Goal: Information Seeking & Learning: Check status

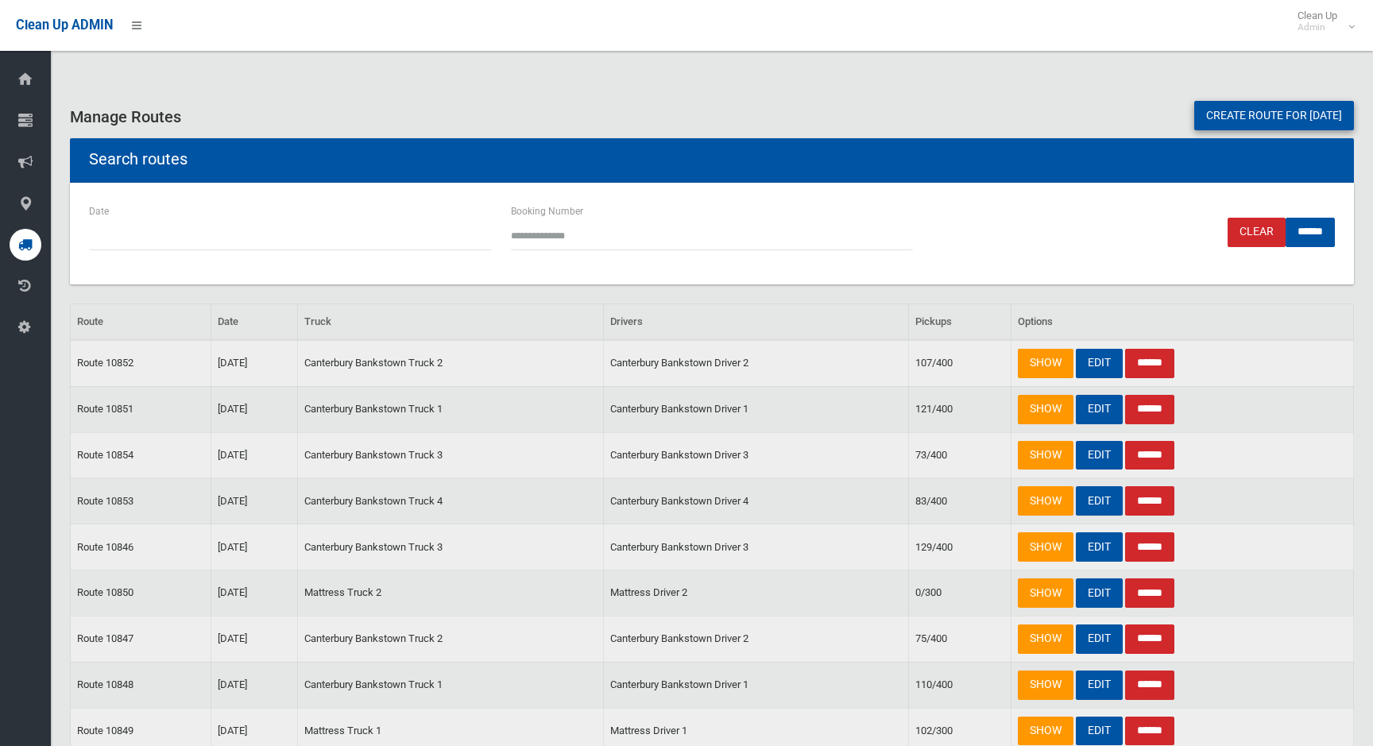
click at [1235, 106] on link "Create route for [DATE]" at bounding box center [1274, 115] width 160 height 29
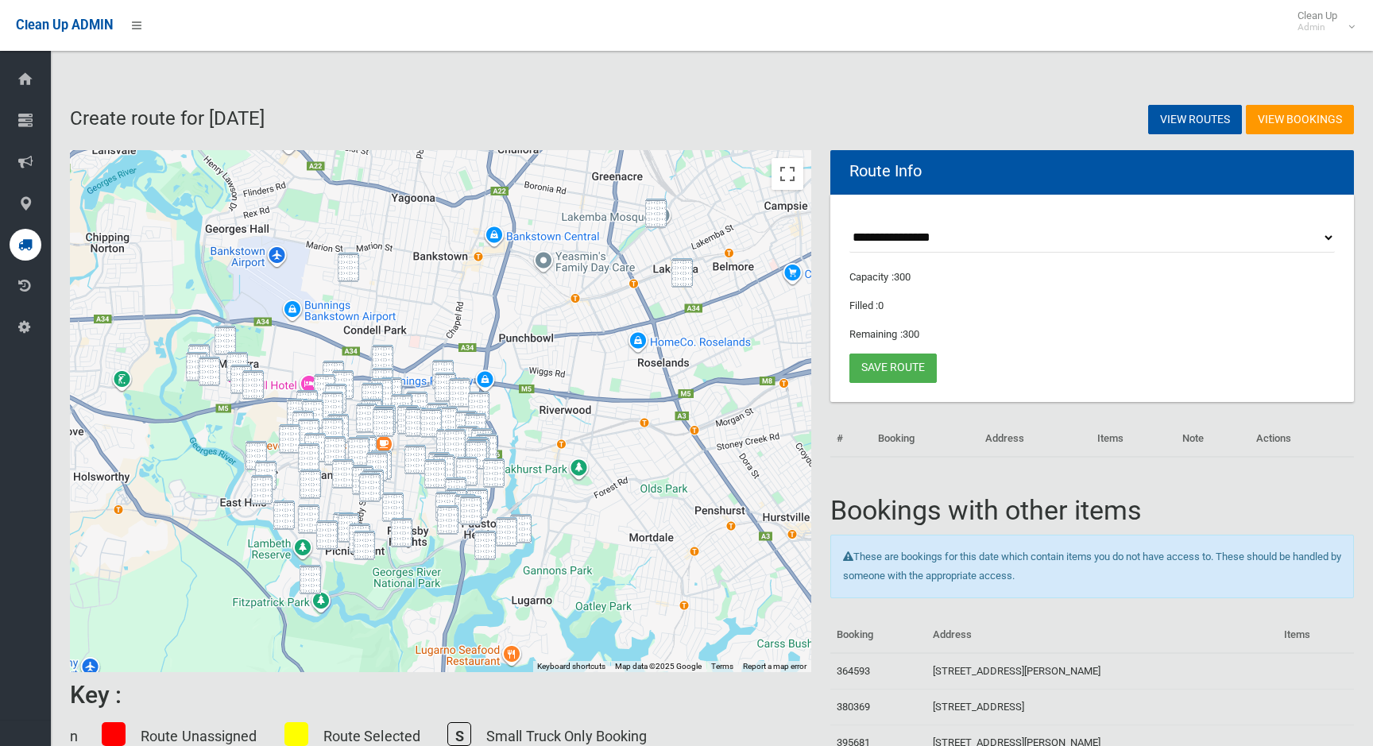
click at [659, 211] on img "96 Wangee Road, LAKEMBA NSW 2195" at bounding box center [655, 213] width 21 height 29
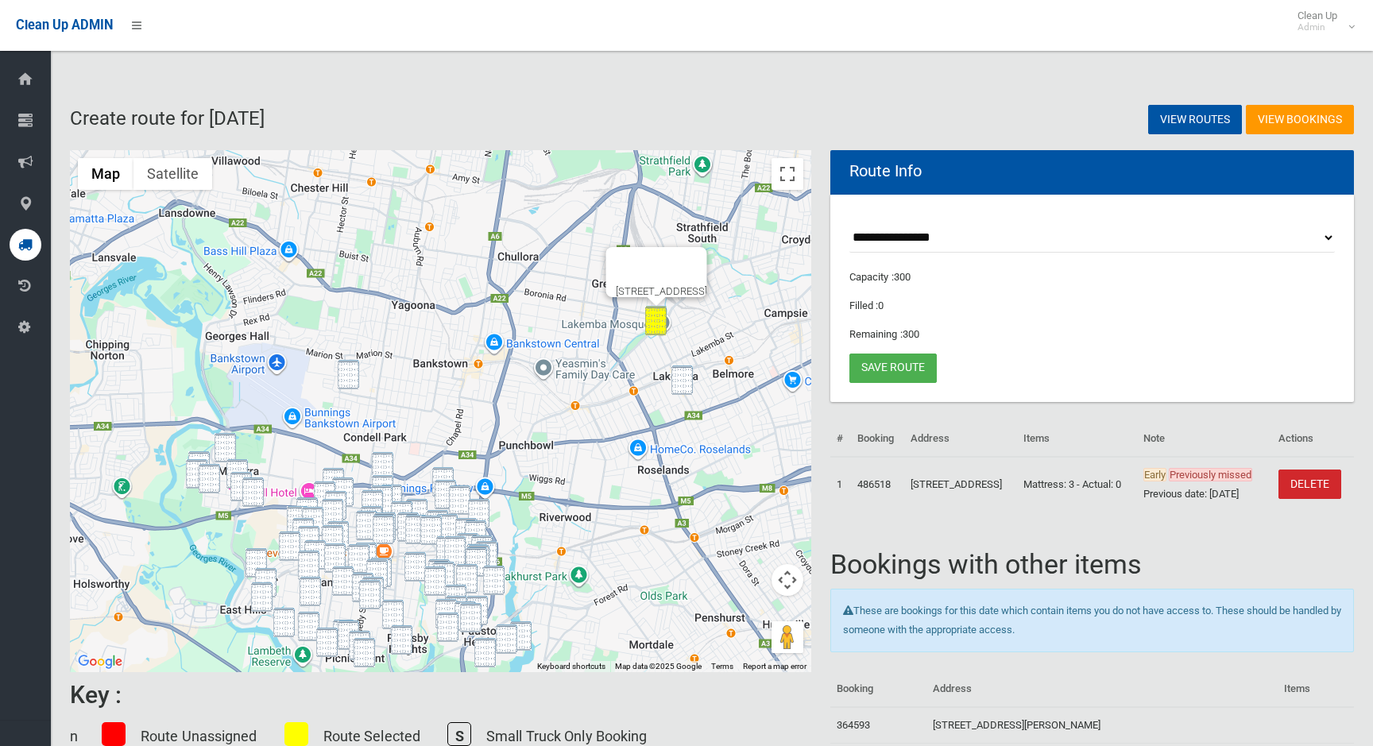
click at [682, 386] on img "180 Haldon Street, LAKEMBA NSW 2195" at bounding box center [681, 379] width 21 height 29
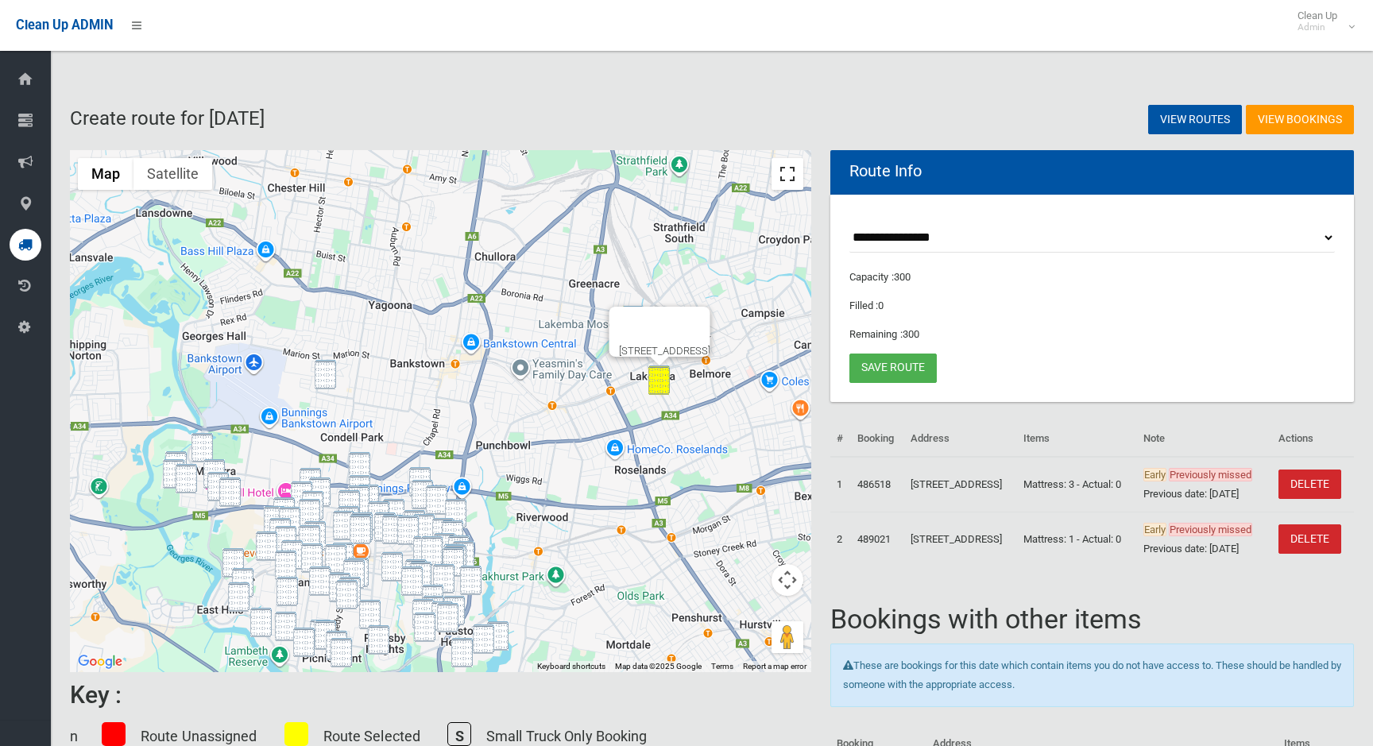
click at [783, 163] on button "Toggle fullscreen view" at bounding box center [787, 174] width 32 height 32
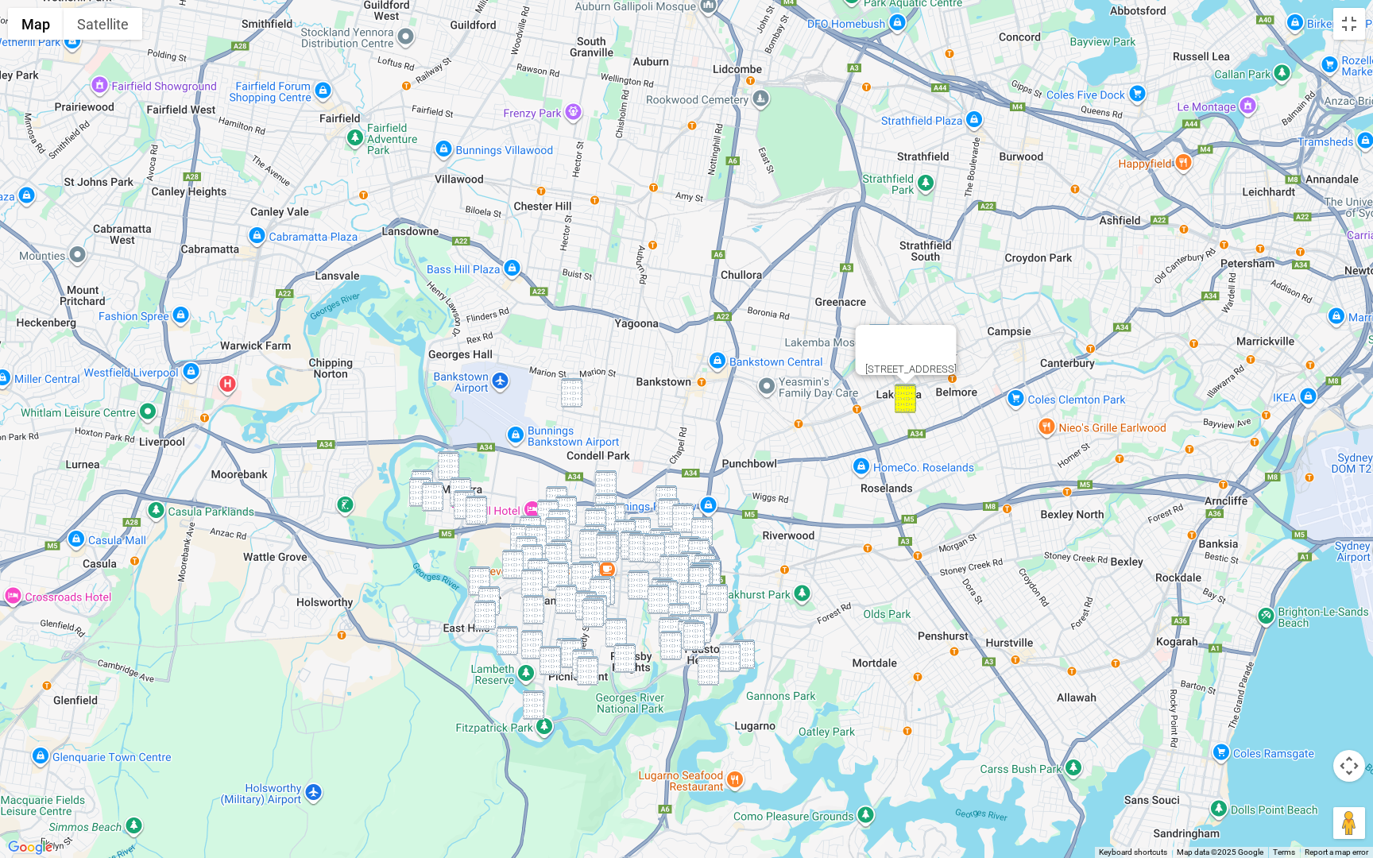
click at [574, 396] on img "1/18 Leemon Street, CONDELL PARK NSW 2200" at bounding box center [571, 392] width 21 height 29
click at [451, 463] on img "62 Whittle Avenue, MILPERRA NSW 2214" at bounding box center [448, 465] width 21 height 29
click at [423, 473] on img "2 Martin Crescent, MILPERRA NSW 2214" at bounding box center [421, 483] width 21 height 29
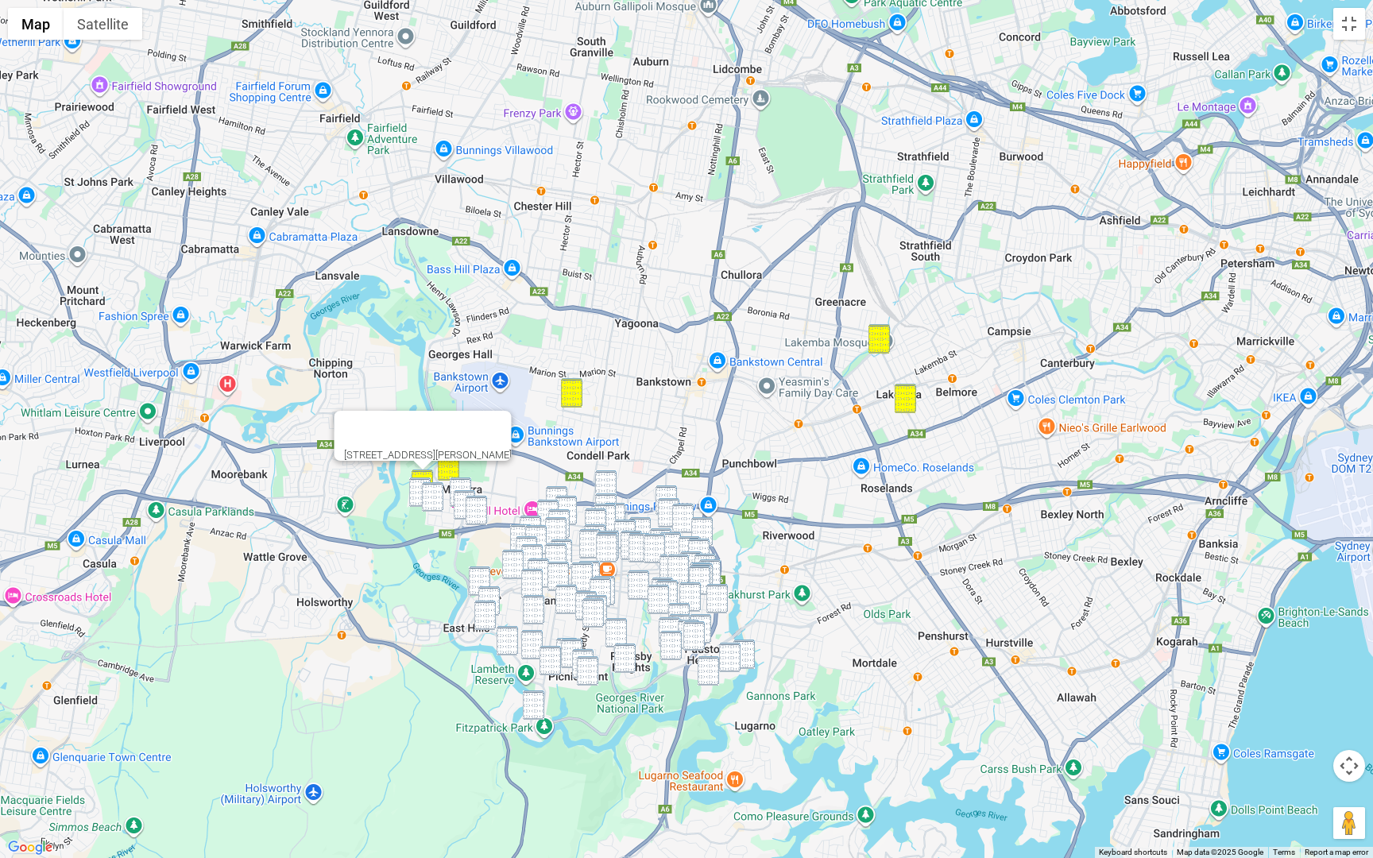
click at [423, 476] on img "2 Martin Crescent, MILPERRA NSW 2214" at bounding box center [421, 483] width 21 height 29
click at [423, 470] on img "2 Martin Crescent, MILPERRA NSW 2214" at bounding box center [421, 483] width 21 height 29
click at [417, 485] on img "19 Keys Parade, MILPERRA NSW 2214" at bounding box center [419, 491] width 21 height 29
click at [427, 489] on img "48 Pozieres Avenue, MILPERRA NSW 2214" at bounding box center [432, 496] width 21 height 29
click at [462, 478] on img "2 Goolagong Court, MILPERRA NSW 2214" at bounding box center [460, 491] width 21 height 29
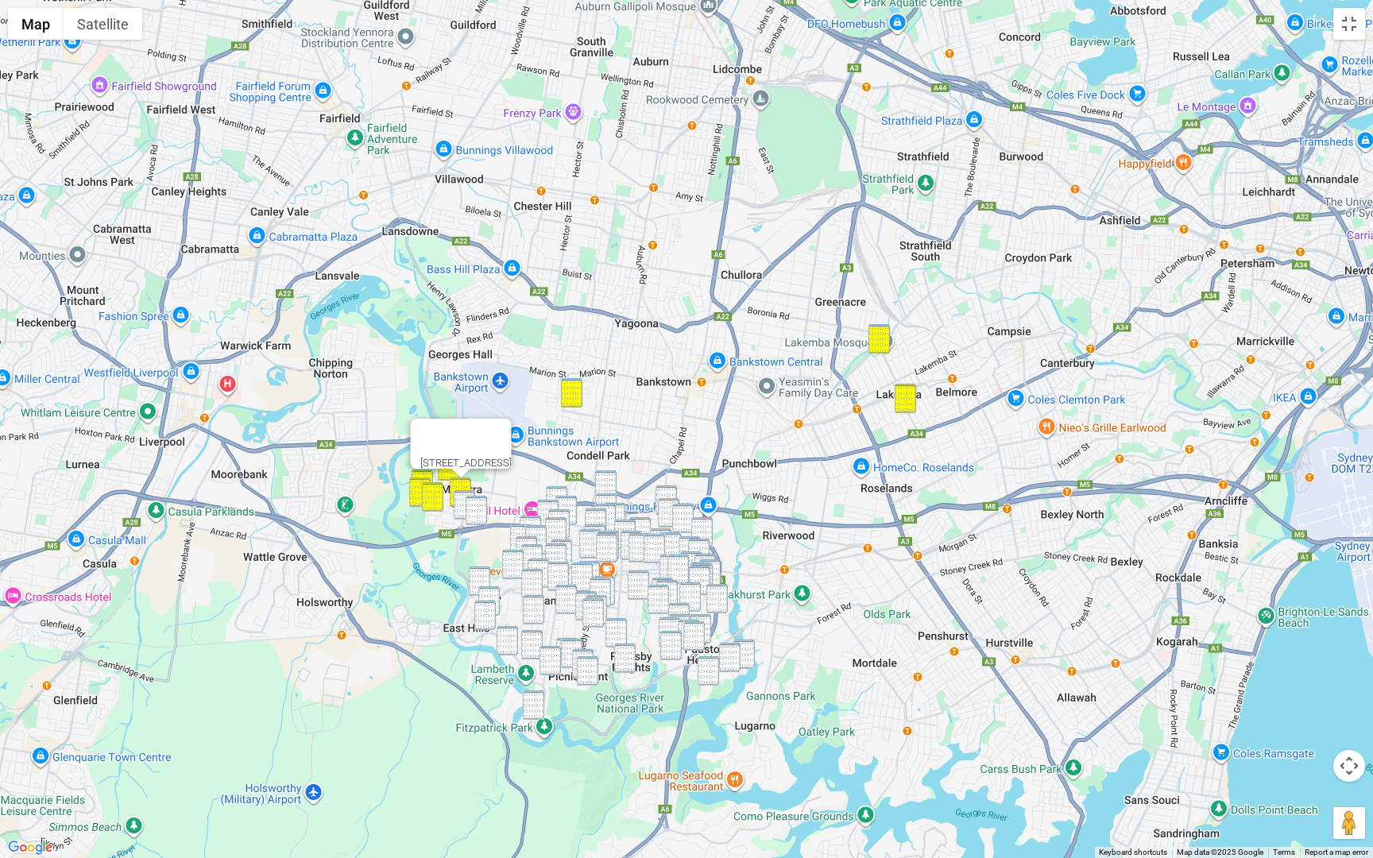
click at [462, 501] on img "22 Glencorse Avenue, MILPERRA NSW 2214" at bounding box center [464, 504] width 21 height 29
click at [479, 505] on img "26 Flanders Avenue, MILPERRA NSW 2214" at bounding box center [476, 510] width 21 height 29
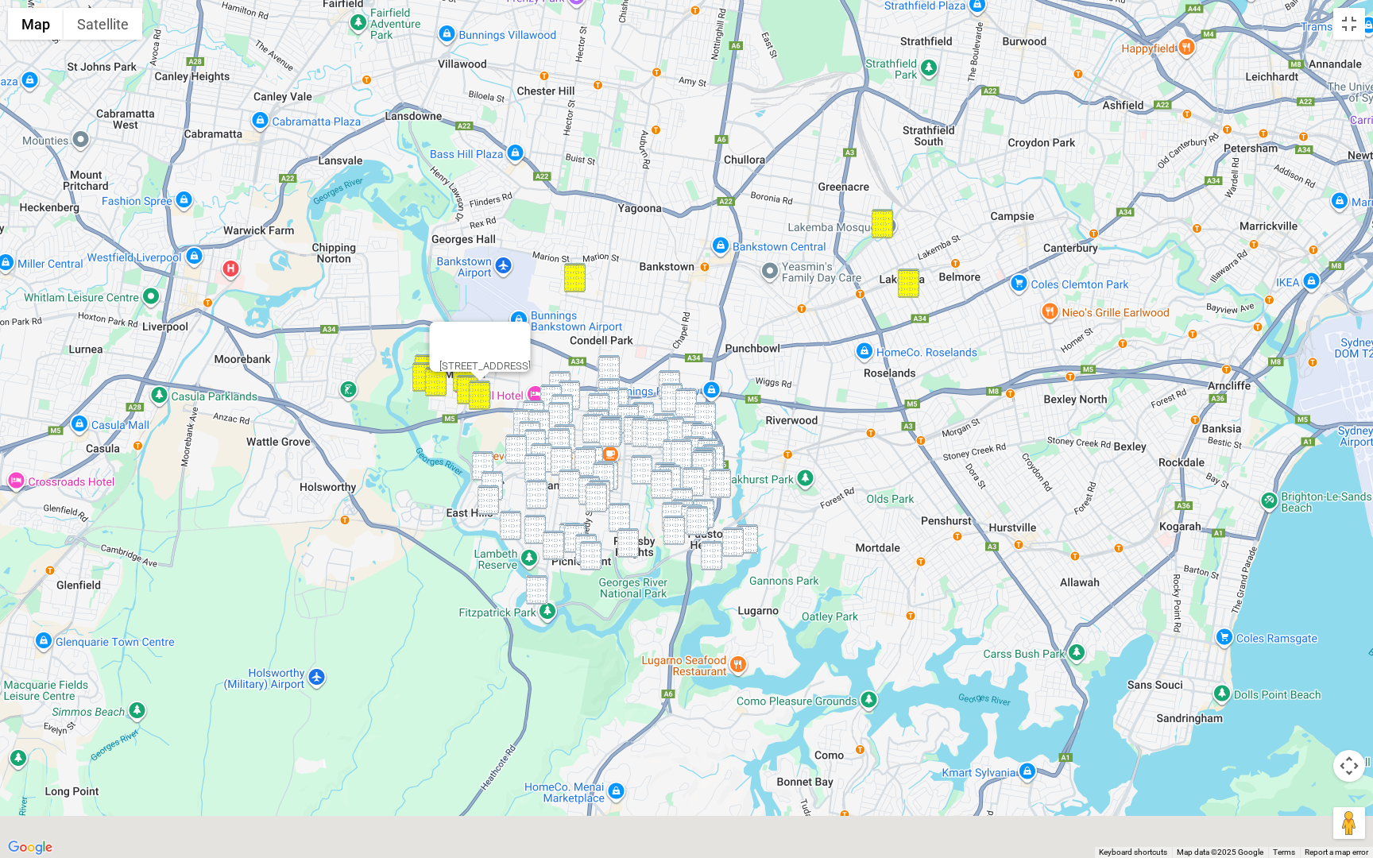
drag, startPoint x: 814, startPoint y: 608, endPoint x: 858, endPoint y: 416, distance: 196.4
click at [857, 417] on div "26 Flanders Avenue, MILPERRA NSW 2214" at bounding box center [686, 429] width 1373 height 858
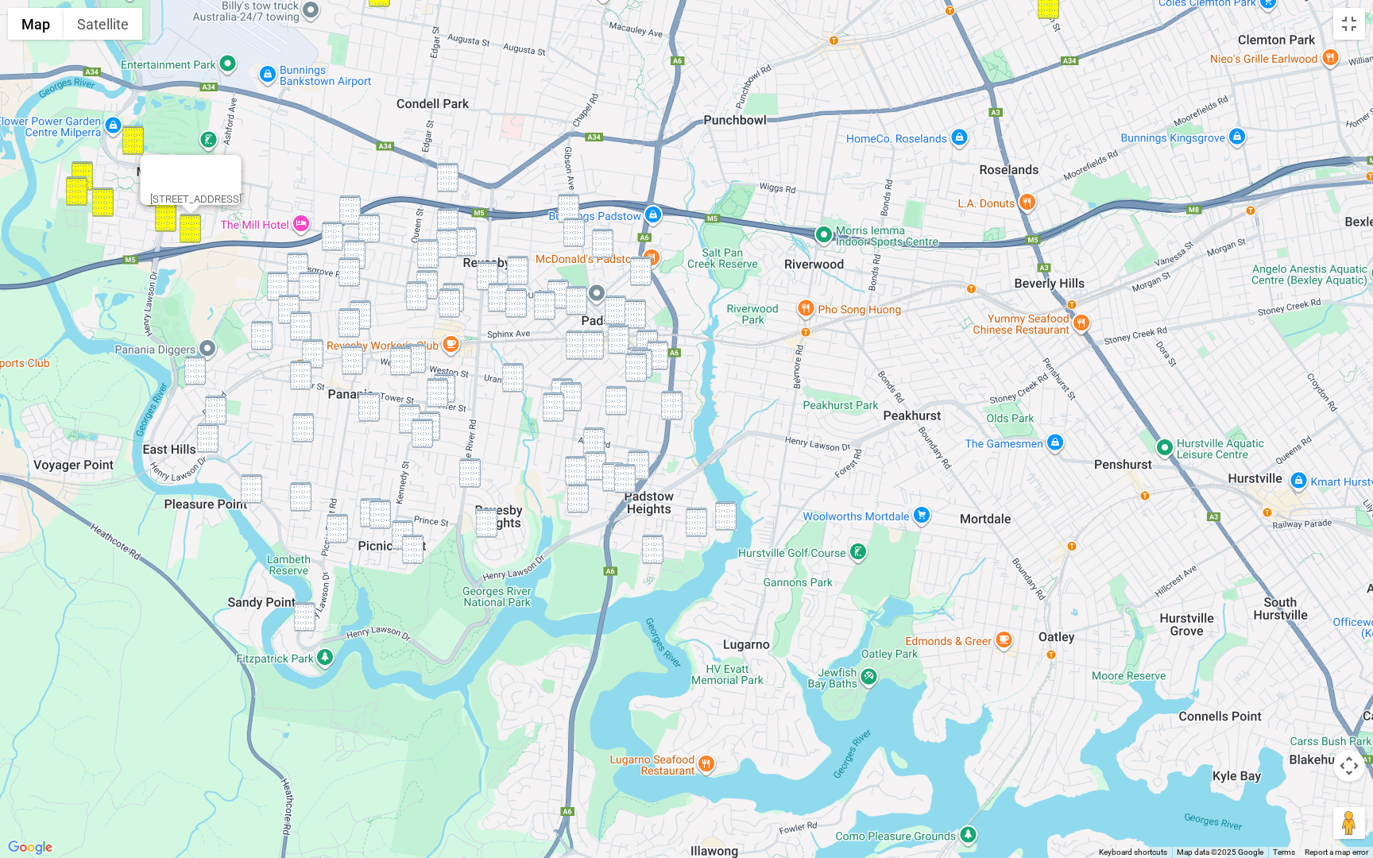
click at [568, 199] on img "5 Louie Street, PADSTOW NSW 2211" at bounding box center [568, 208] width 21 height 29
click at [573, 238] on img "4 Ronald Street, PADSTOW NSW 2211" at bounding box center [573, 232] width 21 height 29
click at [612, 238] on img "25 Beamish Street, PADSTOW NSW 2211" at bounding box center [602, 243] width 21 height 29
click at [646, 268] on img "58 Iberia Street, PADSTOW NSW 2211" at bounding box center [640, 271] width 21 height 29
click at [728, 519] on img "5 Villiers Road, PADSTOW HEIGHTS NSW 2211" at bounding box center [725, 515] width 21 height 29
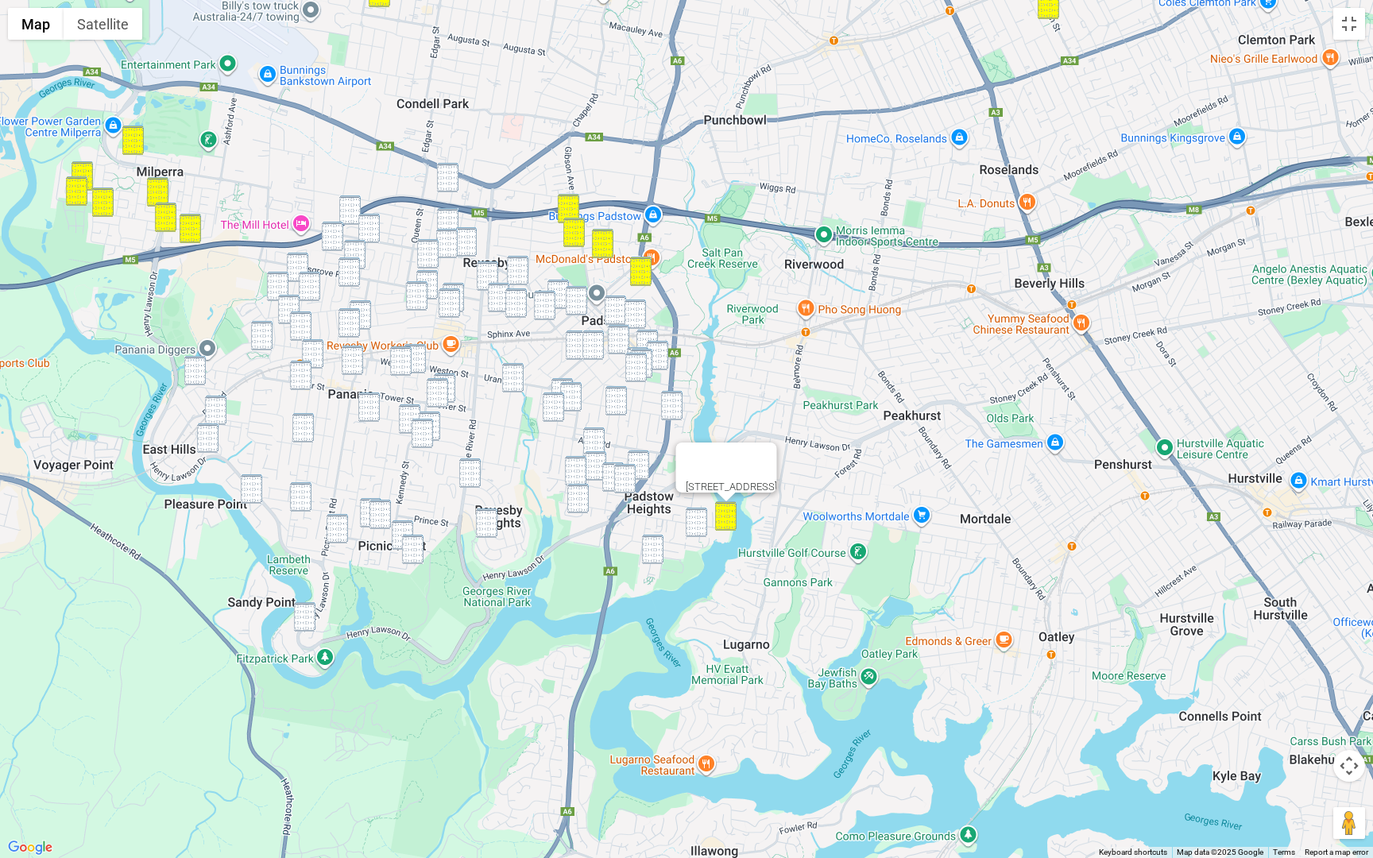
click at [696, 520] on img "12 Bastille Close, PADSTOW HEIGHTS NSW 2211" at bounding box center [696, 522] width 21 height 29
click at [657, 544] on img "11 Bernard Road, PADSTOW HEIGHTS NSW 2211" at bounding box center [652, 549] width 21 height 29
click at [673, 400] on img "2A Burradoo Street, PADSTOW NSW 2211" at bounding box center [671, 405] width 21 height 29
click at [455, 185] on img "16 Sherwood Street, REVESBY NSW 2212" at bounding box center [447, 177] width 21 height 29
click at [447, 218] on img "3/57 Sherwood Street, REVESBY NSW 2212" at bounding box center [447, 222] width 21 height 29
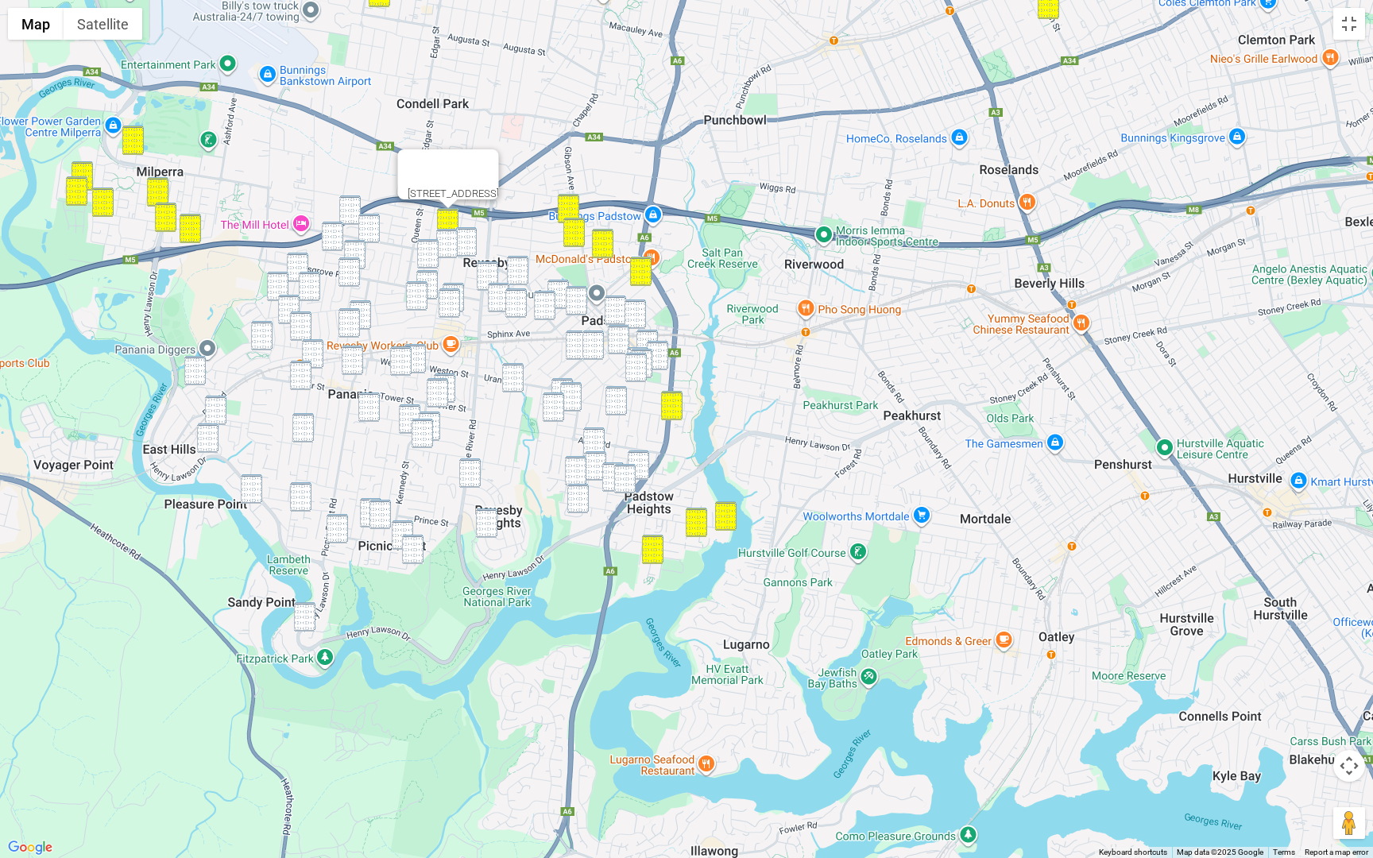
click at [447, 230] on img "2/27 Beaconsfield Street, REVESBY NSW 2212" at bounding box center [446, 243] width 21 height 29
click at [432, 249] on img "2/105 Ely Street, REVESBY NSW 2212" at bounding box center [427, 253] width 21 height 29
click at [469, 249] on img "74 Victoria Street, REVESBY NSW 2212" at bounding box center [465, 241] width 21 height 29
click at [498, 277] on div "74 Victoria Street, REVESBY NSW 2212" at bounding box center [686, 429] width 1373 height 858
click at [512, 277] on img "1A Robyn Street, REVESBY NSW 2212" at bounding box center [517, 270] width 21 height 29
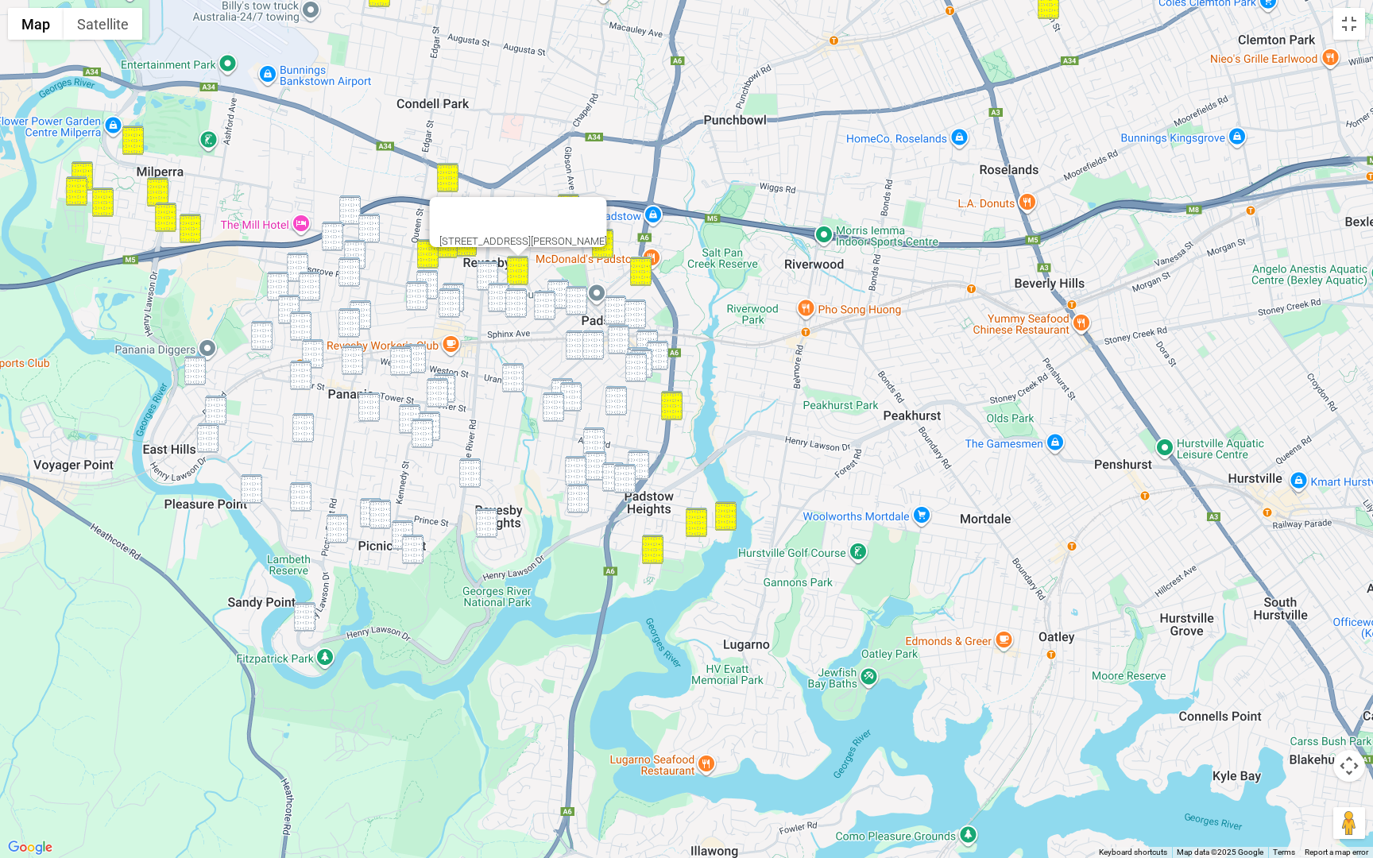
click at [492, 273] on img "3 Wilberforce Road, REVESBY NSW 2212" at bounding box center [487, 275] width 21 height 29
click at [492, 290] on img "20 Wilberforce Road, REVESBY NSW 2212" at bounding box center [498, 297] width 21 height 29
click at [514, 299] on img "18A Rhonda Street, REVESBY NSW 2212" at bounding box center [515, 302] width 21 height 29
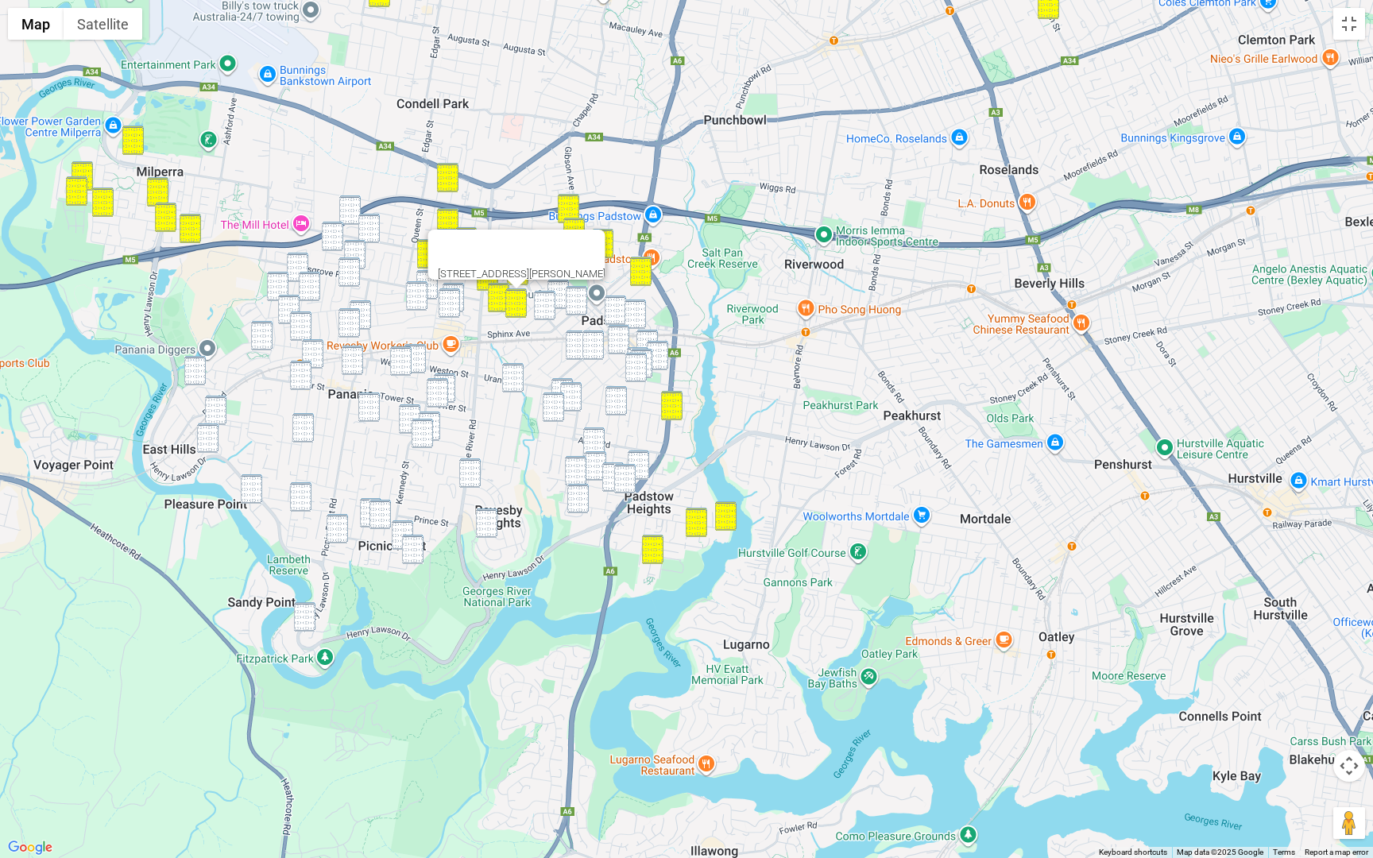
click at [562, 288] on img "18 Cairo Avenue, PADSTOW NSW 2211" at bounding box center [557, 294] width 21 height 29
click at [542, 297] on img "84 Doyle Road, REVESBY NSW 2212" at bounding box center [544, 305] width 21 height 29
click at [572, 297] on img "1 Pyramid Avenue, PADSTOW NSW 2211" at bounding box center [576, 300] width 21 height 29
click at [616, 315] on img "41 Cahors Road, PADSTOW NSW 2211" at bounding box center [615, 310] width 21 height 29
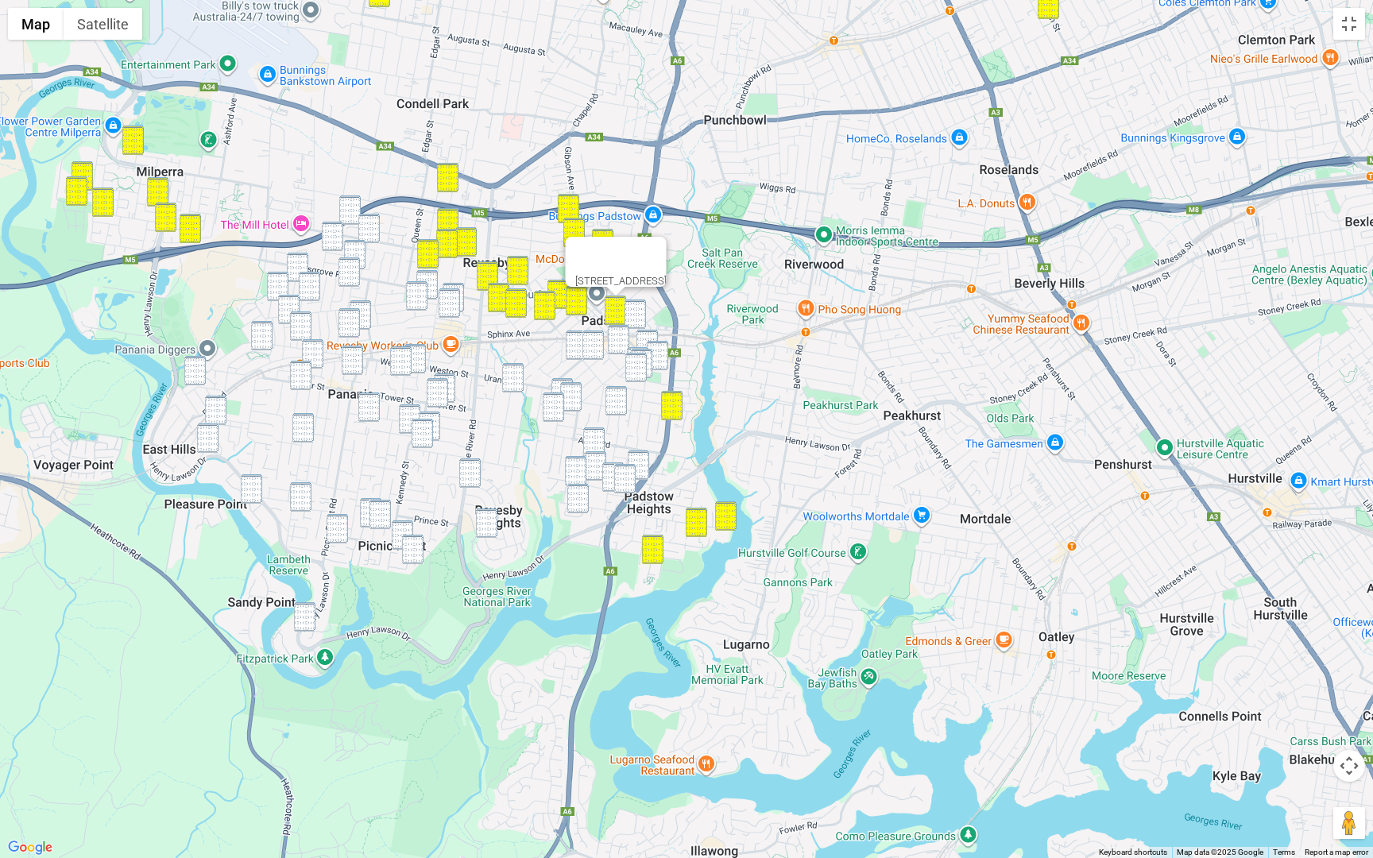
click at [632, 315] on img "20 Banks Street, PADSTOW NSW 2211" at bounding box center [634, 313] width 21 height 29
click at [578, 341] on img "58A Howard Road, PADSTOW NSW 2211" at bounding box center [576, 344] width 21 height 29
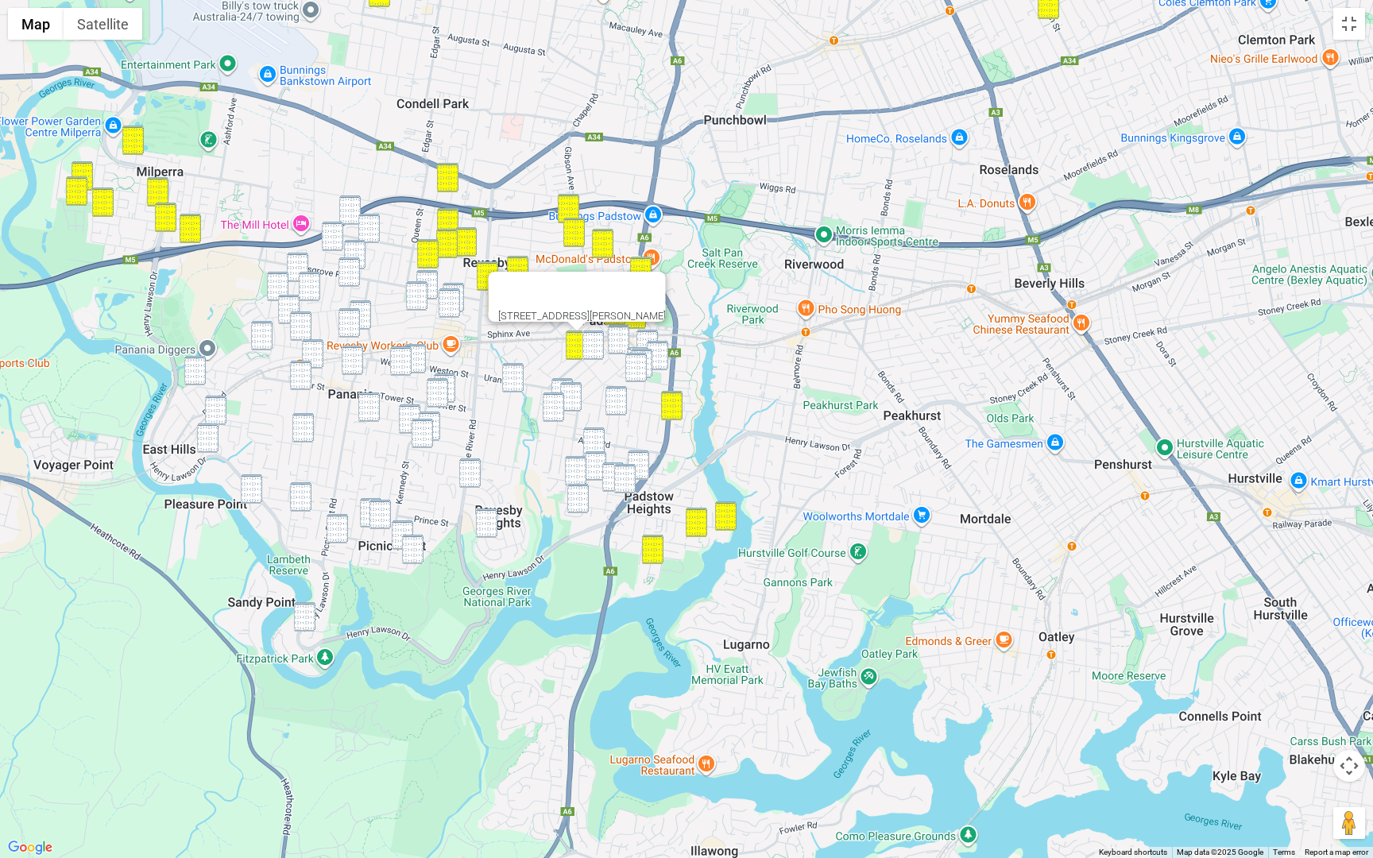
click at [590, 341] on img "16 Gloucester Avenue, PADSTOW NSW 2211" at bounding box center [592, 344] width 21 height 29
click at [610, 340] on img "22 Padstow Parade, PADSTOW NSW 2211" at bounding box center [618, 339] width 21 height 29
click at [652, 334] on img "24 Lock Avenue, PADSTOW NSW 2211" at bounding box center [646, 344] width 21 height 29
click at [658, 347] on img "33A Astley Avenue, PADSTOW NSW 2211" at bounding box center [657, 355] width 21 height 29
click at [629, 349] on img "18 Burley Road, PADSTOW NSW 2211" at bounding box center [637, 361] width 21 height 29
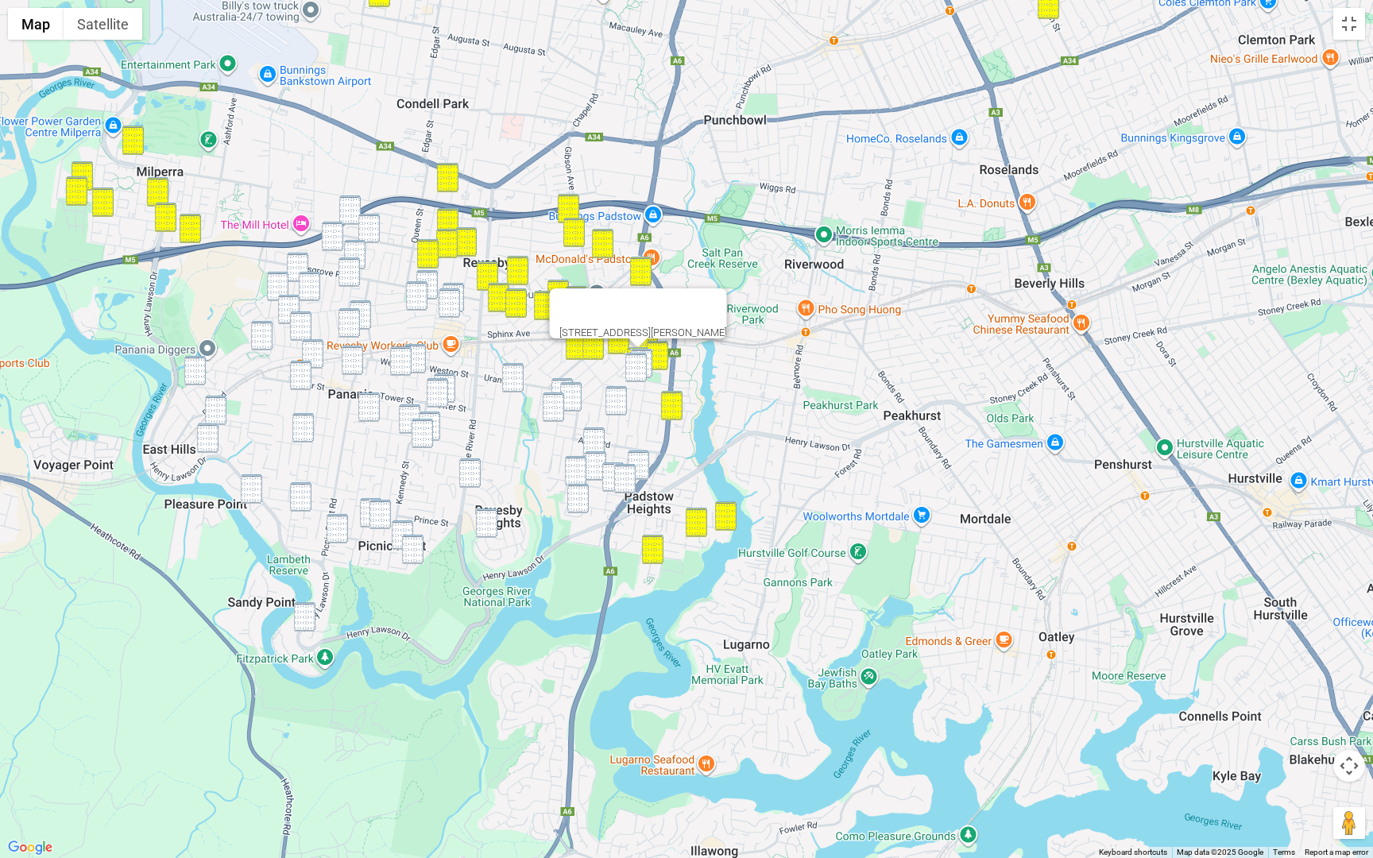
click at [643, 350] on img "12 Burley Road, PADSTOW NSW 2211" at bounding box center [641, 363] width 21 height 29
click at [638, 367] on img "29 Burley Road, PADSTOW NSW 2211" at bounding box center [635, 367] width 21 height 29
click at [618, 396] on img "4 Chamberlain Road, PADSTOW NSW 2211" at bounding box center [615, 400] width 21 height 29
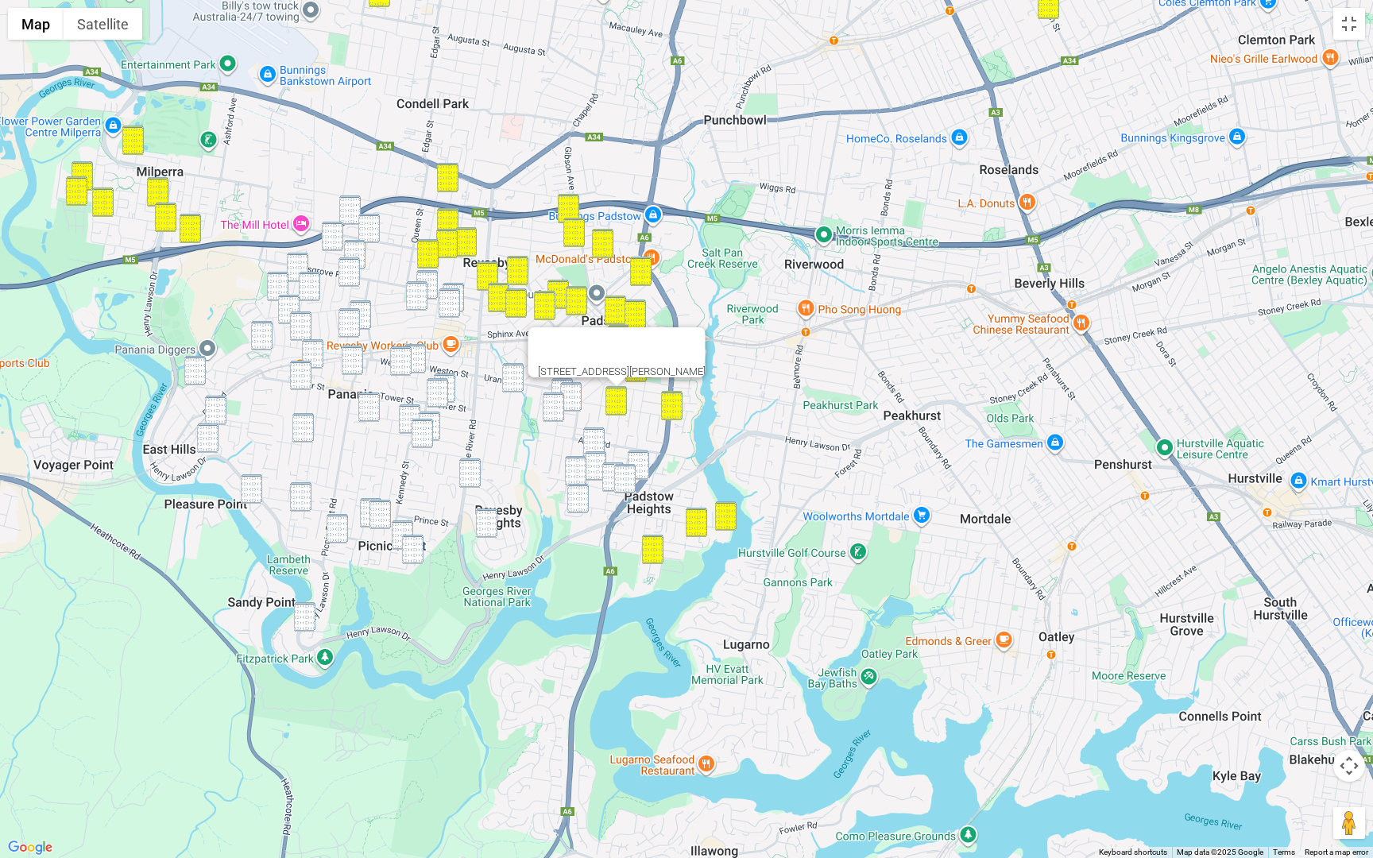
click at [597, 438] on img "11 Wyatt Avenue, PADSTOW NSW 2211" at bounding box center [593, 441] width 21 height 29
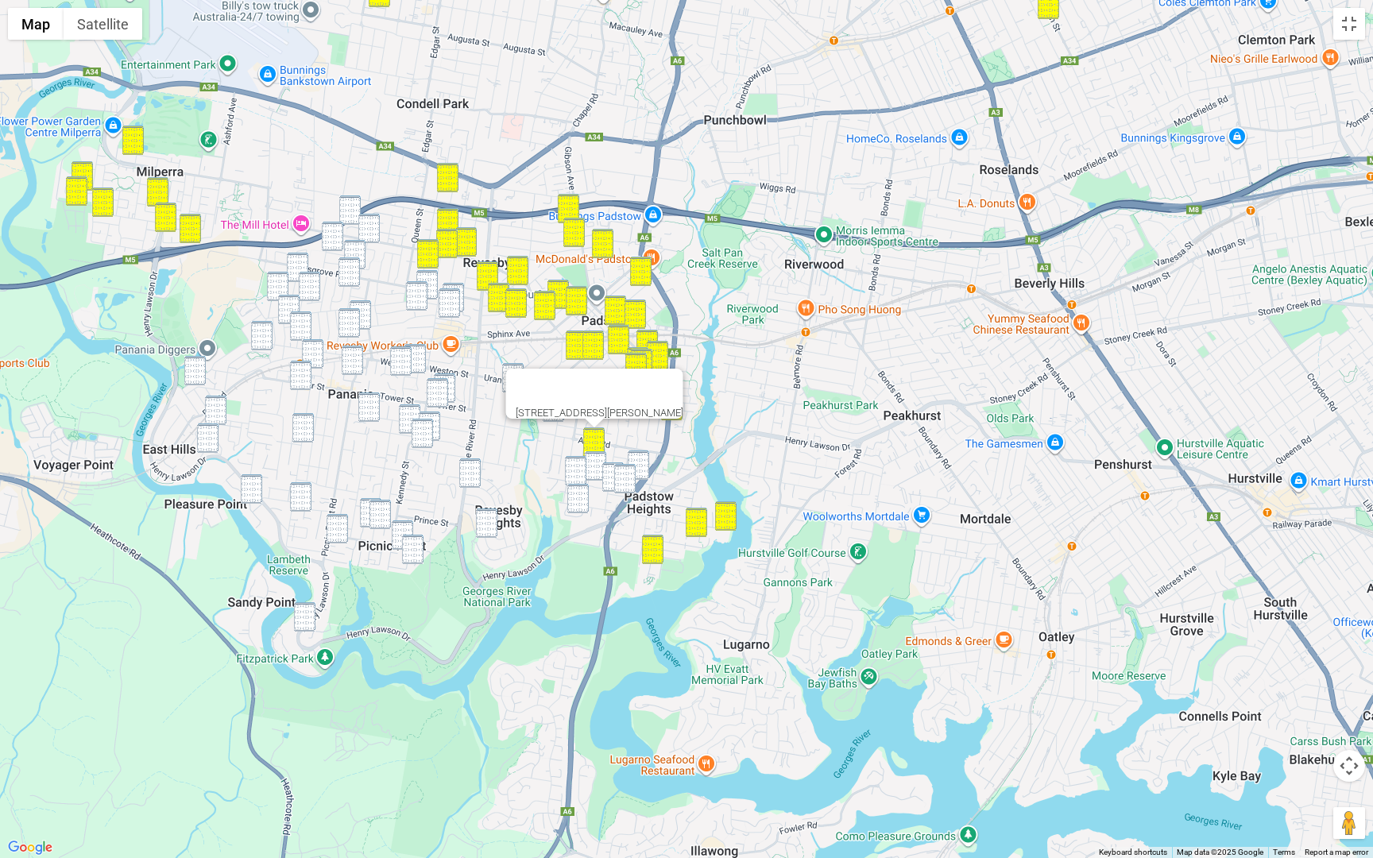
click at [578, 468] on img "1 Fiona Close, PADSTOW HEIGHTS NSW 2211" at bounding box center [575, 470] width 21 height 29
click at [589, 468] on img "83 Courtney Road, PADSTOW NSW 2211" at bounding box center [595, 465] width 21 height 29
click at [587, 513] on div "83 Courtney Road, PADSTOW NSW 2211" at bounding box center [686, 429] width 1373 height 858
click at [643, 450] on div "83 Courtney Road, PADSTOW NSW 2211" at bounding box center [686, 429] width 1373 height 858
click at [643, 458] on img "62 Courtney Road, PADSTOW NSW 2211" at bounding box center [638, 464] width 21 height 29
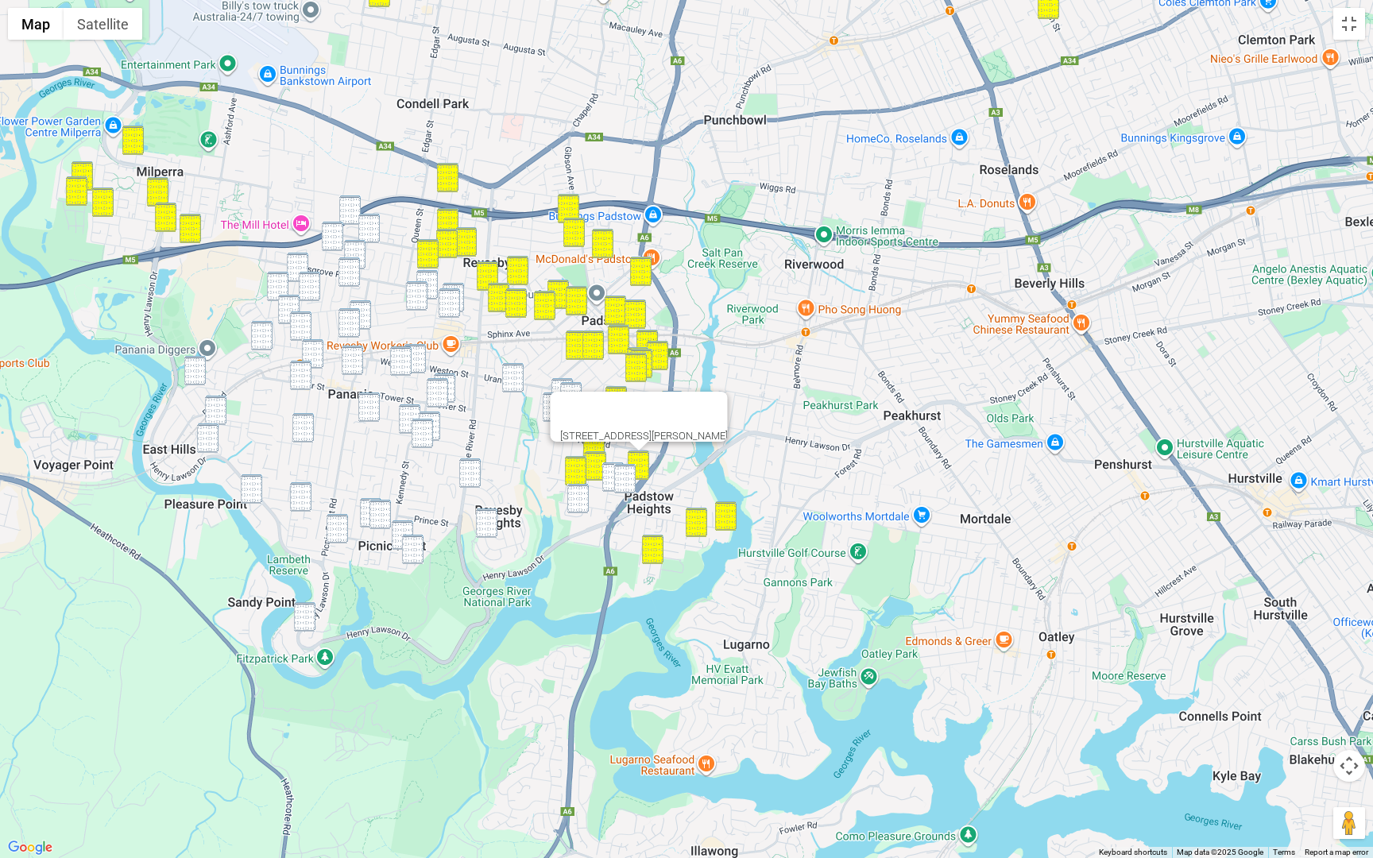
click at [627, 469] on img "70 Clancy Street, PADSTOW HEIGHTS NSW 2211" at bounding box center [624, 478] width 21 height 29
click at [603, 471] on img "86 Clancy Street, PADSTOW HEIGHTS NSW 2211" at bounding box center [612, 476] width 21 height 29
click at [574, 502] on img "6 Clair Crescent, PADSTOW HEIGHTS NSW 2211" at bounding box center [577, 498] width 21 height 29
click at [350, 203] on img "64 Tracey Street, REVESBY NSW 2212" at bounding box center [349, 209] width 21 height 29
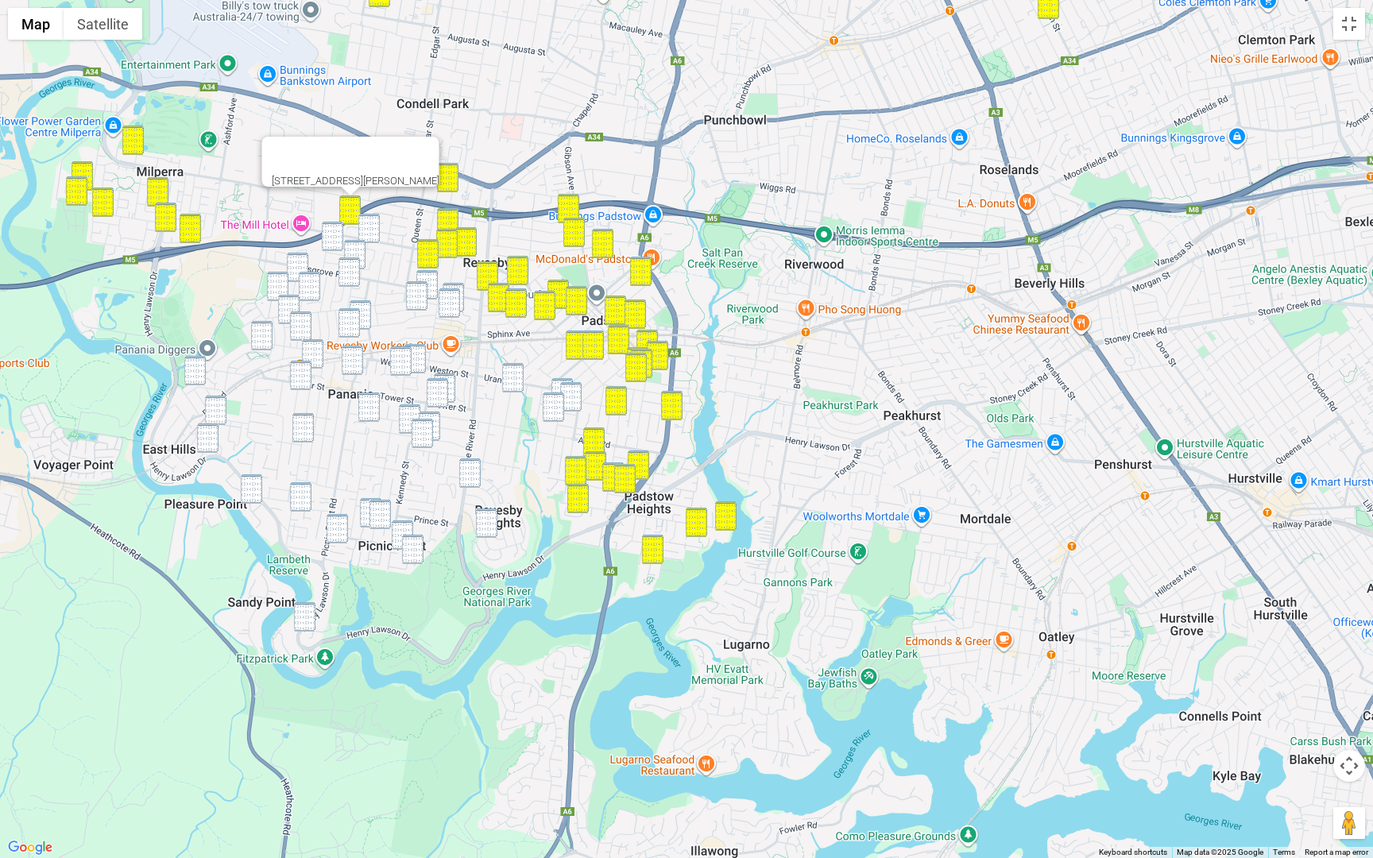
click at [362, 222] on img "119 Beaconsfield Street, REVESBY NSW 2212" at bounding box center [368, 228] width 21 height 29
click at [328, 230] on img "5 Gowlland Parade, PANANIA NSW 2213" at bounding box center [332, 236] width 21 height 29
click at [356, 250] on img "32a Ellesmere Street, PANANIA NSW 2213" at bounding box center [354, 254] width 21 height 29
click at [353, 272] on img "8 Dickenson Street, PANANIA NSW 2213" at bounding box center [348, 271] width 21 height 29
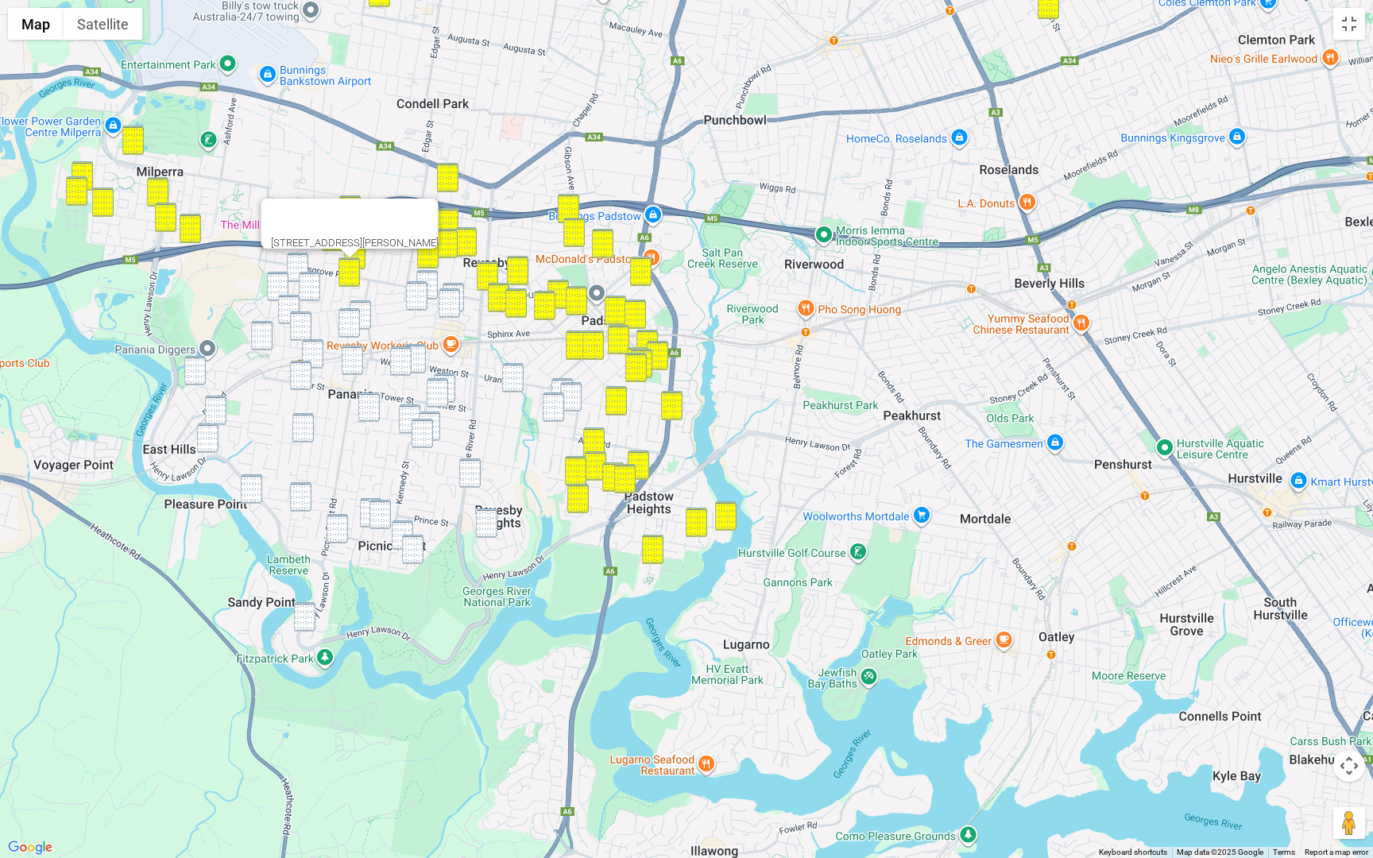
click at [299, 268] on img "12A Dowding Street, PANANIA NSW 2213" at bounding box center [297, 267] width 21 height 29
click at [304, 284] on img "10 Matts Avenue, PANANIA NSW 2213" at bounding box center [309, 286] width 21 height 29
click at [273, 285] on img "30 Killara Avenue, PANANIA NSW 2213" at bounding box center [277, 286] width 21 height 29
click at [288, 301] on img "16 Sydney Street, PANANIA NSW 2213" at bounding box center [288, 309] width 21 height 29
click at [303, 321] on img "25 Wilson Street, PANANIA NSW 2213" at bounding box center [300, 325] width 21 height 29
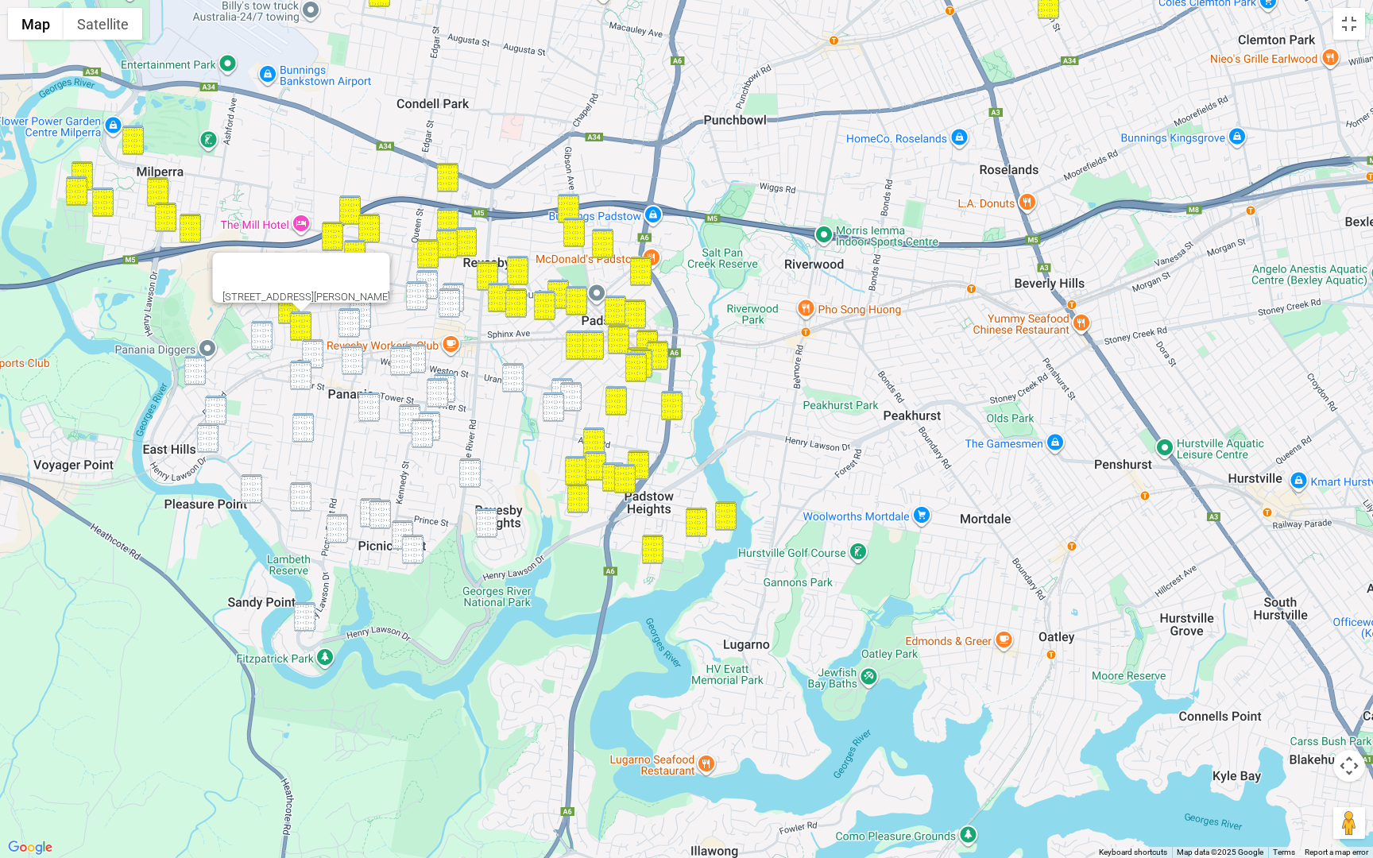
click at [270, 331] on img "6 Cammarlie Street, PANANIA NSW 2213" at bounding box center [261, 335] width 21 height 29
click at [200, 373] on img "30 Enright Street, EAST HILLS NSW 2213" at bounding box center [194, 370] width 21 height 29
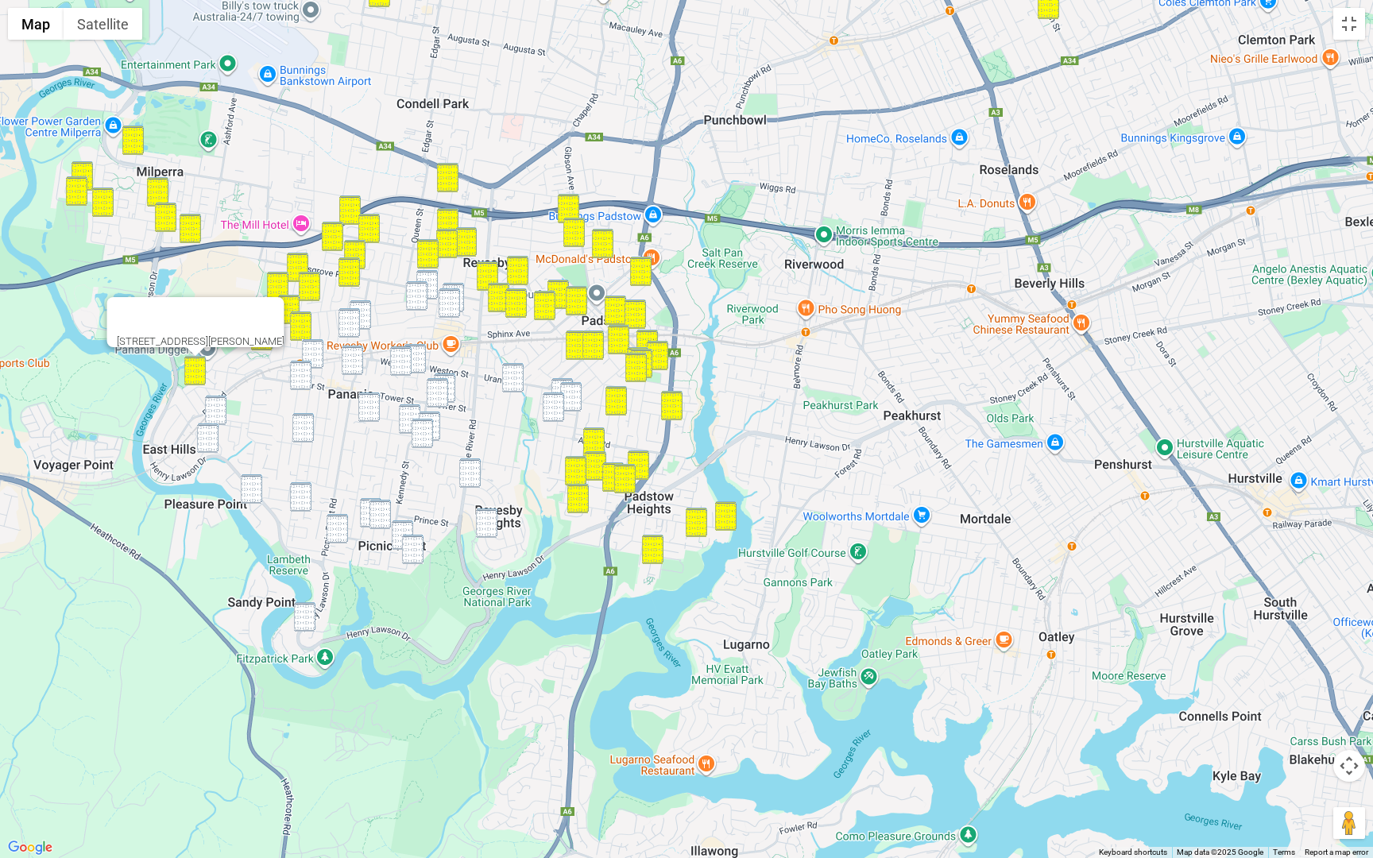
click at [214, 408] on img "2 Harcourt Avenue, EAST HILLS NSW 2213" at bounding box center [215, 410] width 21 height 29
click at [209, 440] on img "2 Monash Avenue, EAST HILLS NSW 2213" at bounding box center [207, 437] width 21 height 29
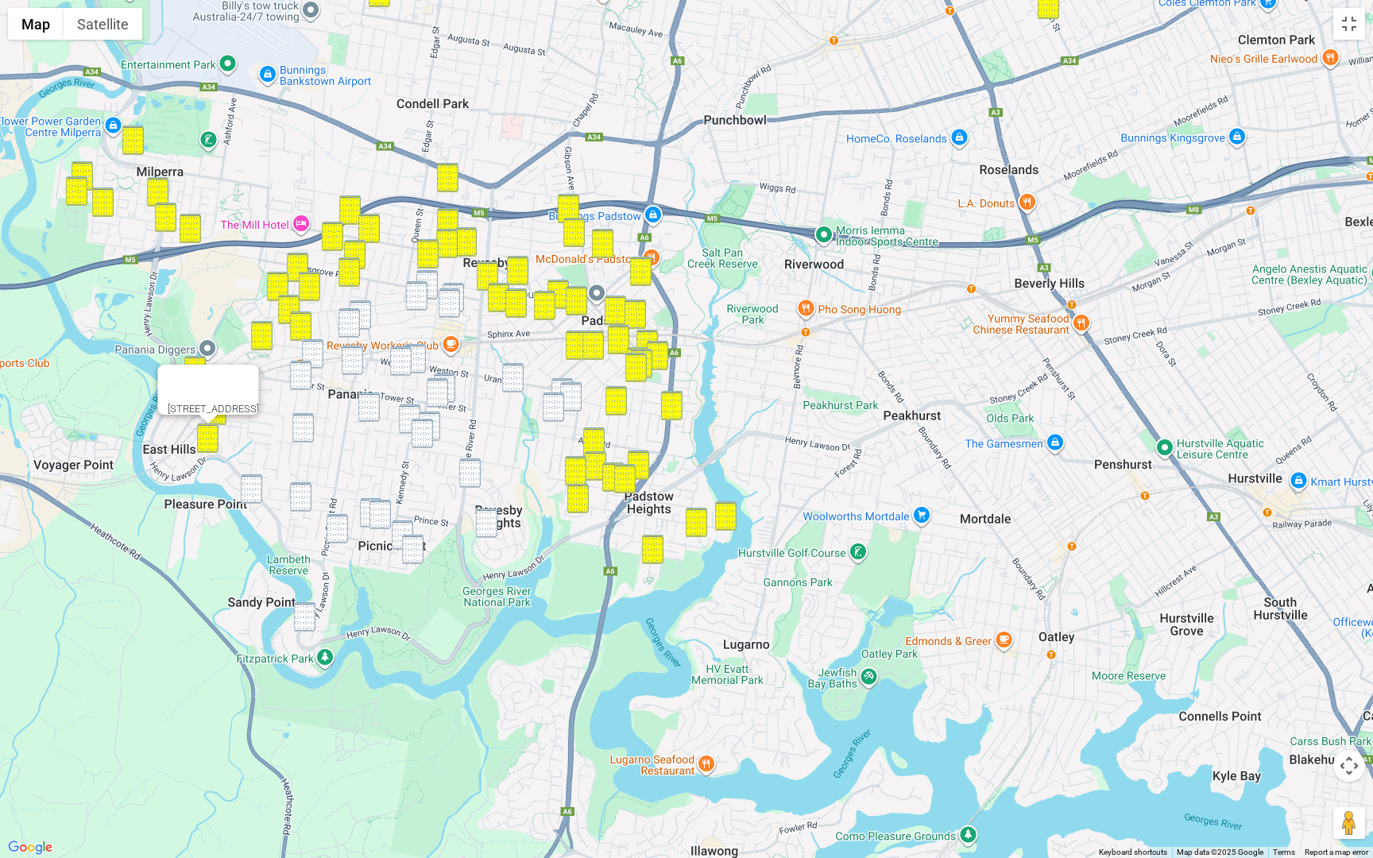
click at [361, 310] on img "14 Leeton Crescent, PANANIA NSW 2213" at bounding box center [360, 314] width 21 height 29
click at [356, 319] on img "21 Wyalong Street, PANANIA NSW 2213" at bounding box center [348, 322] width 21 height 29
click at [314, 353] on img "181A Weston Street, PANANIA NSW 2213" at bounding box center [312, 353] width 21 height 29
click at [303, 365] on img "1b Eddie Avenue, PANANIA NSW 2213" at bounding box center [300, 375] width 21 height 29
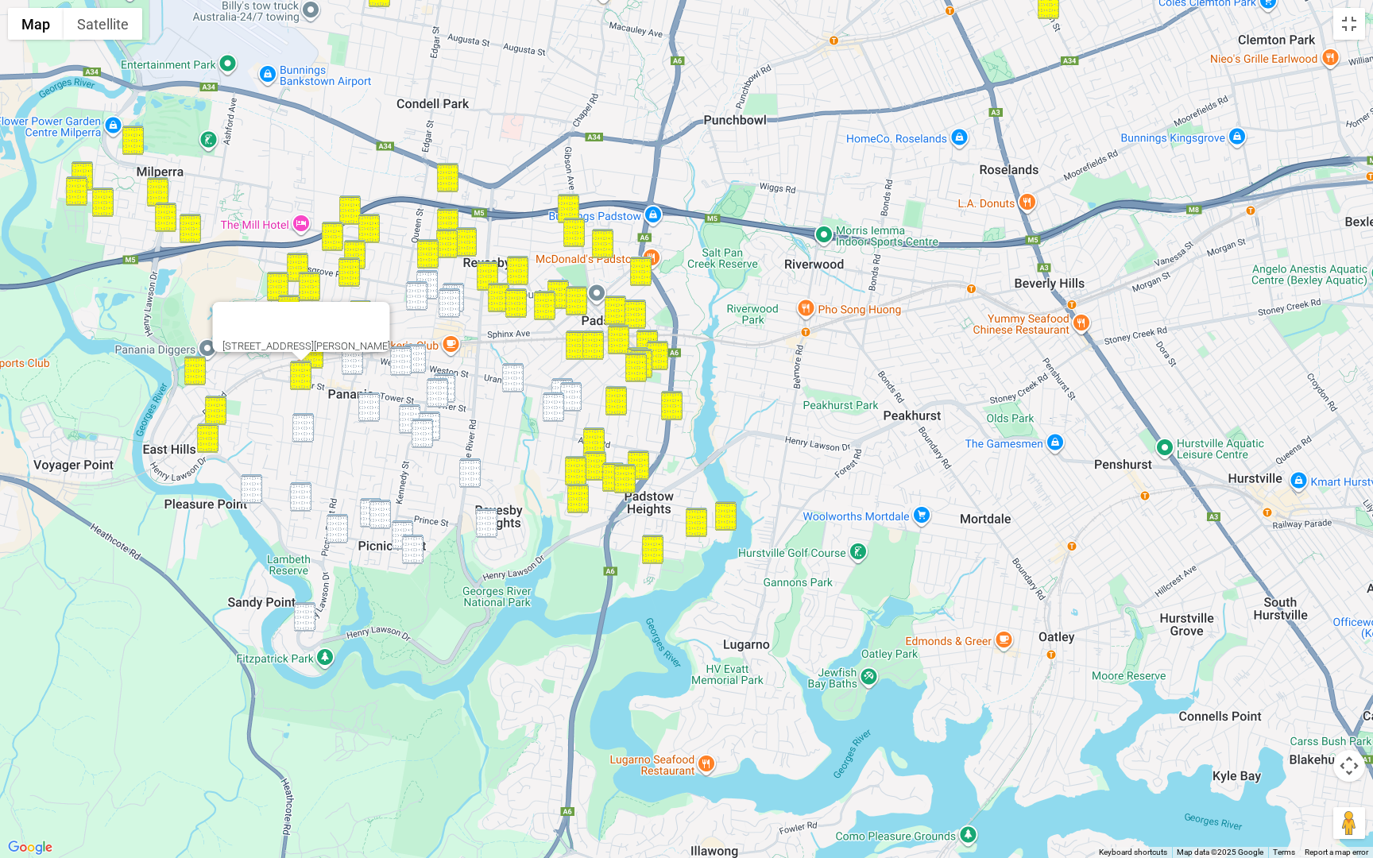
click at [352, 362] on img "26 Woodburn Avenue, PANANIA NSW 2213" at bounding box center [352, 360] width 21 height 29
click at [307, 436] on img "75 Lambeth Street, PANANIA NSW 2213" at bounding box center [302, 427] width 21 height 29
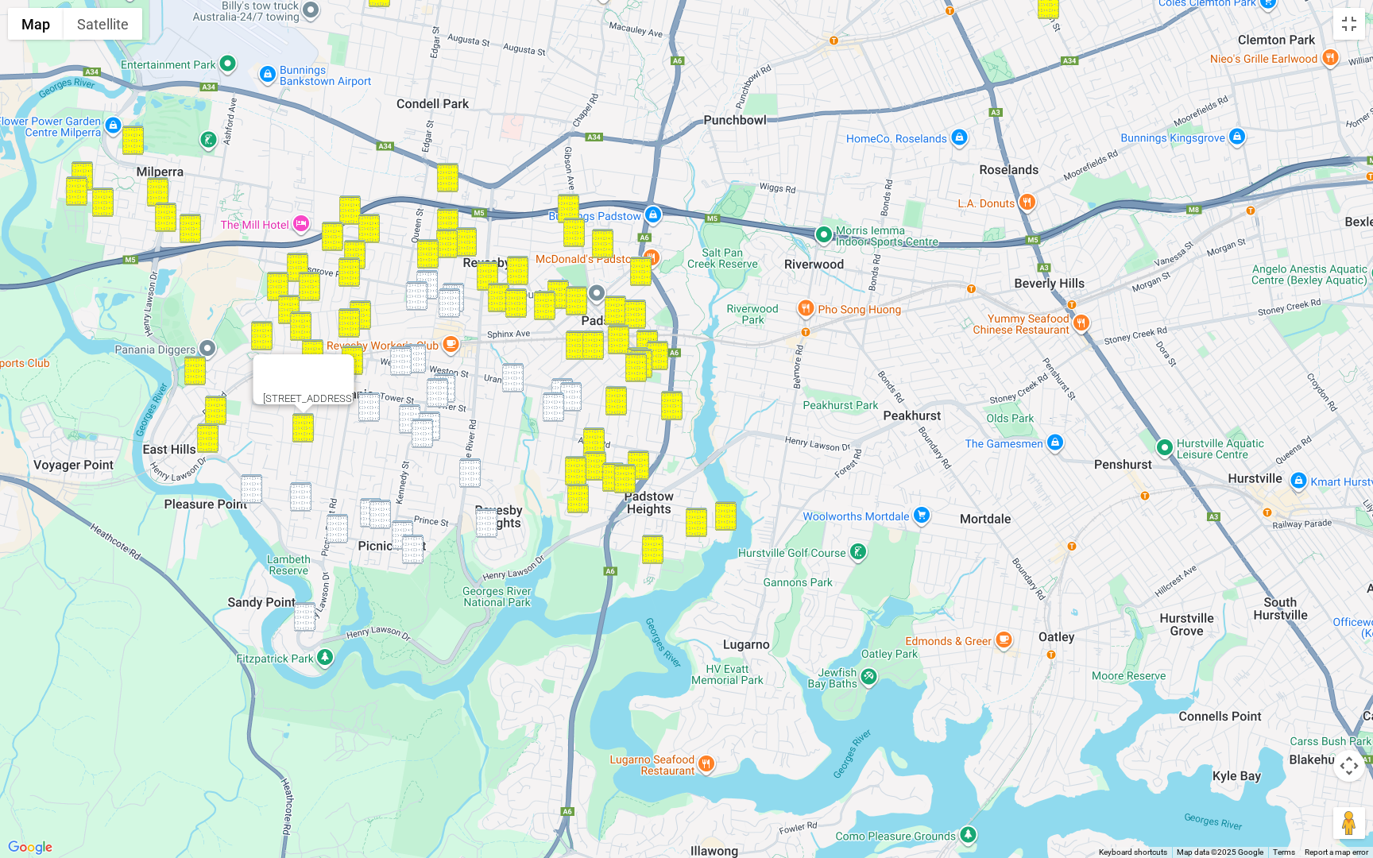
click at [254, 484] on img "56 Burbank Avenue, PICNIC POINT NSW 2213" at bounding box center [251, 488] width 21 height 29
click at [300, 491] on img "31 Donald Street, PICNIC POINT NSW 2213" at bounding box center [300, 496] width 21 height 29
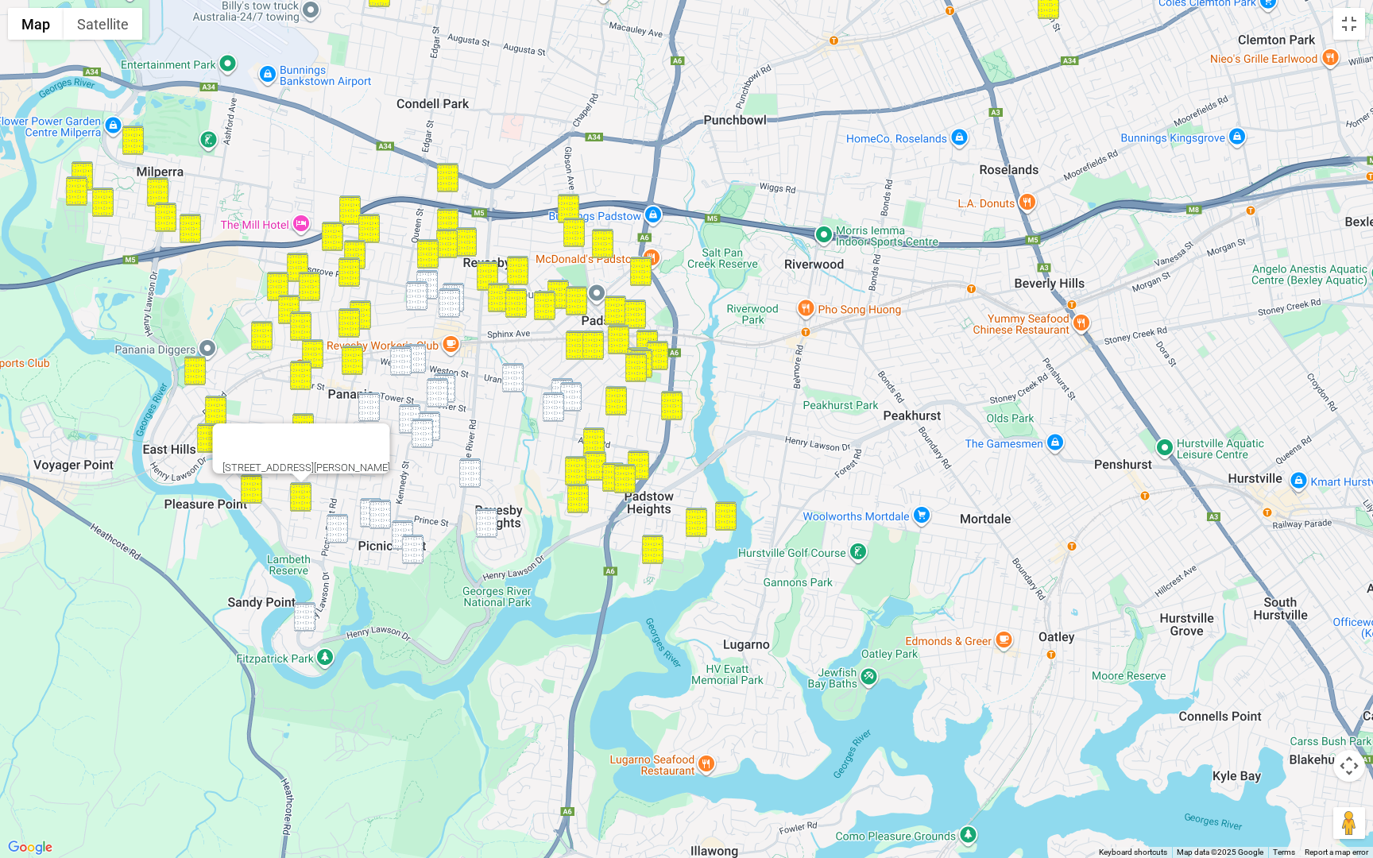
click at [345, 522] on img "101 Burns Road, PICNIC POINT NSW 2213" at bounding box center [336, 528] width 21 height 29
click at [363, 513] on img "100 Victor Avenue, PICNIC POINT NSW 2213" at bounding box center [370, 512] width 21 height 29
click at [378, 512] on img "3A Apex Avenue, PICNIC POINT NSW 2213" at bounding box center [379, 514] width 21 height 29
click at [400, 517] on div "3A Apex Avenue, PICNIC POINT NSW 2213" at bounding box center [686, 429] width 1373 height 858
click at [404, 532] on img "25 Burns Road, PICNIC POINT NSW 2213" at bounding box center [402, 534] width 21 height 29
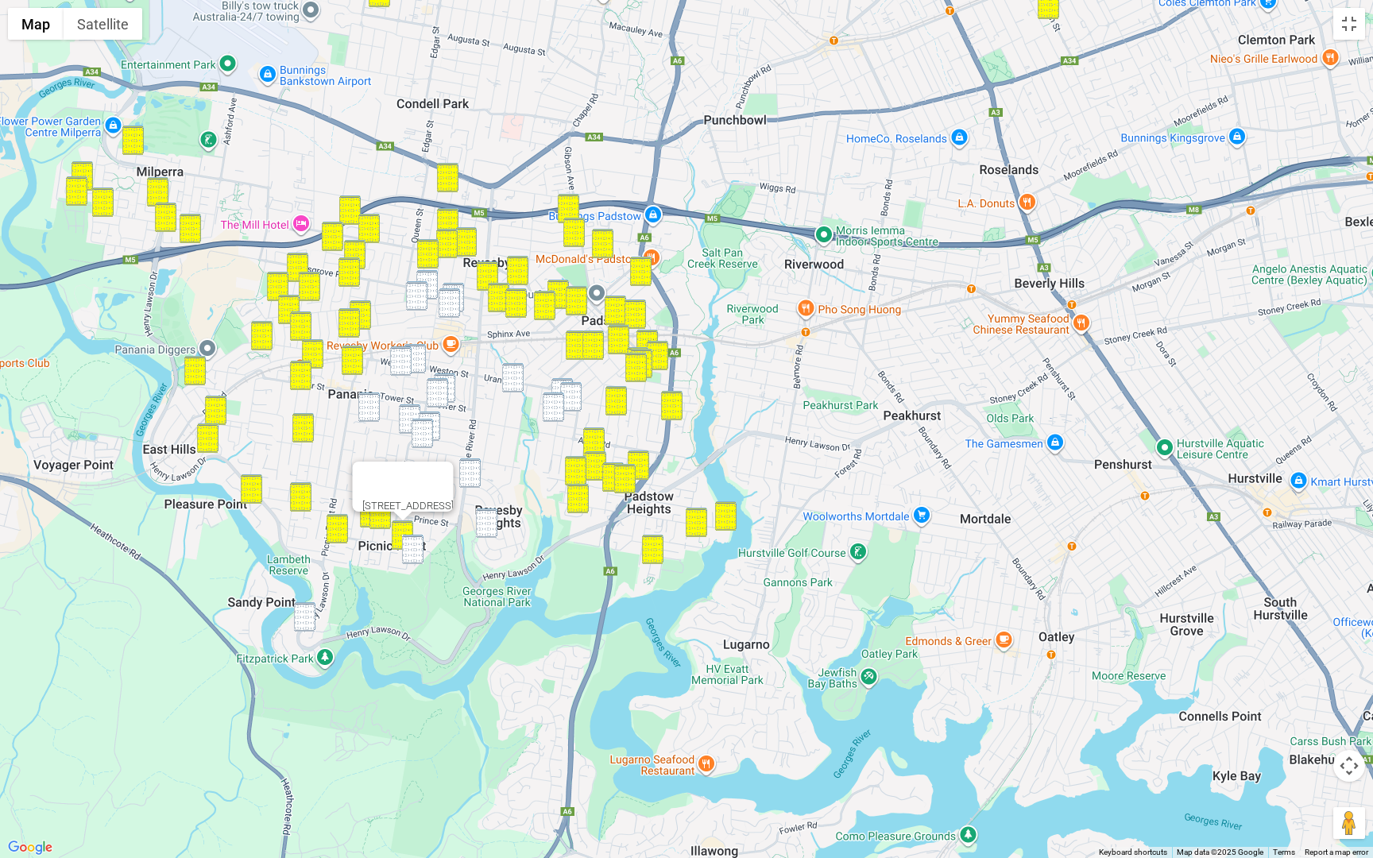
click at [411, 546] on img "14 Claverdon Avenue, PICNIC POINT NSW 2213" at bounding box center [412, 549] width 21 height 29
click at [373, 394] on img "115 Tompson Road, PANANIA NSW 2213" at bounding box center [368, 406] width 21 height 29
click at [408, 411] on img "1/25 Richard Street, PANANIA NSW 2213" at bounding box center [409, 418] width 21 height 29
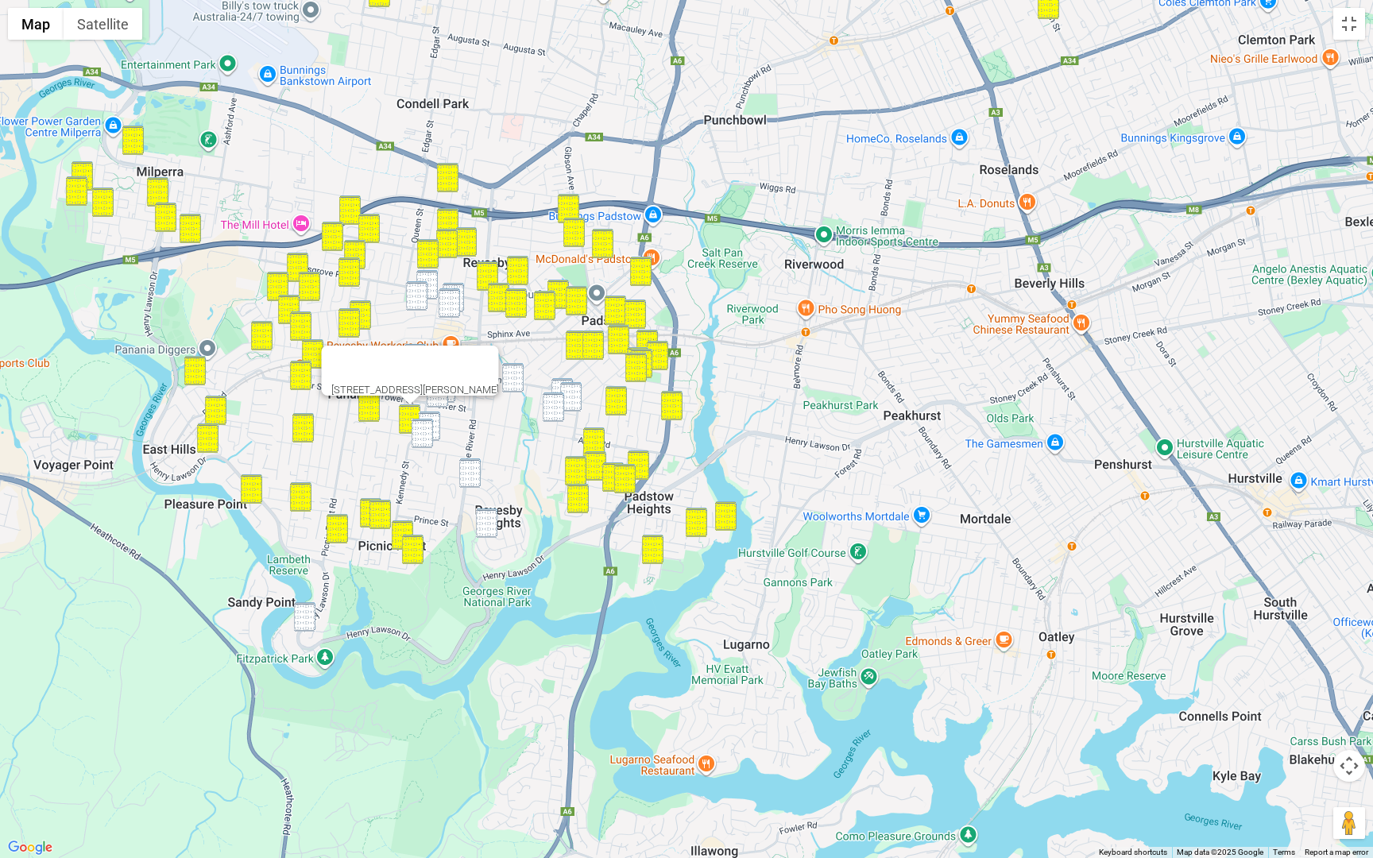
click at [425, 411] on div "1/25 Richard Street, PANANIA NSW 2213" at bounding box center [686, 429] width 1373 height 858
click at [426, 415] on img "38 Lochinvar Road, REVESBY NSW 2212" at bounding box center [429, 425] width 21 height 29
click at [426, 433] on img "44 Ferndale Road, REVESBY NSW 2212" at bounding box center [421, 433] width 21 height 29
click at [473, 473] on img "1 Morotai Road, REVESBY HEIGHTS NSW 2212" at bounding box center [469, 472] width 21 height 29
click at [482, 518] on img "48a Sandakan Road, REVESBY HEIGHTS NSW 2212" at bounding box center [486, 522] width 21 height 29
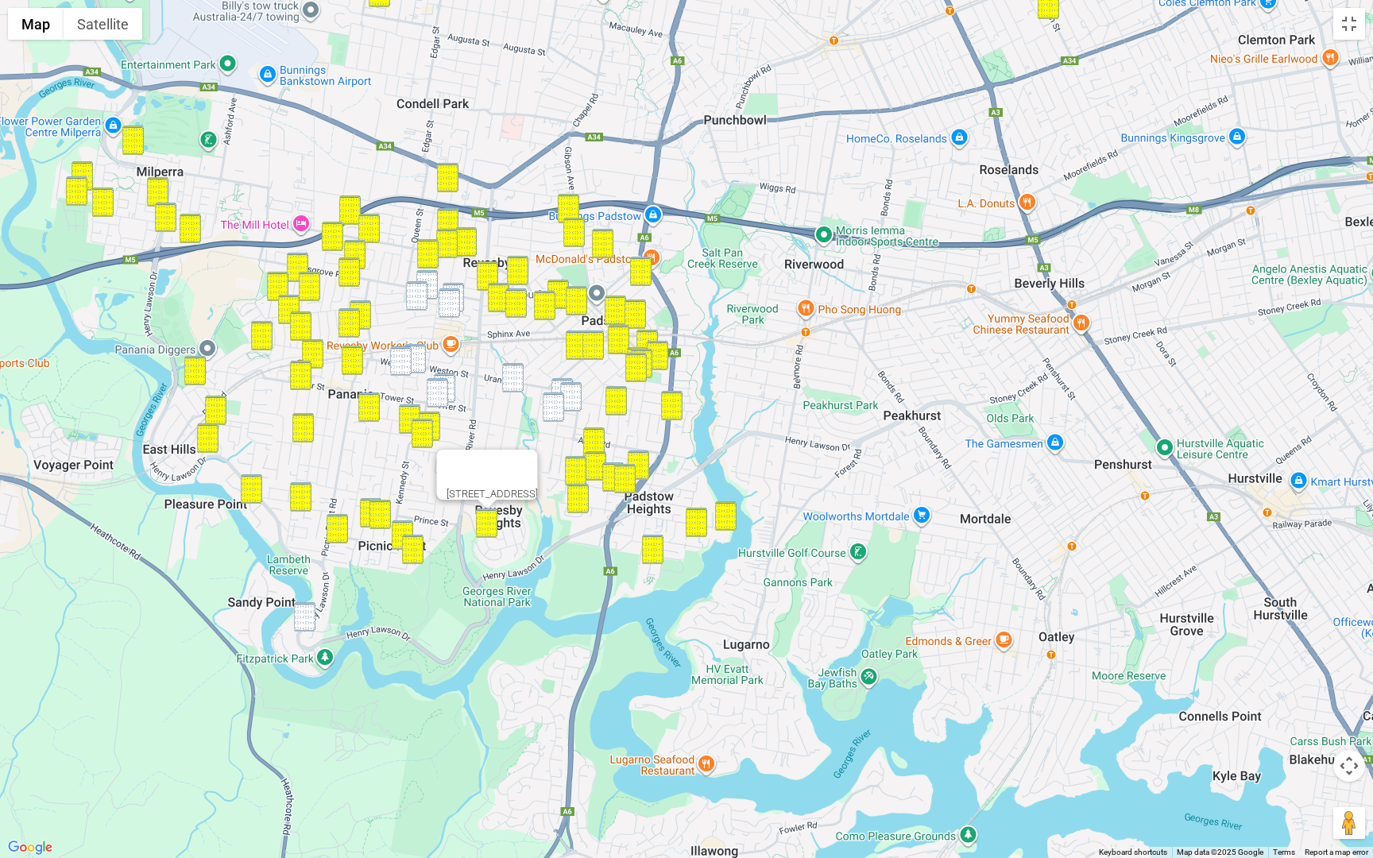
click at [426, 270] on img "14 Horsley Road, REVESBY NSW 2212" at bounding box center [426, 284] width 21 height 29
click at [418, 294] on img "1A Harrison Street, REVESBY NSW 2212" at bounding box center [416, 295] width 21 height 29
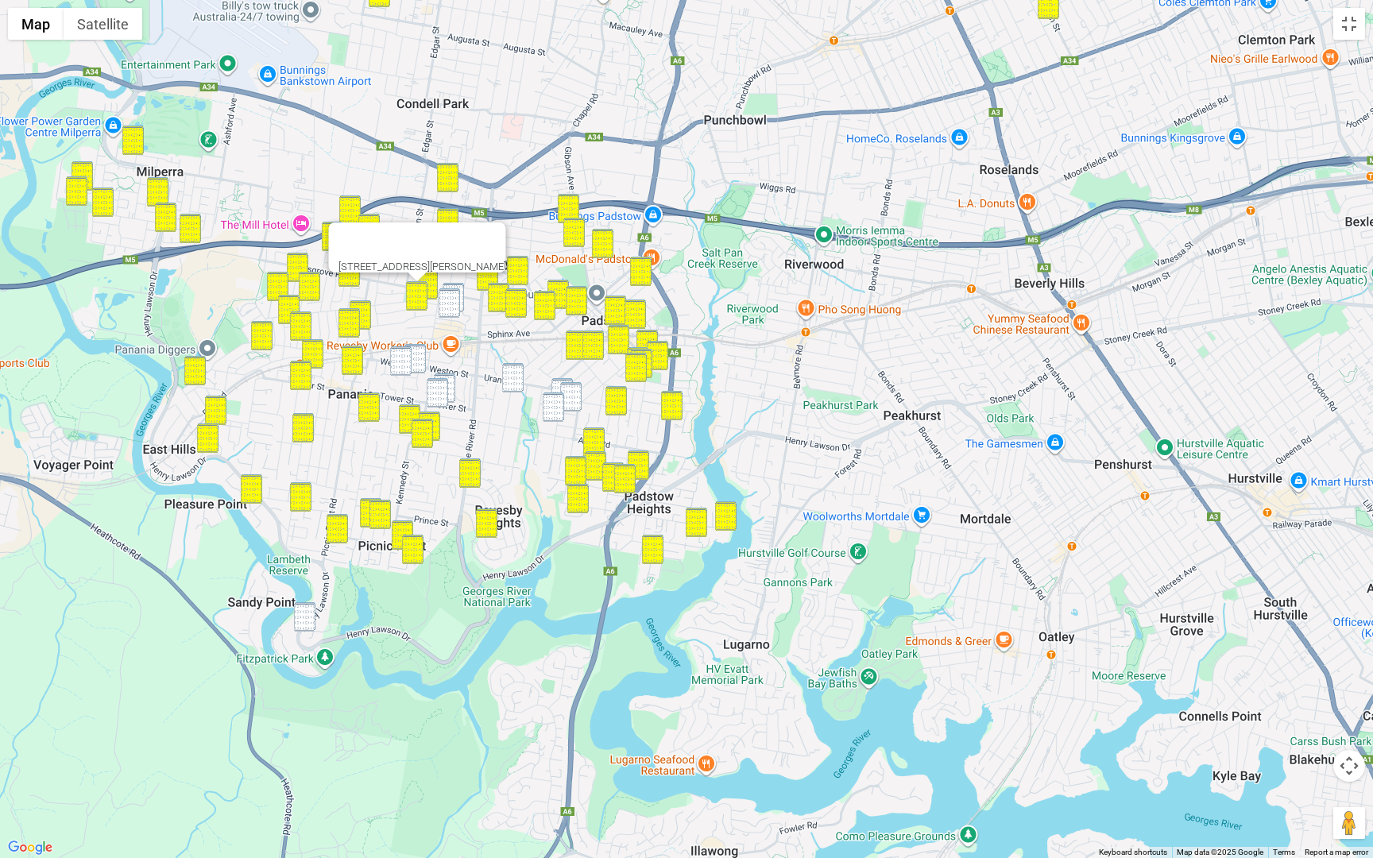
click at [457, 285] on img "8 Swan Street, REVESBY NSW 2212" at bounding box center [452, 297] width 21 height 29
click at [447, 307] on img "1 Swan Street, REVESBY NSW 2212" at bounding box center [448, 302] width 21 height 29
click at [400, 360] on img "16 Wollongbar Avenue, PANANIA NSW 2213" at bounding box center [400, 360] width 21 height 29
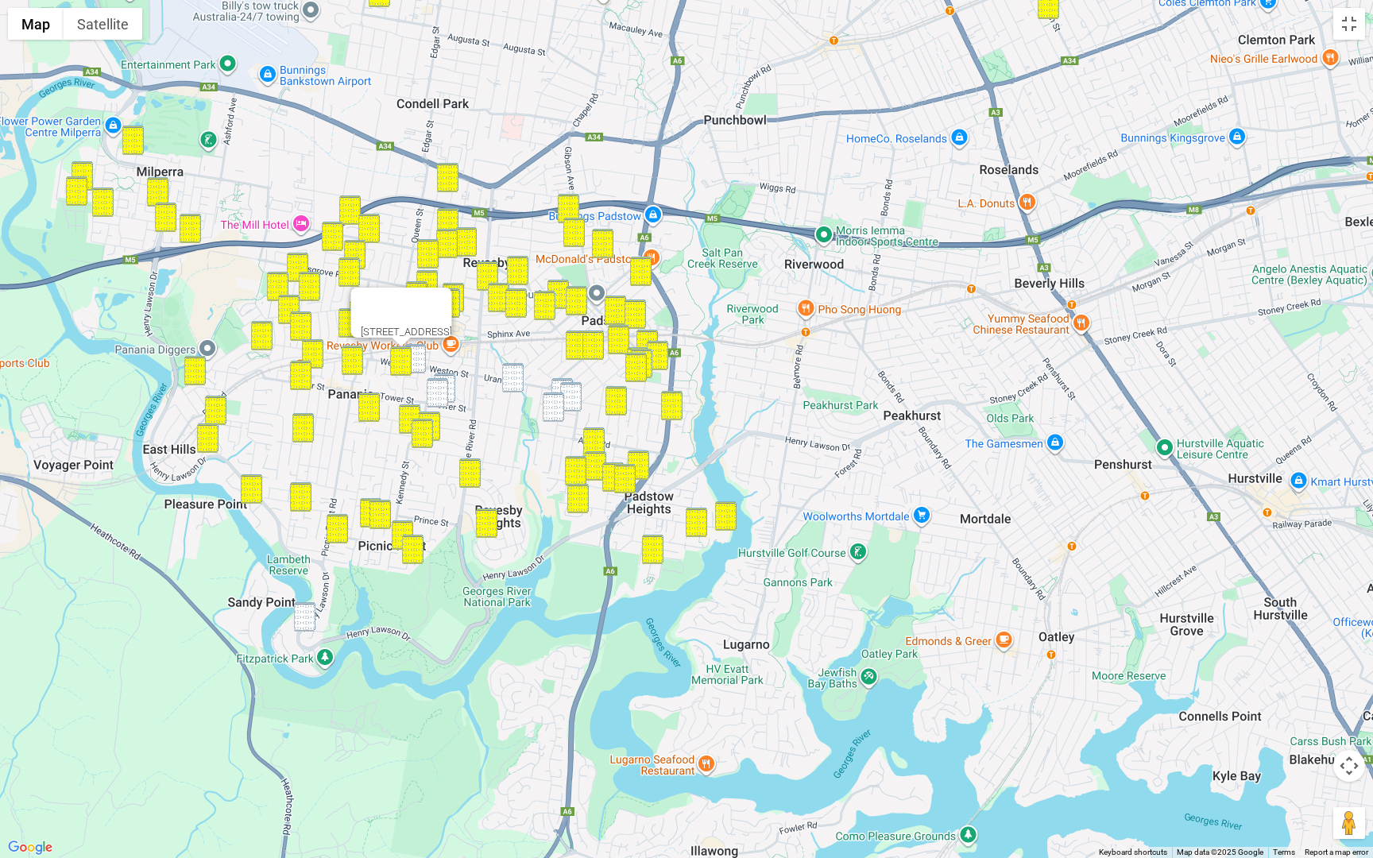
click at [420, 360] on img "2 Tyalgum Avenue, PANANIA NSW 2213" at bounding box center [414, 358] width 21 height 29
click at [451, 381] on img "22A Tower Street, REVESBY NSW 2212" at bounding box center [444, 387] width 21 height 29
click at [439, 388] on img "43 Tower Street, REVESBY NSW 2212" at bounding box center [437, 392] width 21 height 29
click at [508, 380] on img "13 Hydrae Street, REVESBY NSW 2212" at bounding box center [512, 377] width 21 height 29
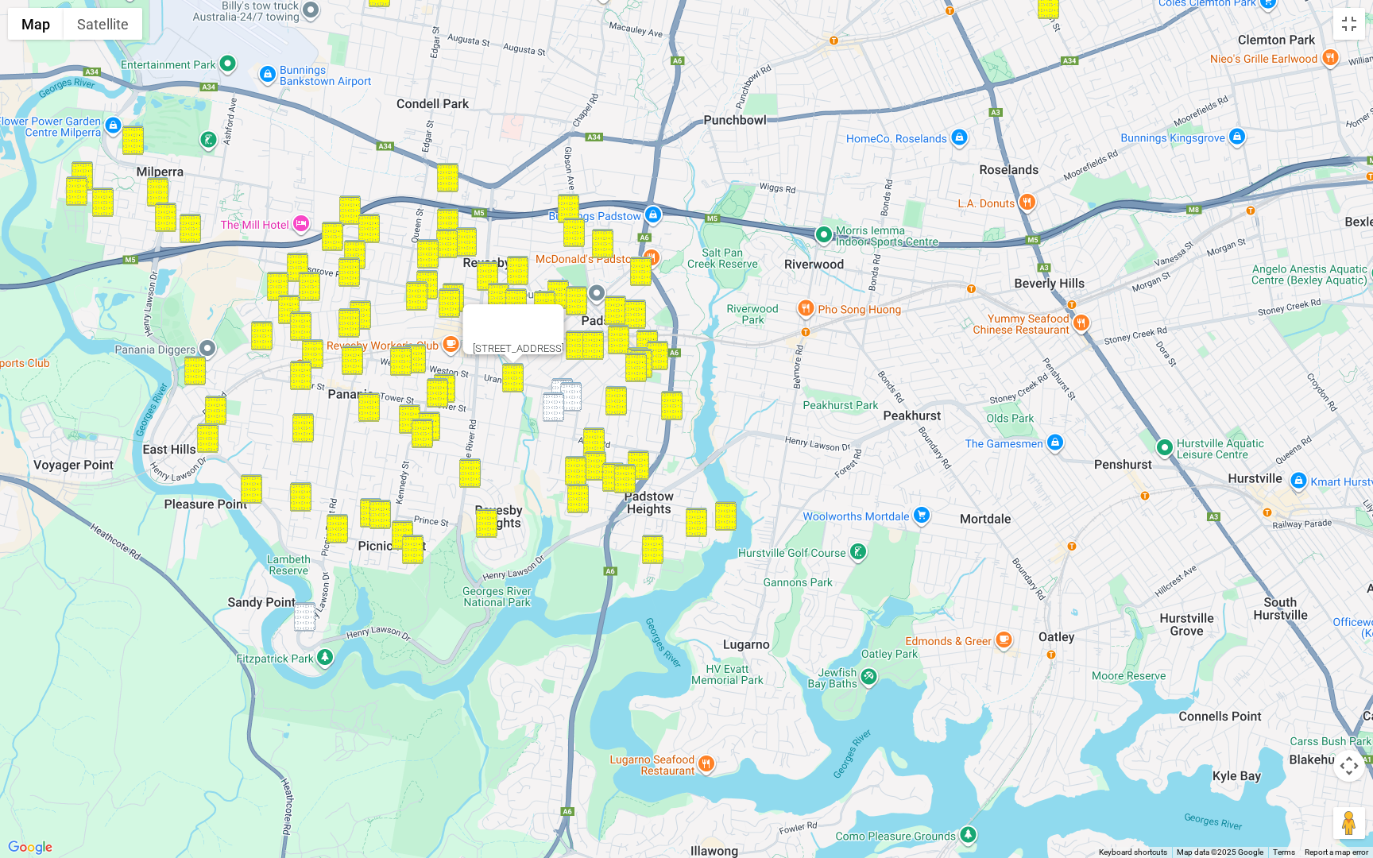
click at [555, 382] on img "11 Lang Street, PADSTOW NSW 2211" at bounding box center [561, 392] width 21 height 29
click at [567, 387] on img "2 Anthony Avenue, PADSTOW NSW 2211" at bounding box center [570, 396] width 21 height 29
click at [555, 404] on img "46 Lang Street, PADSTOW NSW 2211" at bounding box center [553, 406] width 21 height 29
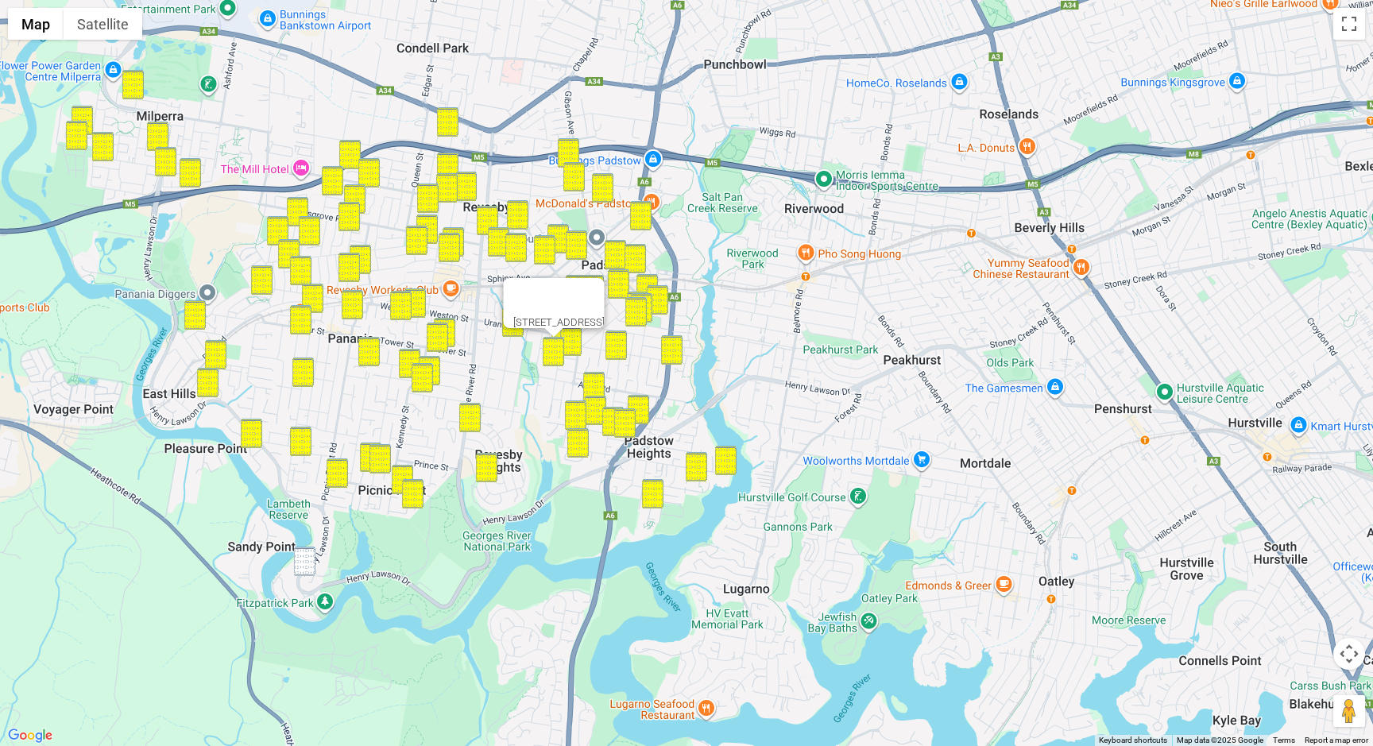
click at [1333, 638] on button "Map camera controls" at bounding box center [1349, 654] width 32 height 32
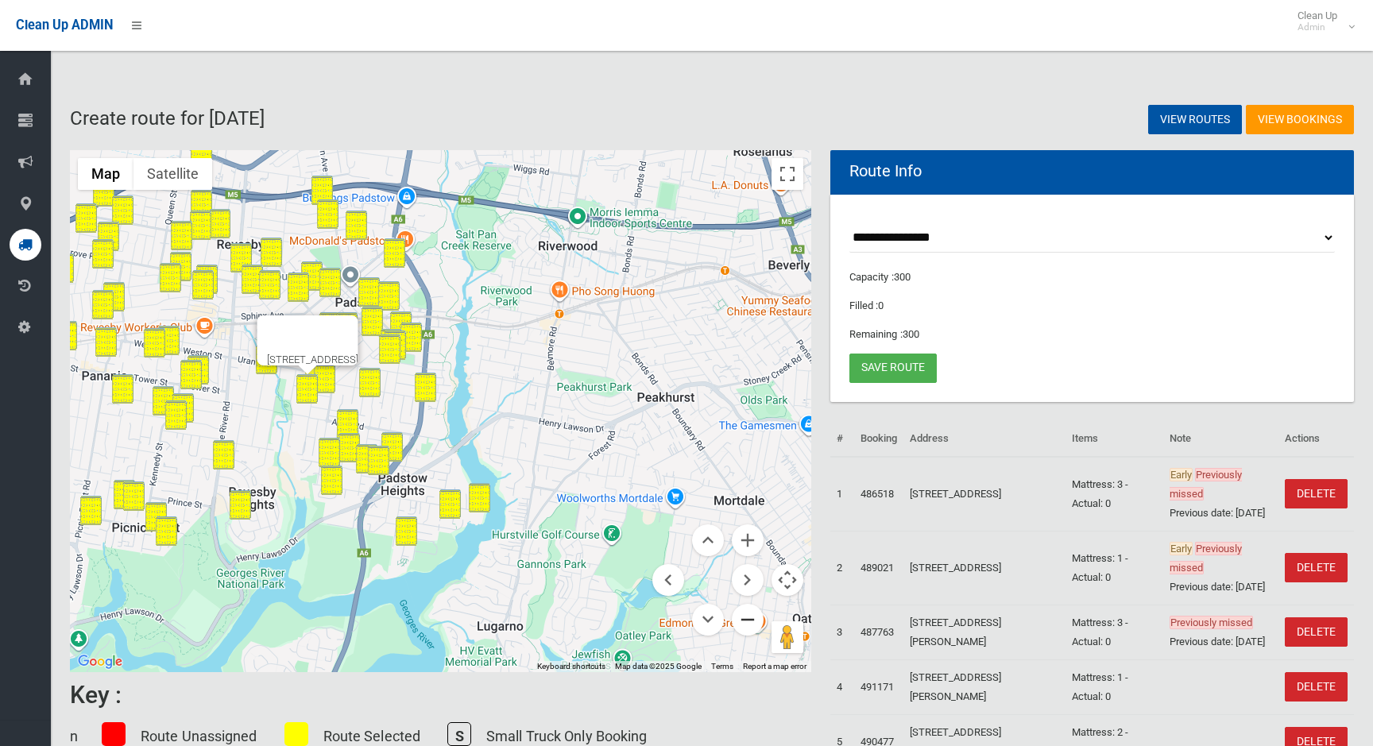
click at [747, 619] on button "Zoom out" at bounding box center [748, 620] width 32 height 32
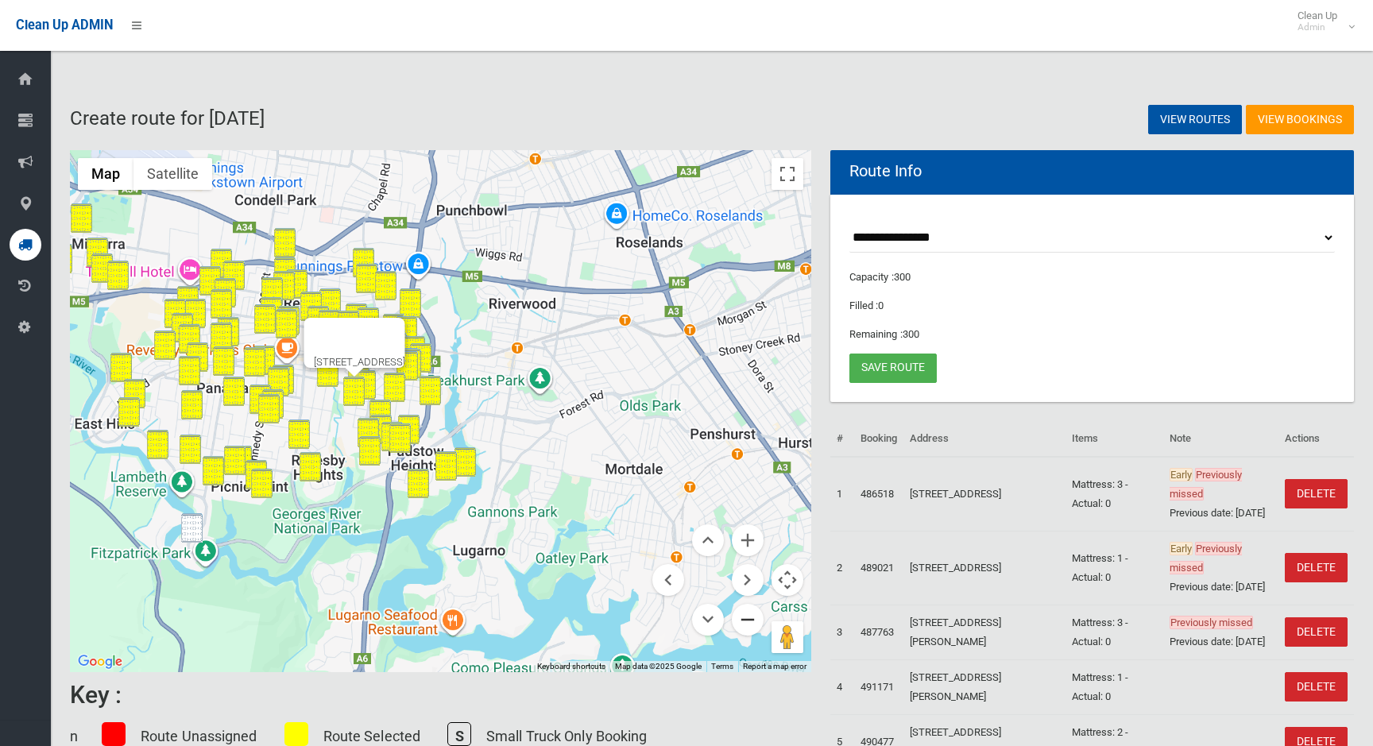
click at [747, 619] on button "Zoom out" at bounding box center [748, 620] width 32 height 32
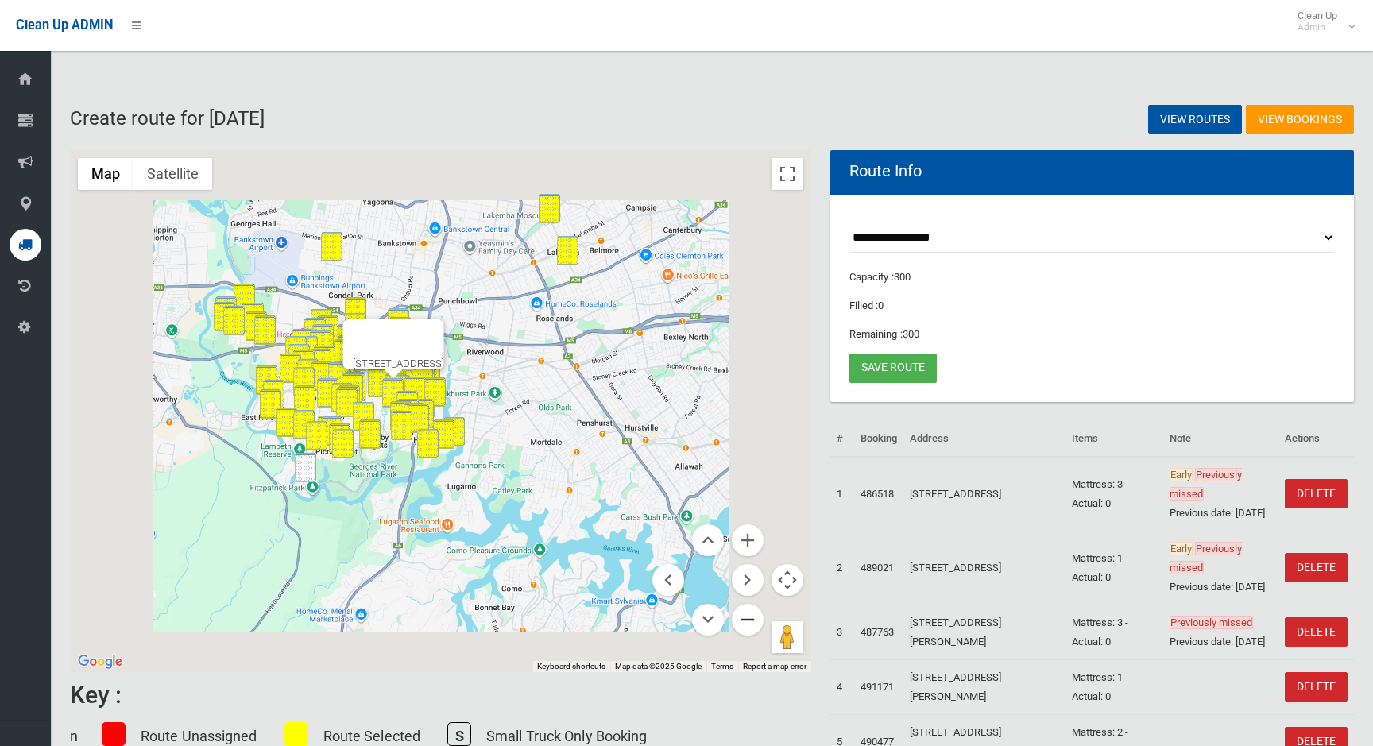
click at [747, 619] on button "Zoom out" at bounding box center [748, 620] width 32 height 32
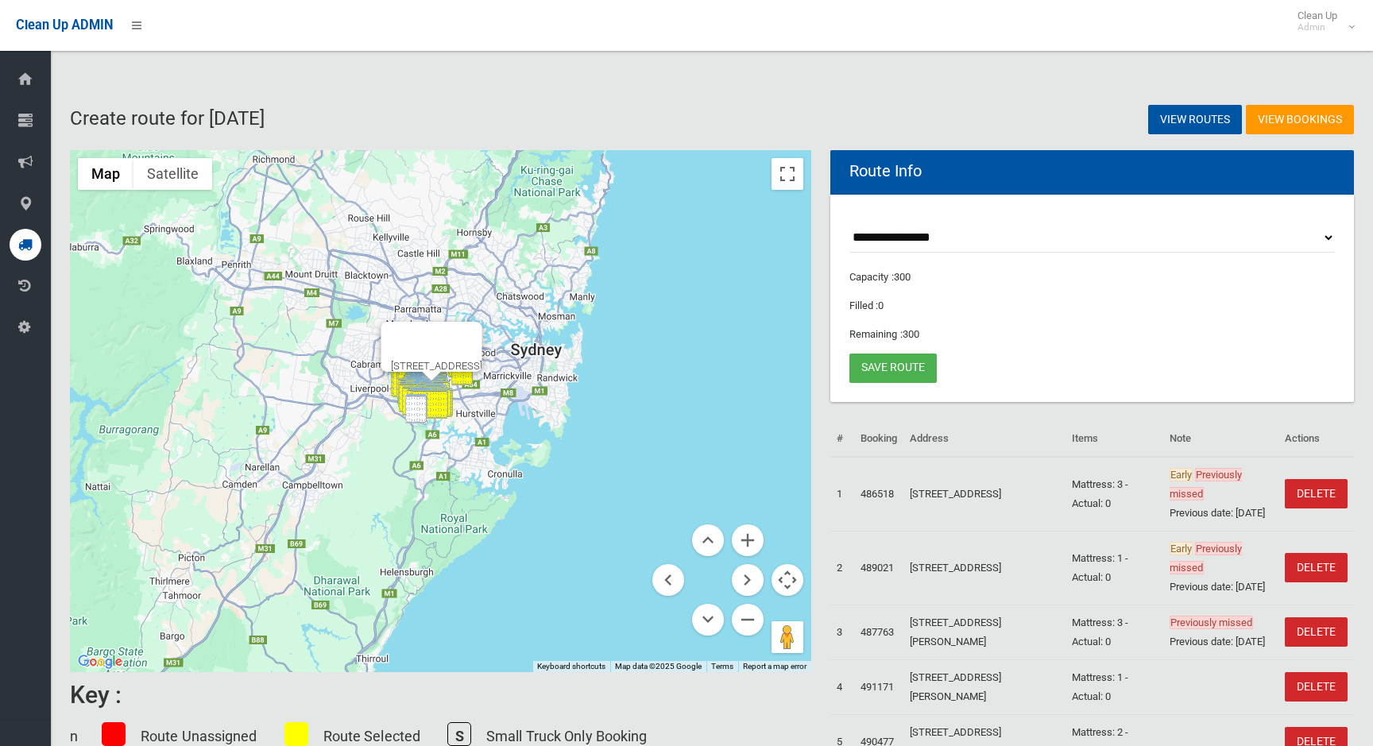
click at [482, 322] on button "Close" at bounding box center [463, 341] width 38 height 38
click at [415, 409] on img "897A Henry Lawson Drive, PICNIC POINT NSW 2213" at bounding box center [415, 408] width 21 height 29
click at [744, 535] on button "Zoom in" at bounding box center [748, 540] width 32 height 32
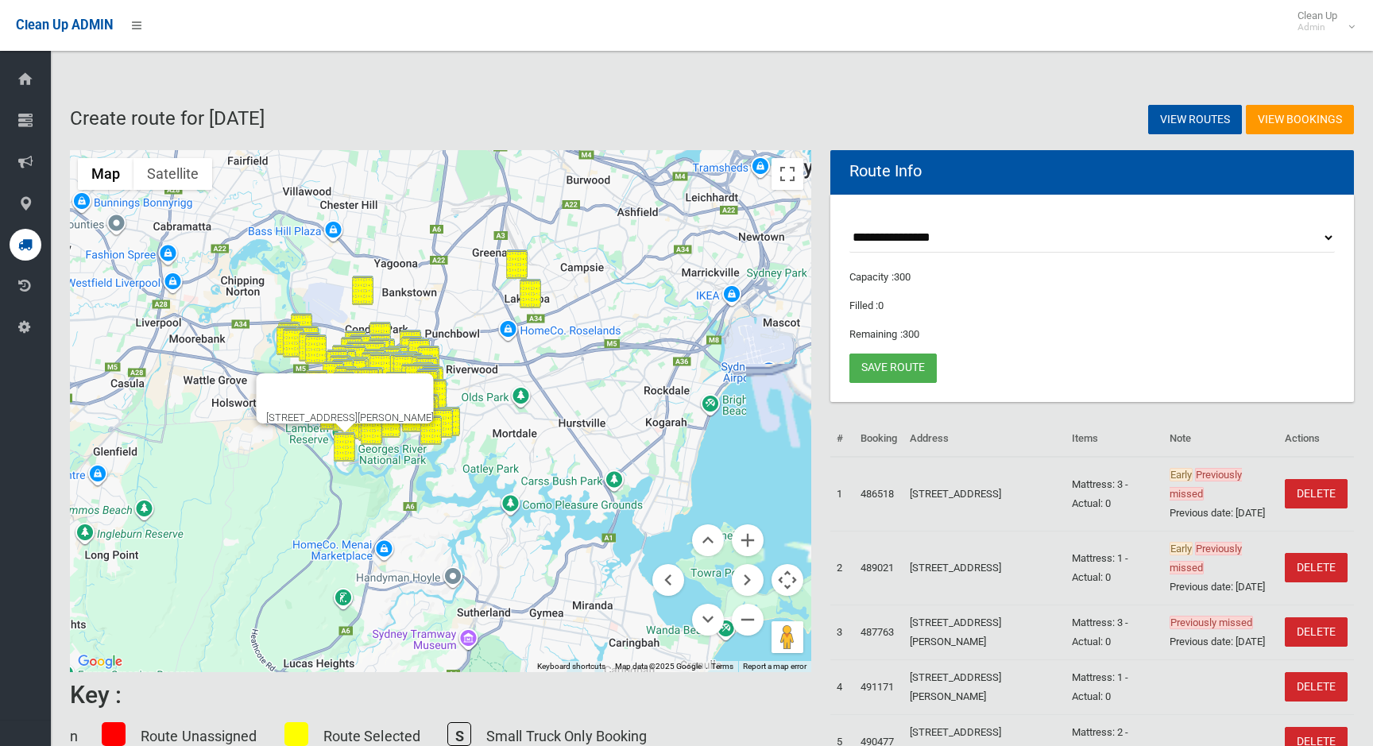
click at [434, 389] on button "Close" at bounding box center [415, 392] width 38 height 38
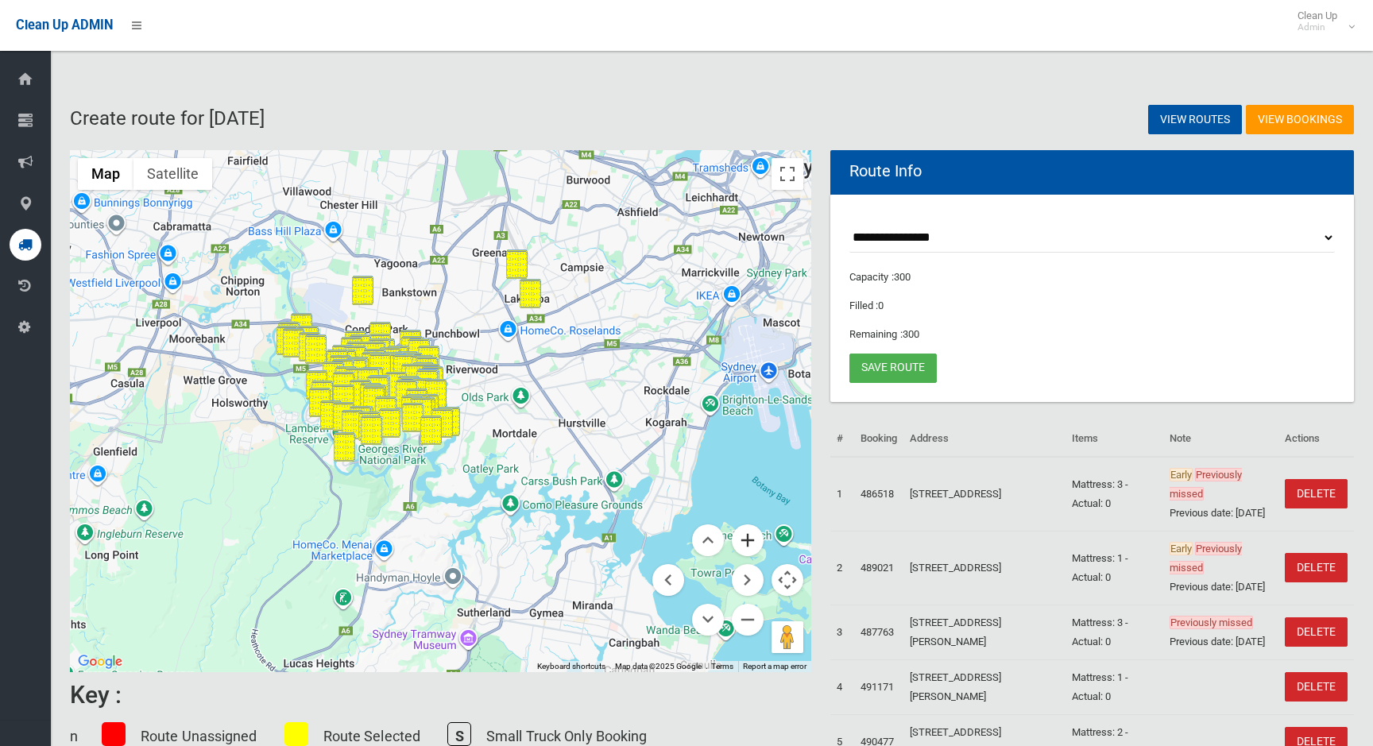
click at [753, 541] on button "Zoom in" at bounding box center [748, 540] width 32 height 32
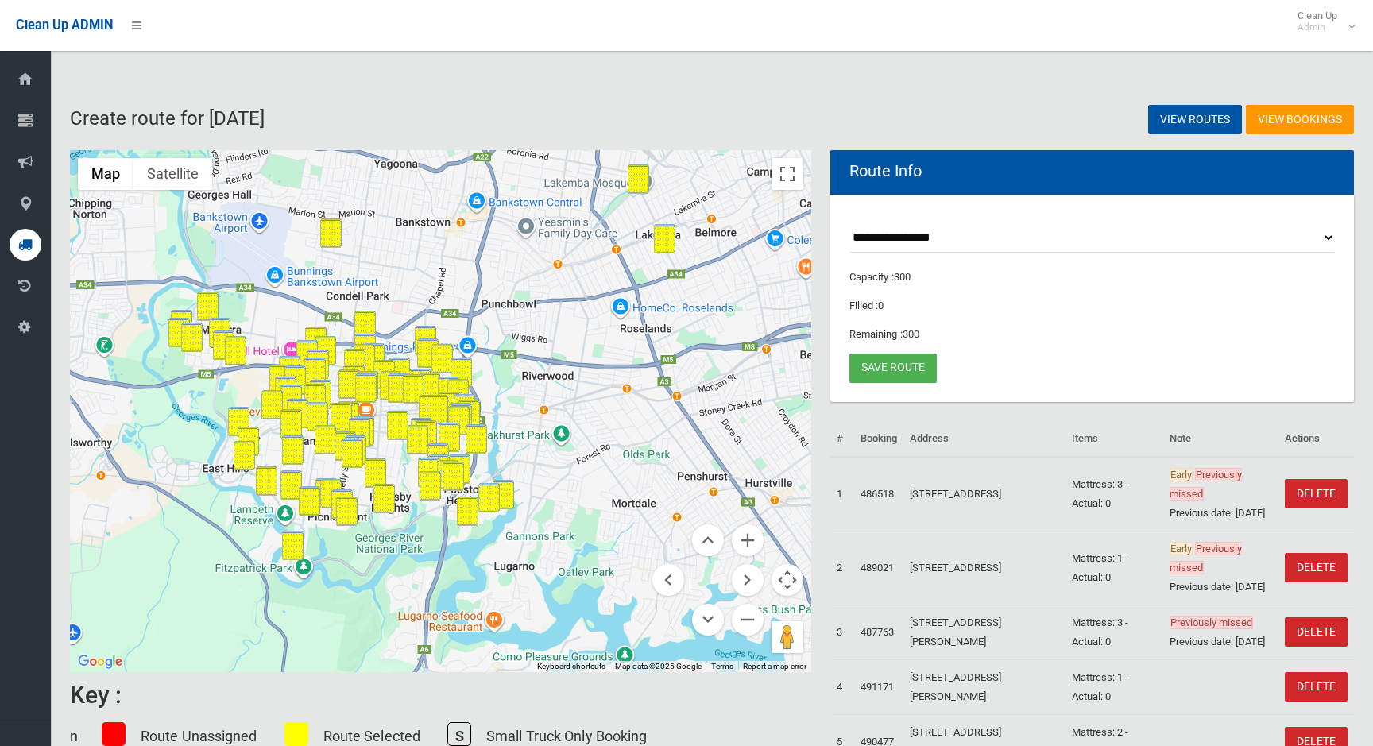
drag, startPoint x: 594, startPoint y: 438, endPoint x: 668, endPoint y: 501, distance: 97.5
click at [668, 501] on div at bounding box center [440, 411] width 741 height 522
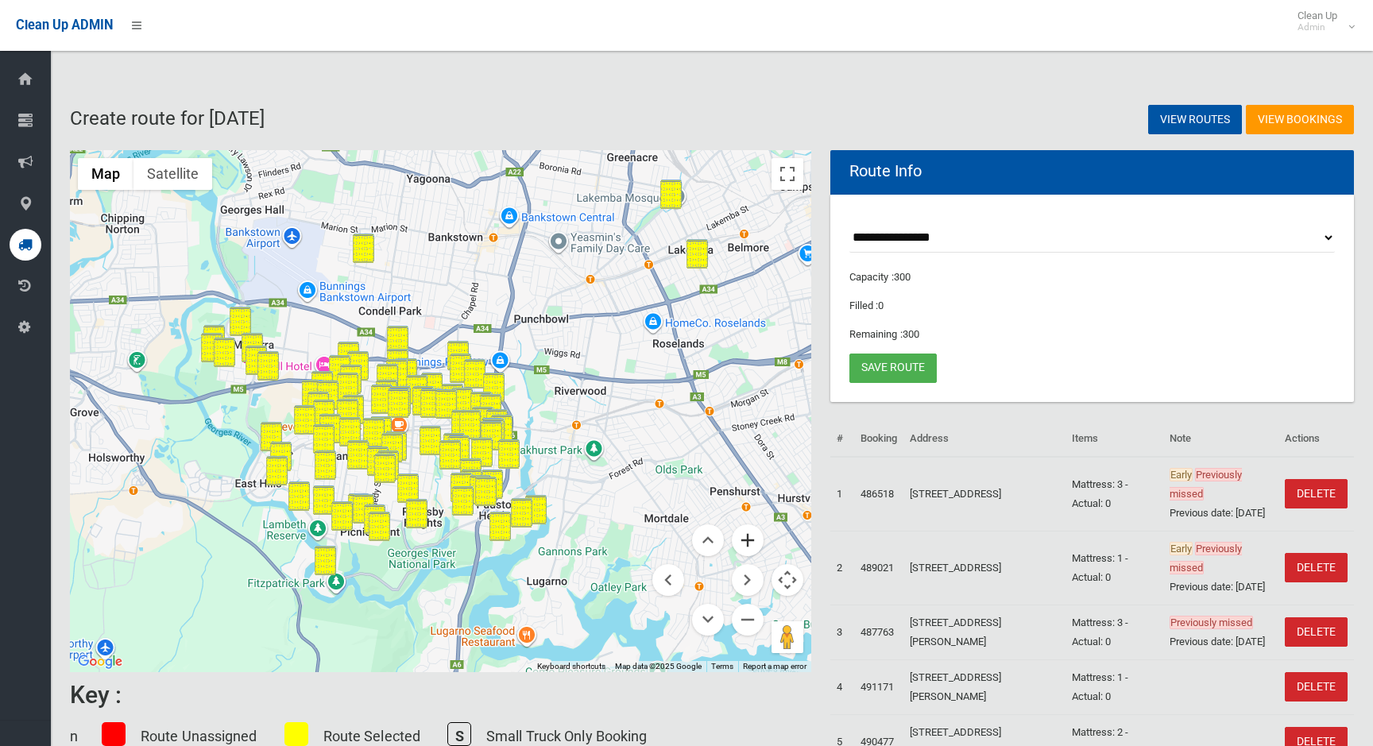
click at [748, 542] on button "Zoom in" at bounding box center [748, 540] width 32 height 32
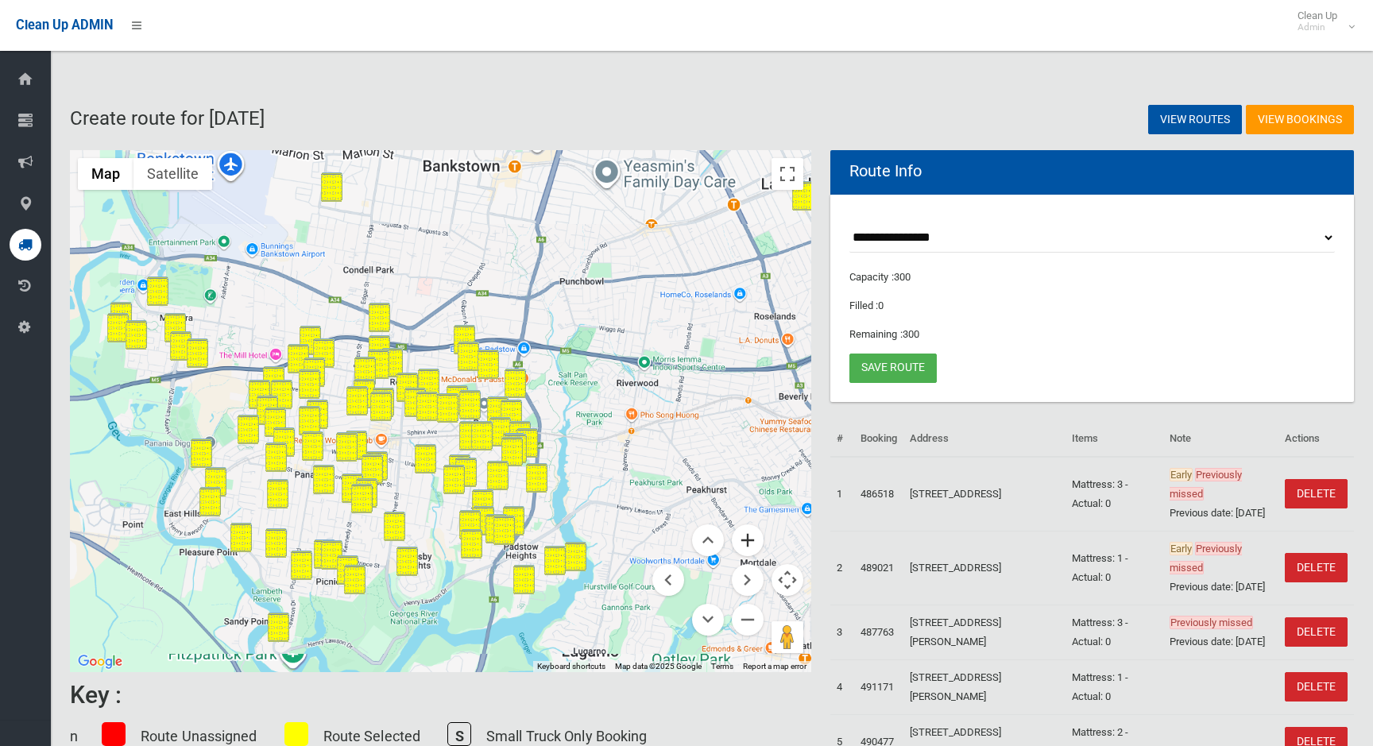
click at [748, 542] on button "Zoom in" at bounding box center [748, 540] width 32 height 32
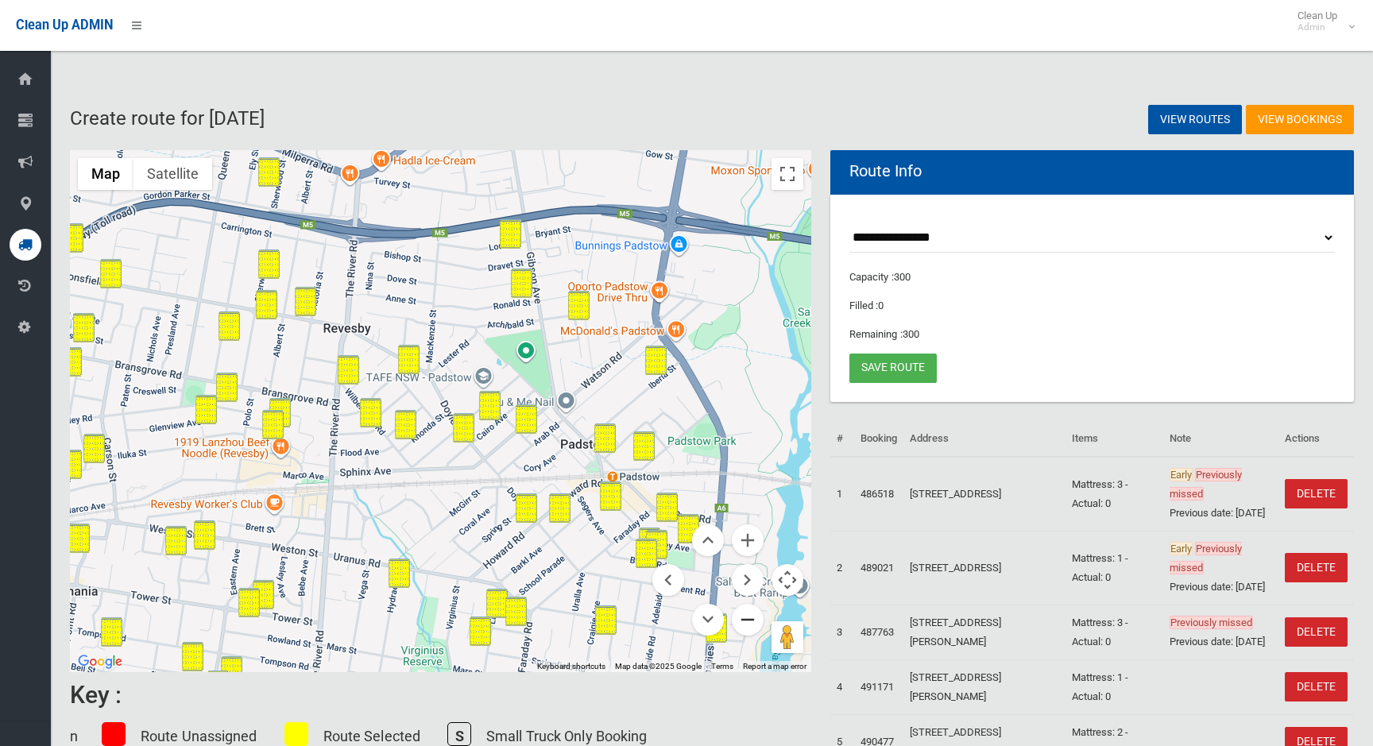
click at [751, 616] on button "Zoom out" at bounding box center [748, 620] width 32 height 32
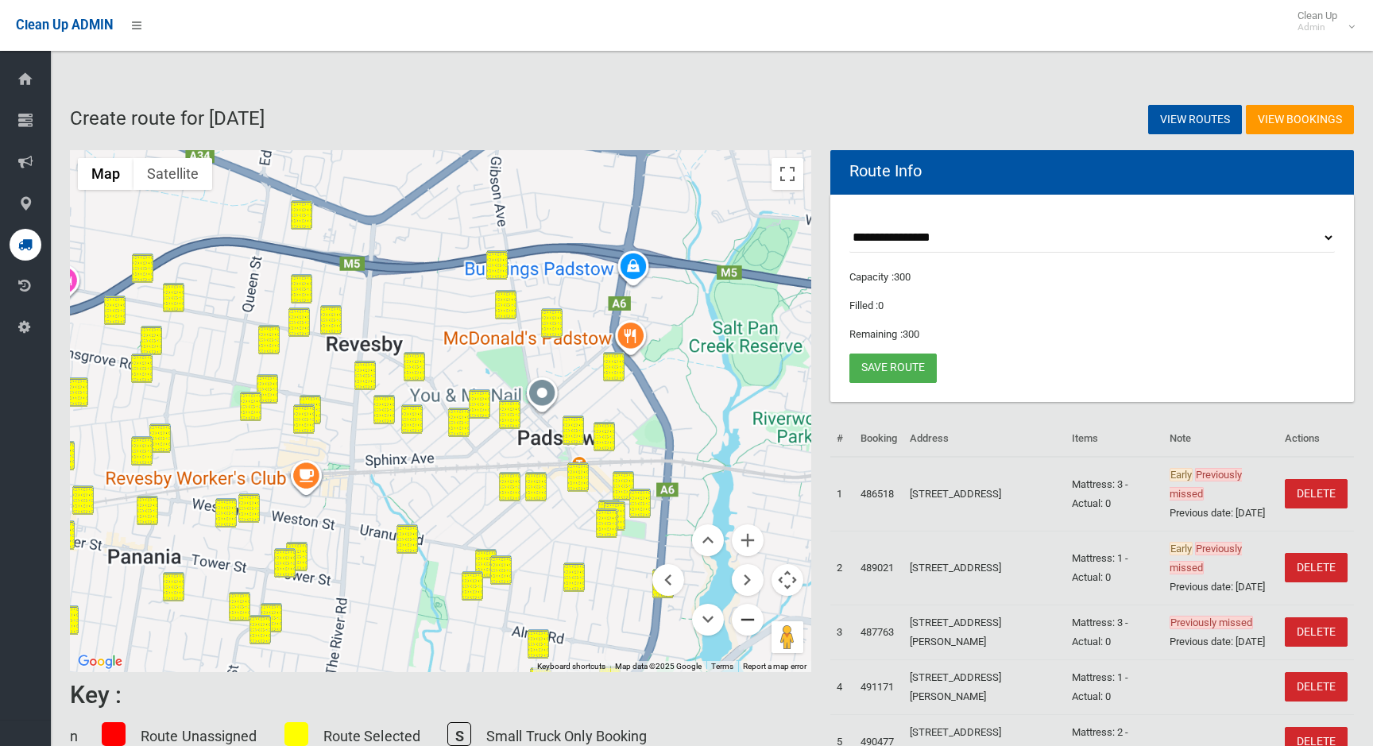
click at [751, 616] on button "Zoom out" at bounding box center [748, 620] width 32 height 32
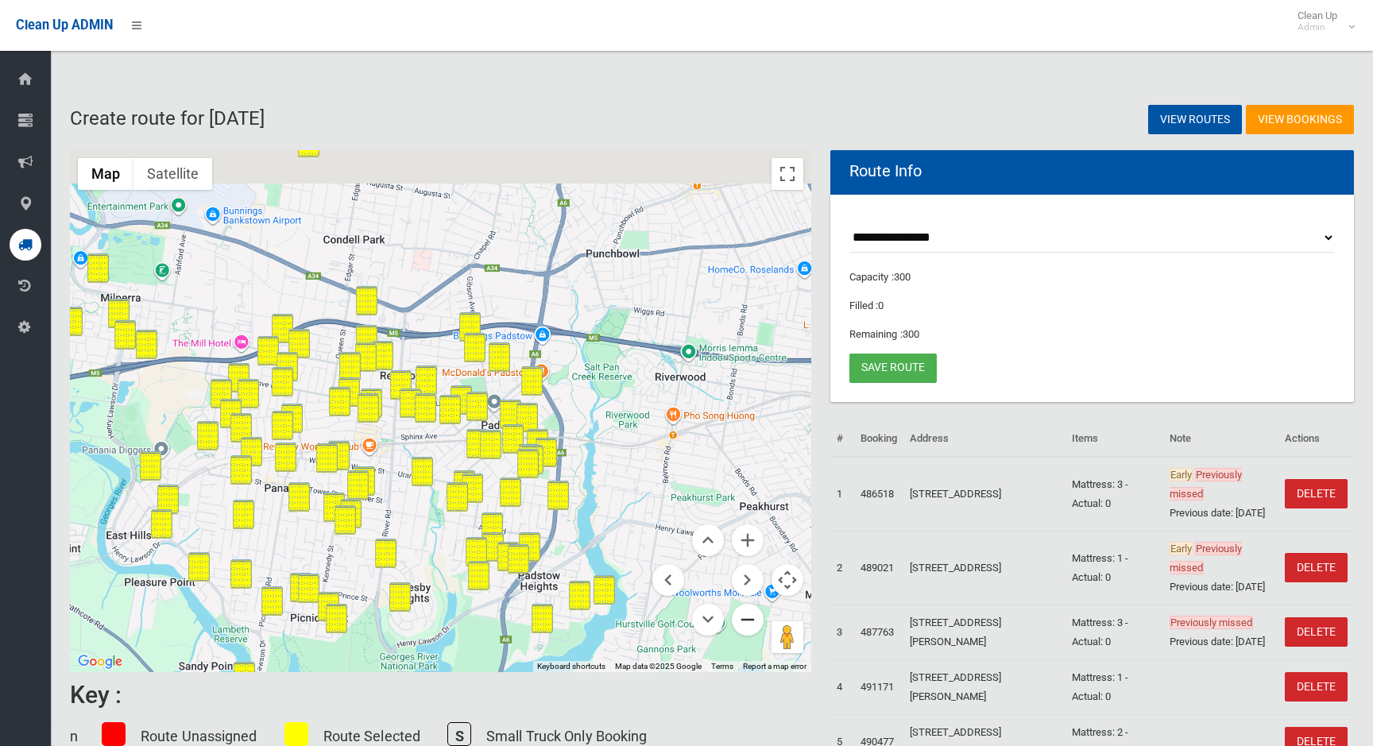
click at [751, 616] on button "Zoom out" at bounding box center [748, 620] width 32 height 32
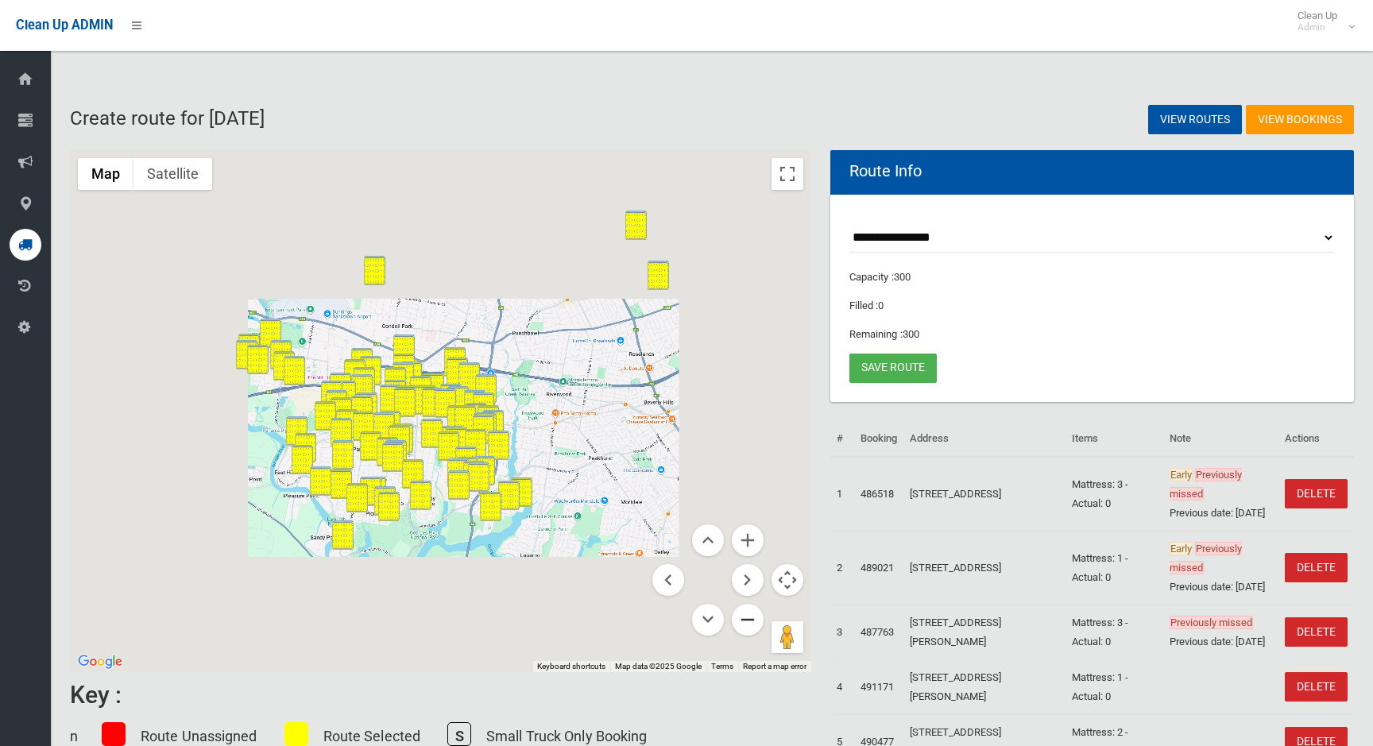
click at [751, 616] on button "Zoom out" at bounding box center [748, 620] width 32 height 32
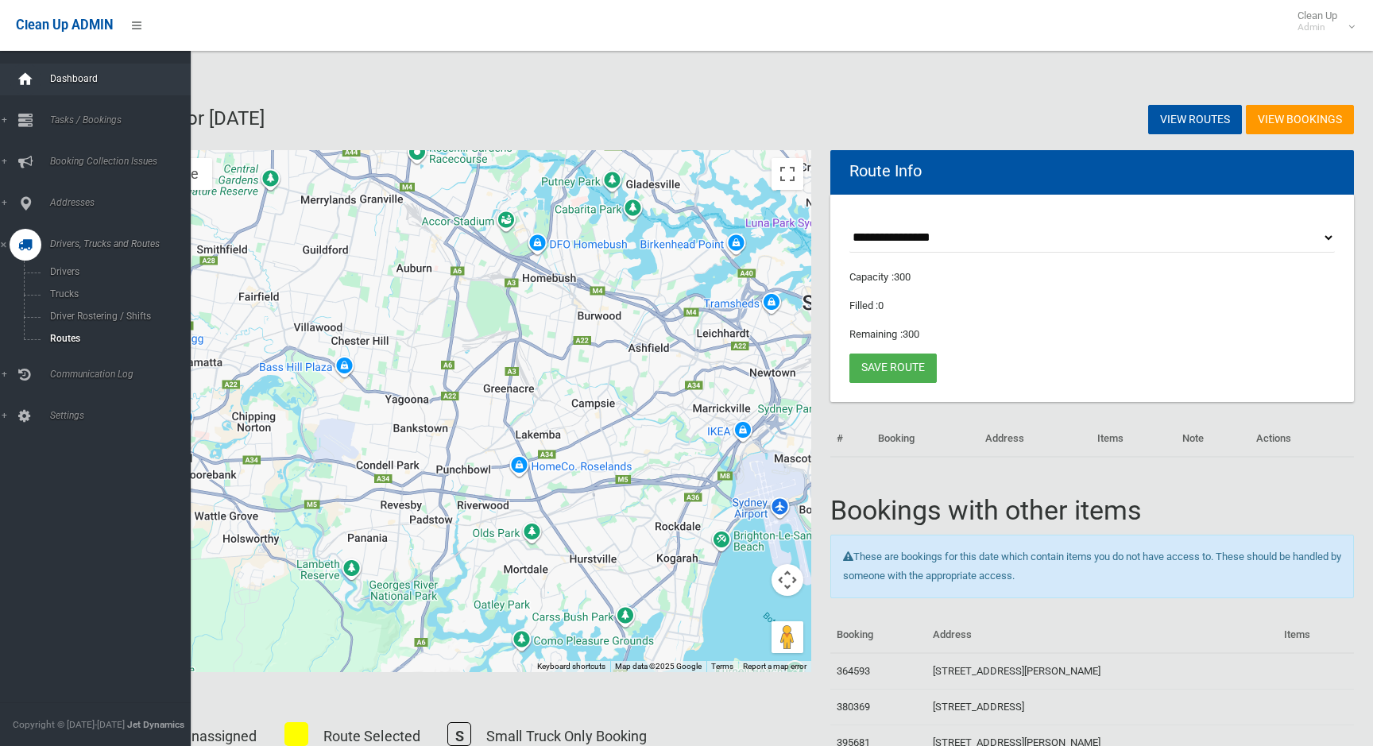
click at [33, 75] on icon at bounding box center [25, 80] width 17 height 32
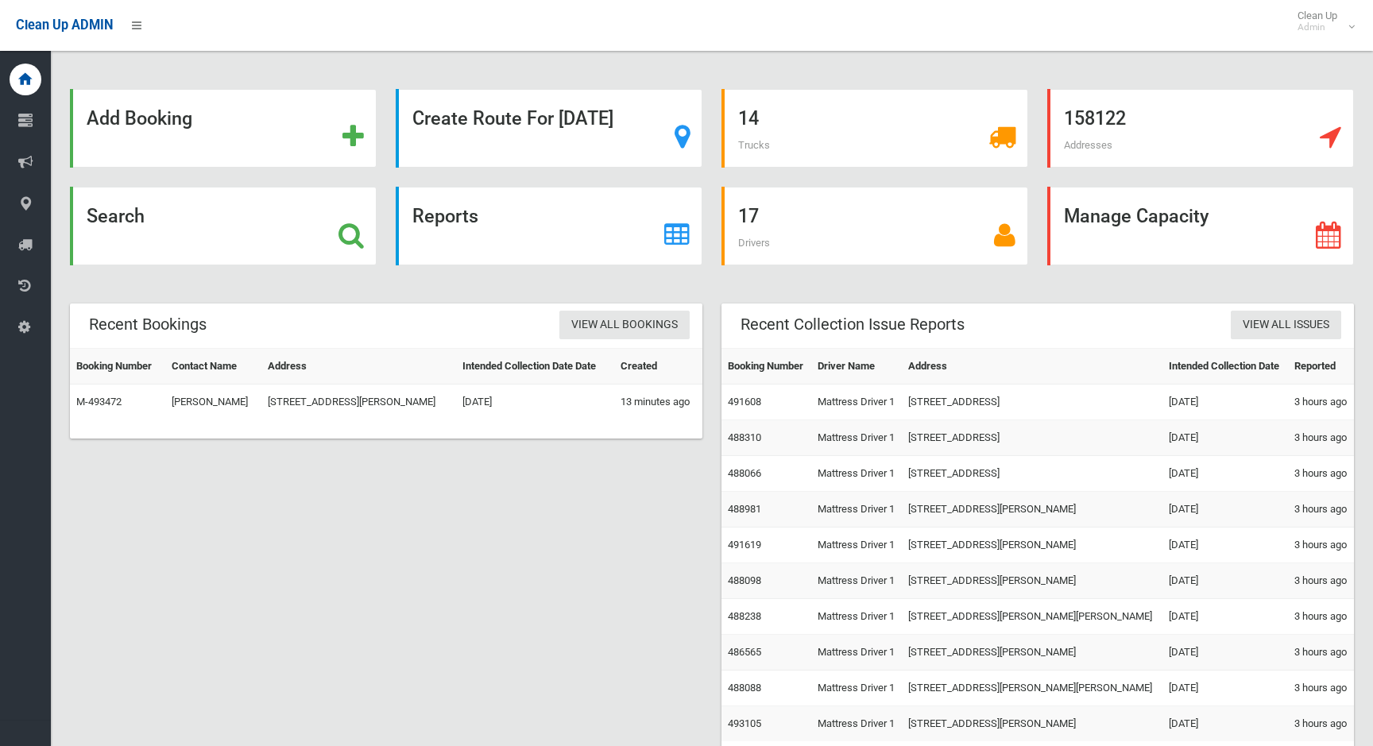
click at [461, 213] on strong "Reports" at bounding box center [445, 216] width 66 height 22
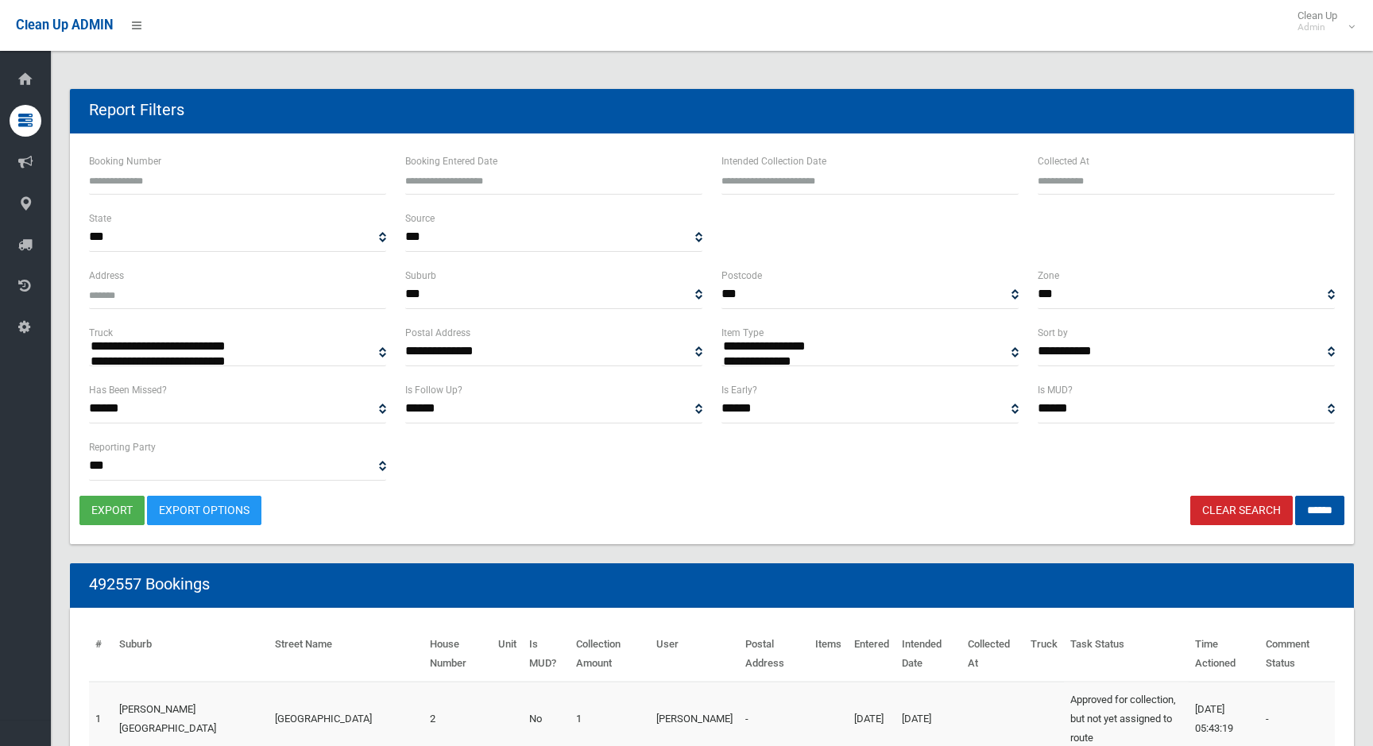
select select
type input "**********"
click at [831, 177] on input "text" at bounding box center [869, 179] width 297 height 29
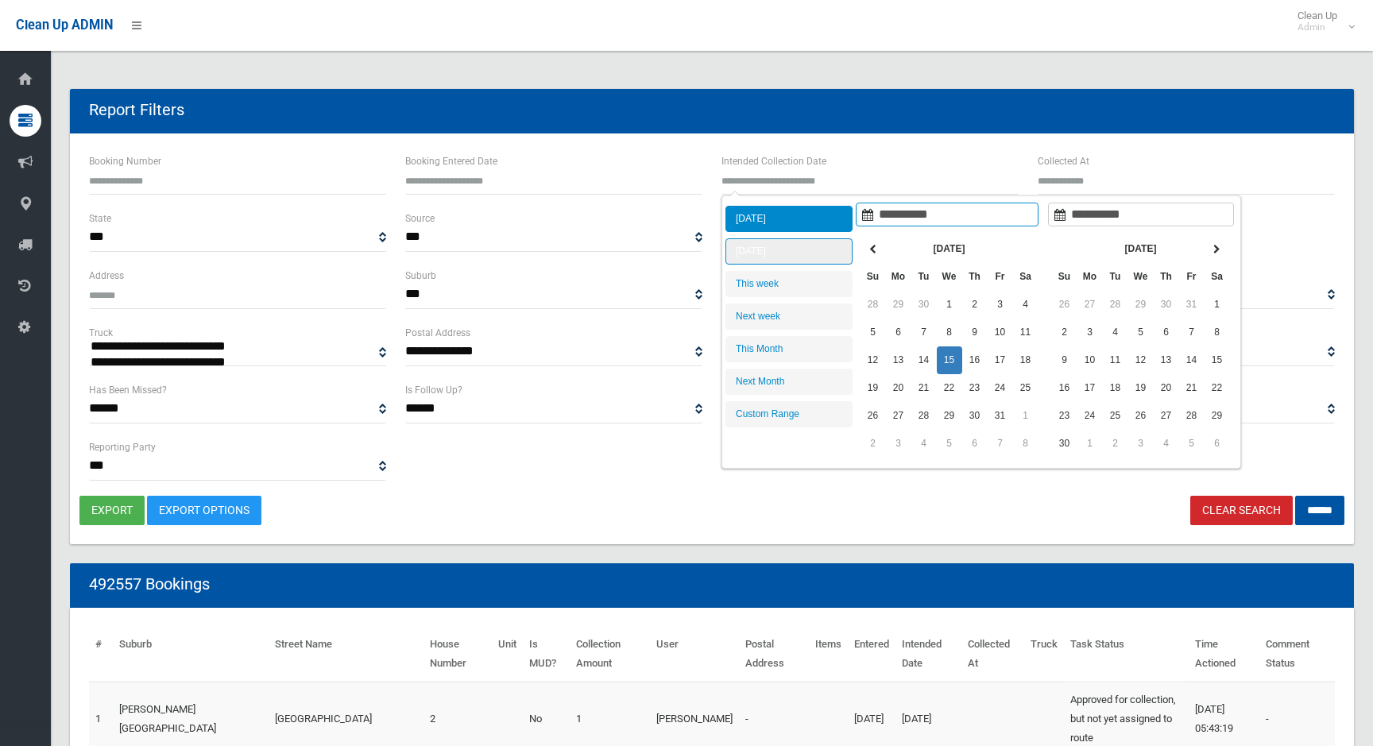
type input "**********"
click at [796, 246] on li "[DATE]" at bounding box center [788, 251] width 127 height 26
type input "**********"
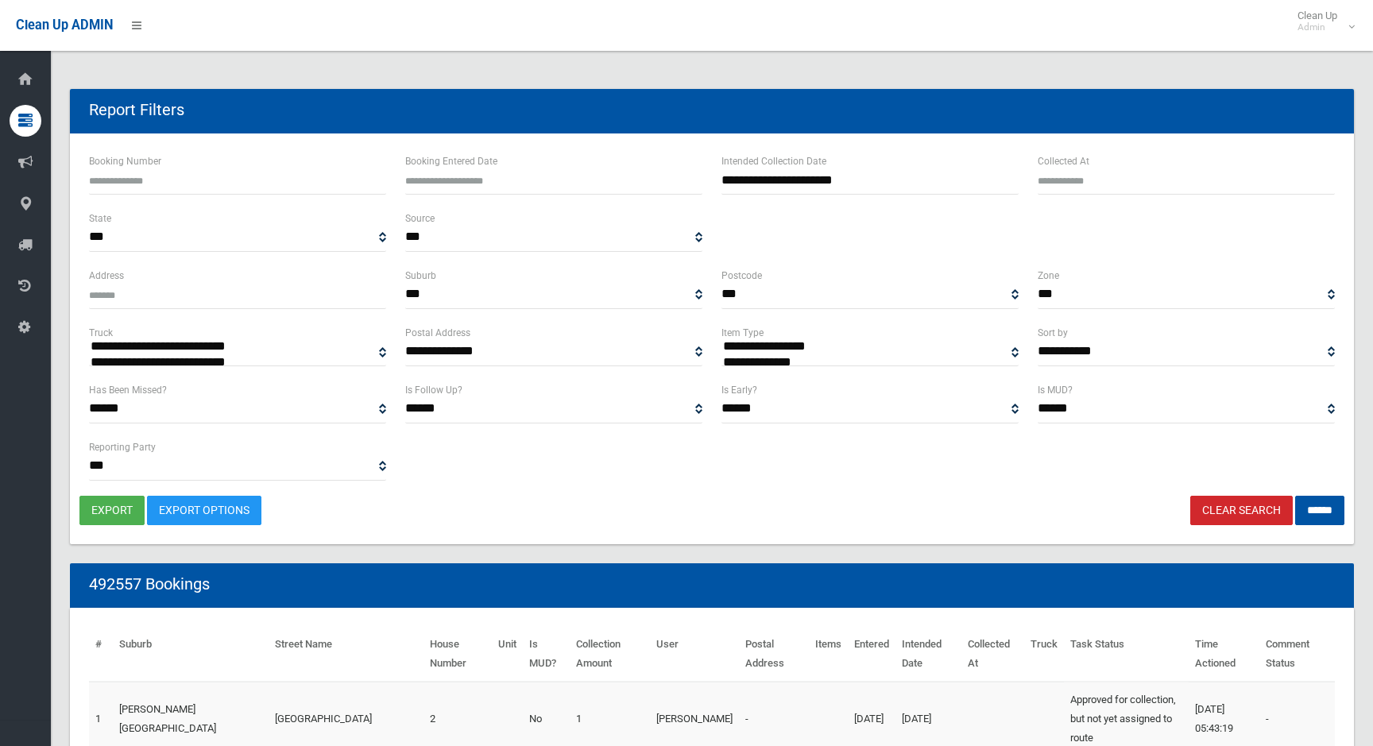
select select "**"
click at [1312, 504] on input "******" at bounding box center [1319, 510] width 49 height 29
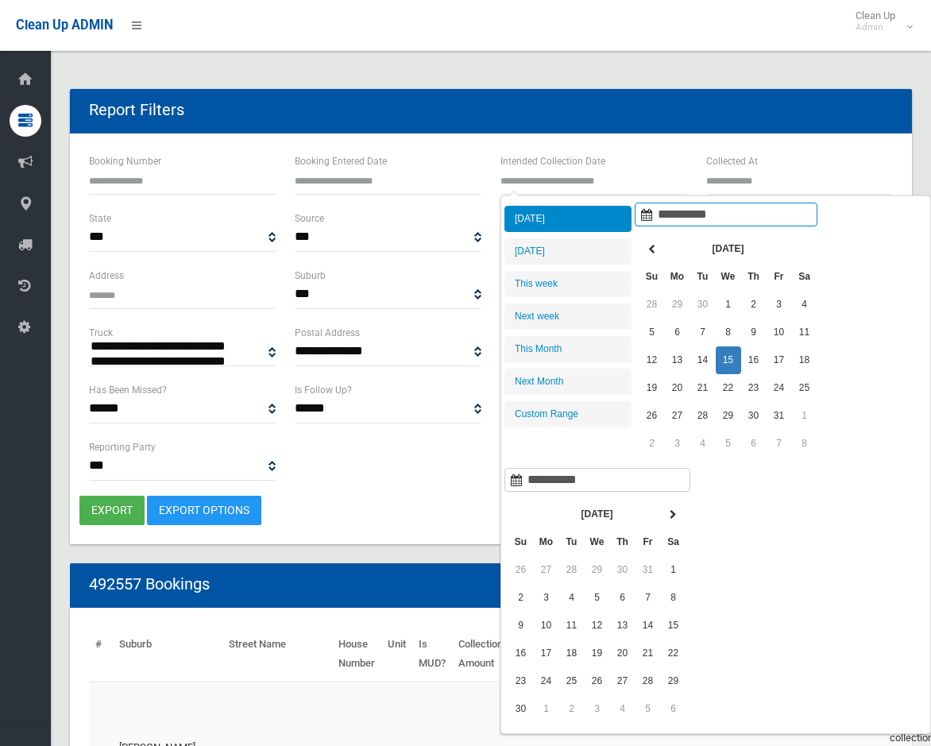
select select
type input "**********"
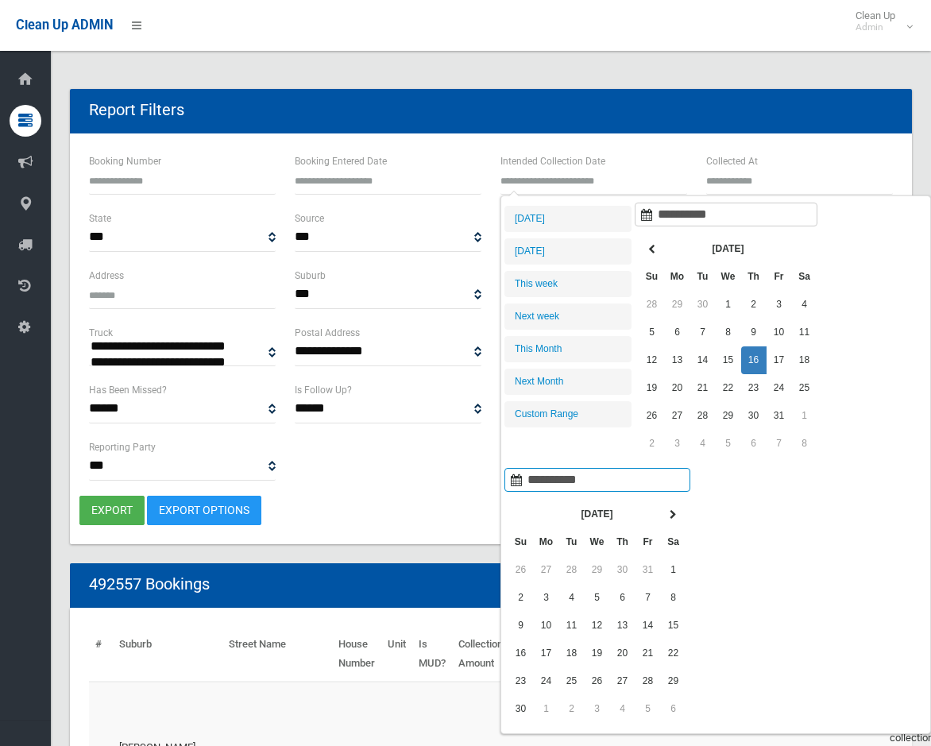
type input "**********"
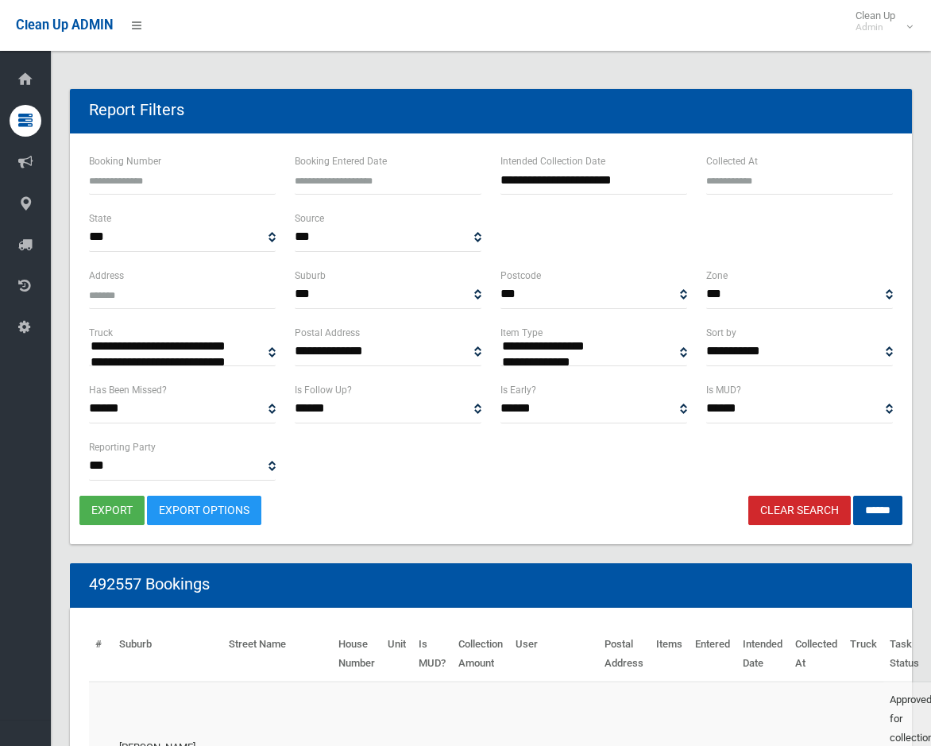
select select "**"
click at [863, 502] on input "******" at bounding box center [877, 510] width 49 height 29
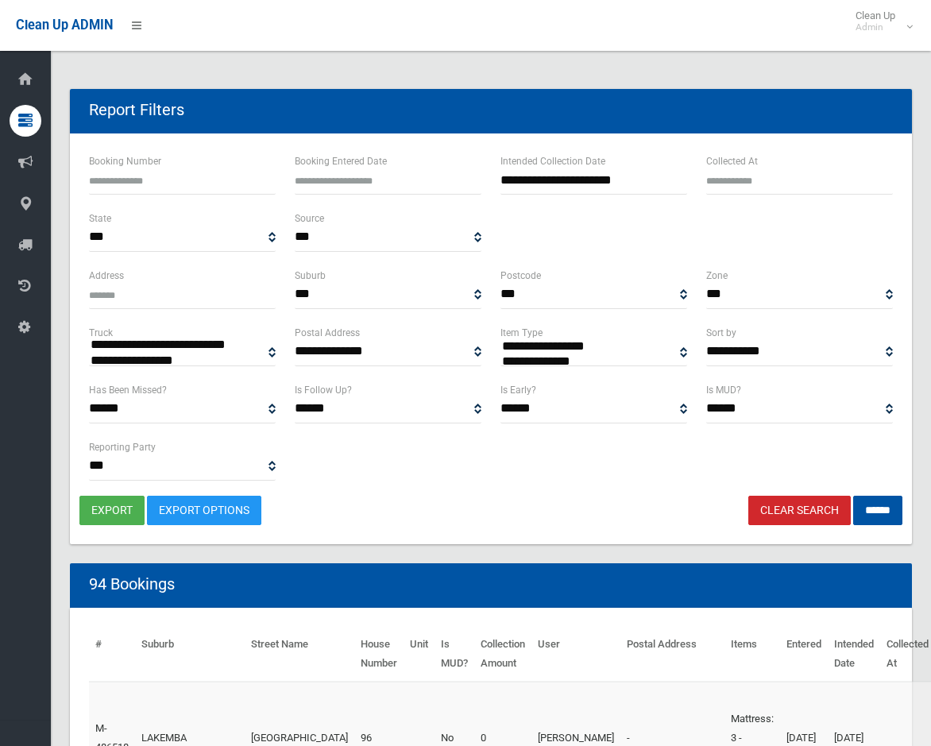
select select
click at [119, 514] on button "export" at bounding box center [111, 510] width 65 height 29
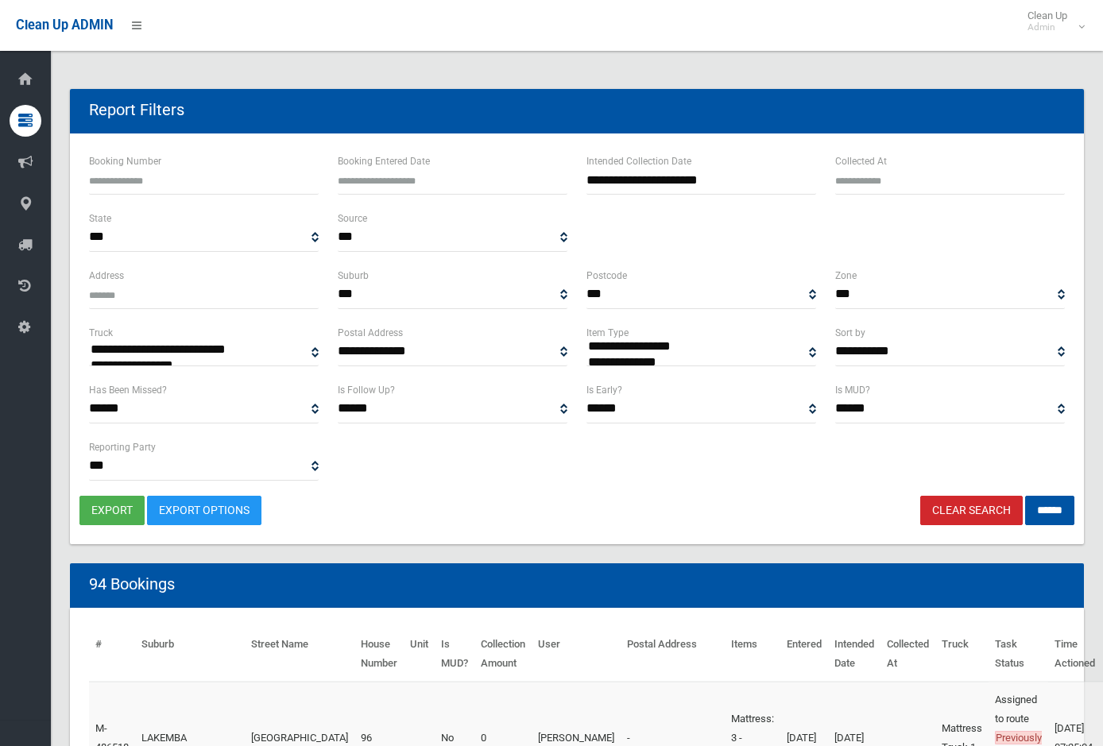
click at [930, 489] on div "****** *** ** Has Been Missed? ****** *** ** Is Follow Up? ****** *** ** Is Ear…" at bounding box center [576, 438] width 995 height 114
click at [930, 499] on link "Clear Search" at bounding box center [971, 510] width 102 height 29
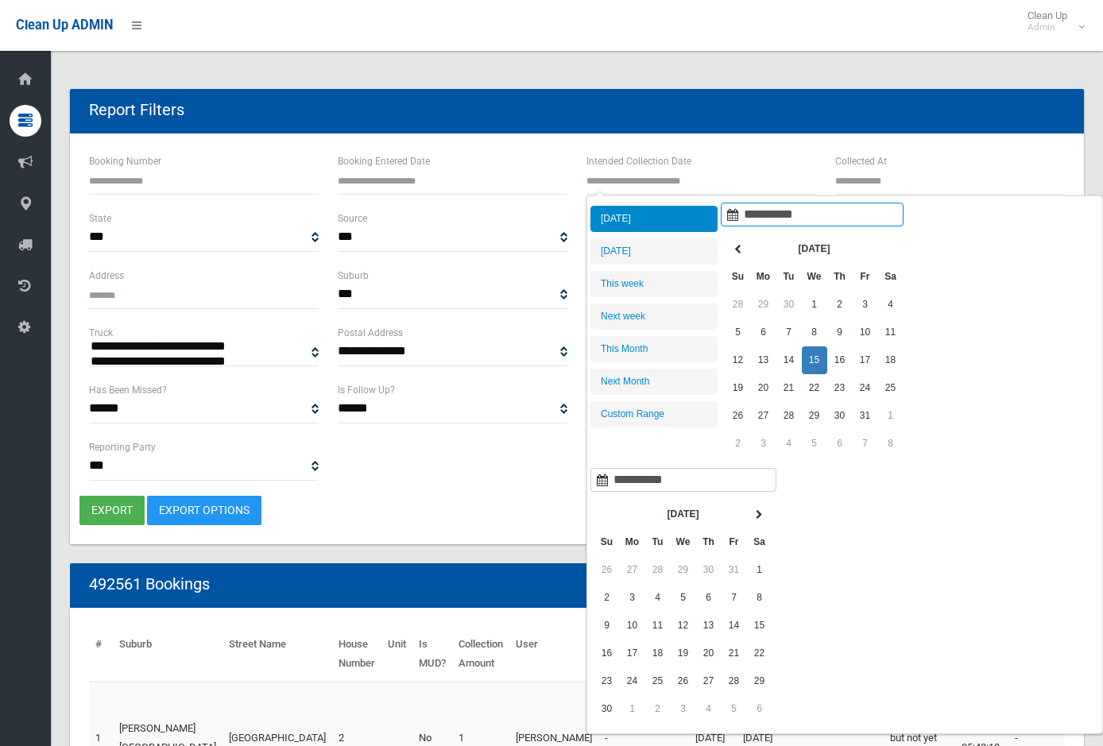
select select
type input "**********"
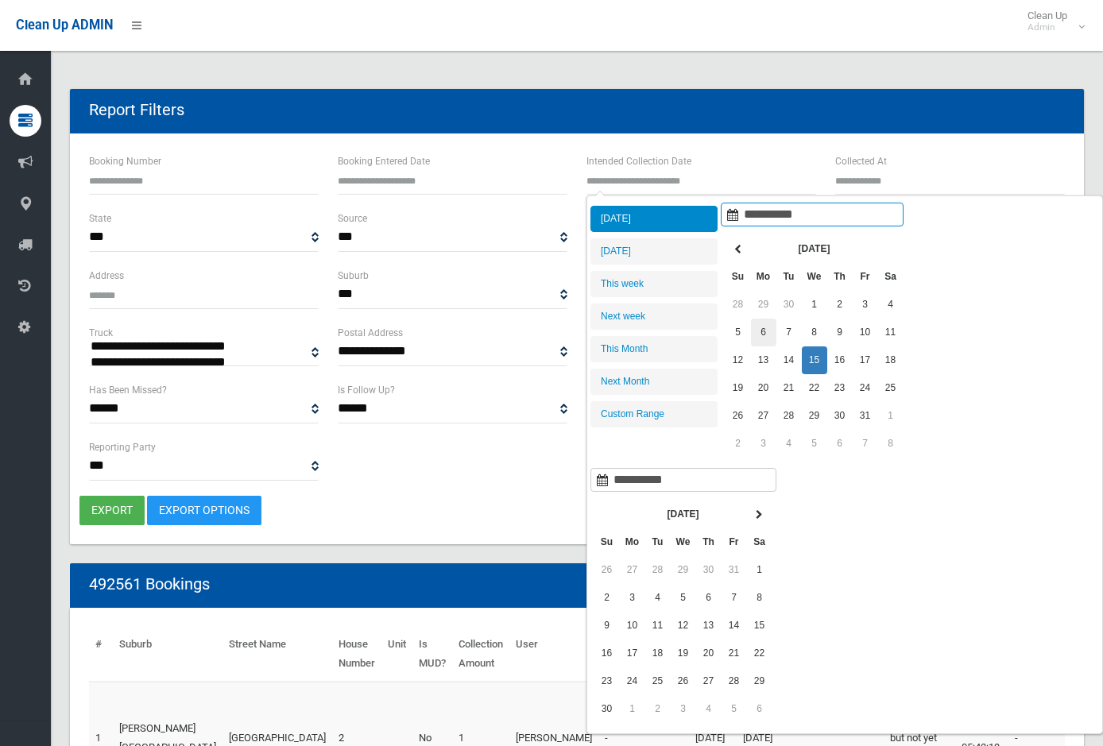
type input "**********"
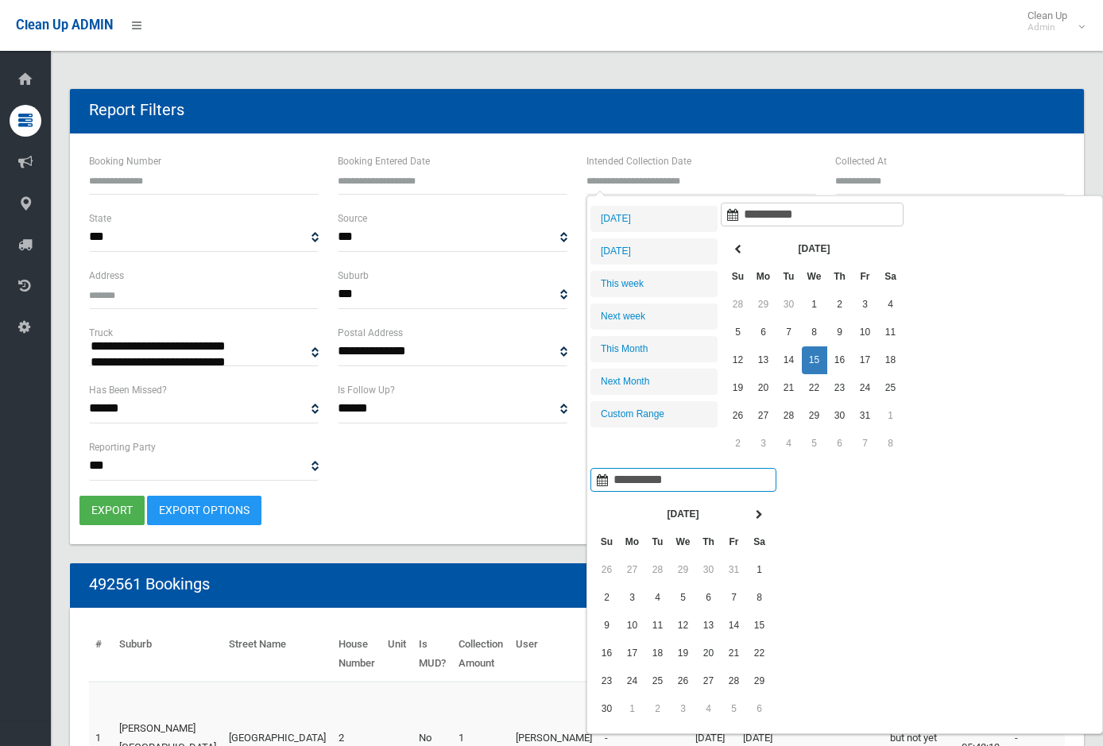
type input "**********"
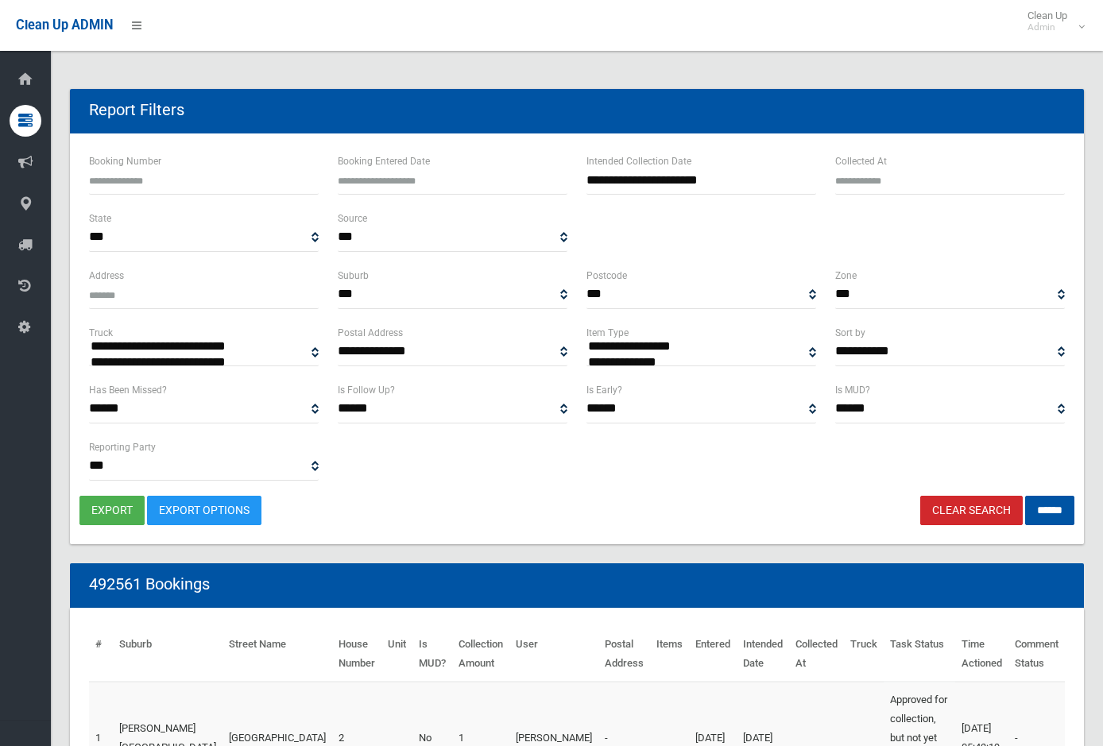
select select "**"
click at [1050, 504] on input "******" at bounding box center [1049, 510] width 49 height 29
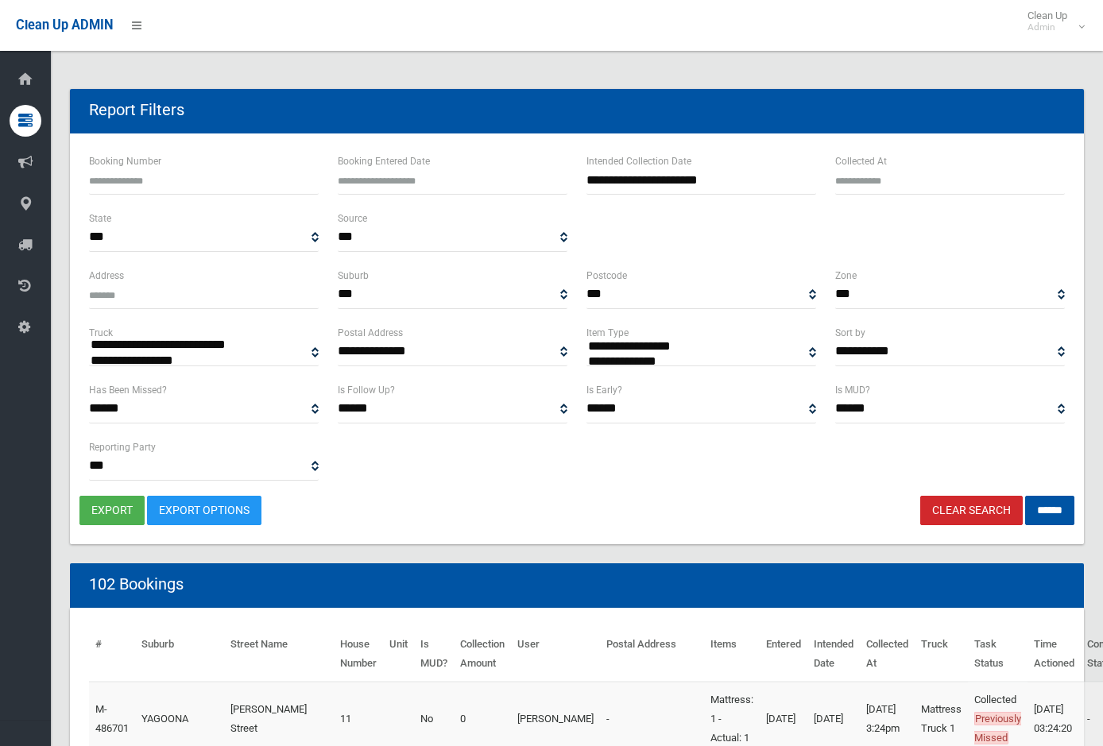
select select
click at [110, 513] on button "export" at bounding box center [111, 510] width 65 height 29
click at [967, 500] on link "Clear Search" at bounding box center [971, 510] width 102 height 29
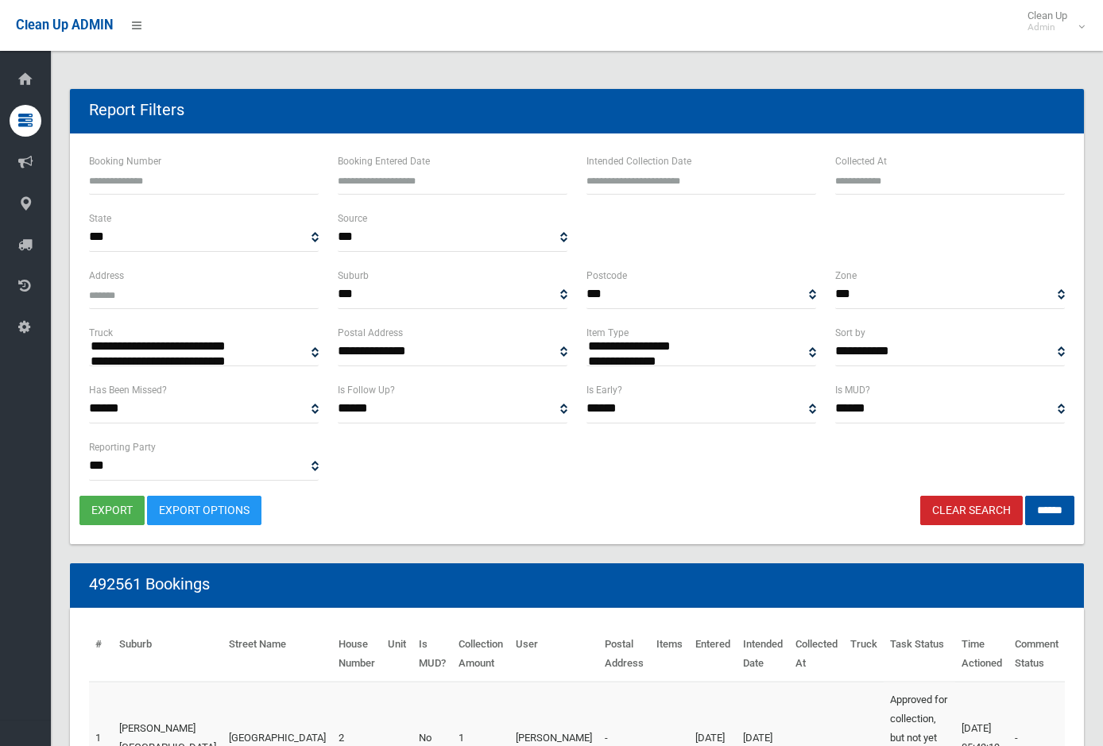
select select
type input "**********"
click at [615, 184] on input "text" at bounding box center [701, 179] width 230 height 29
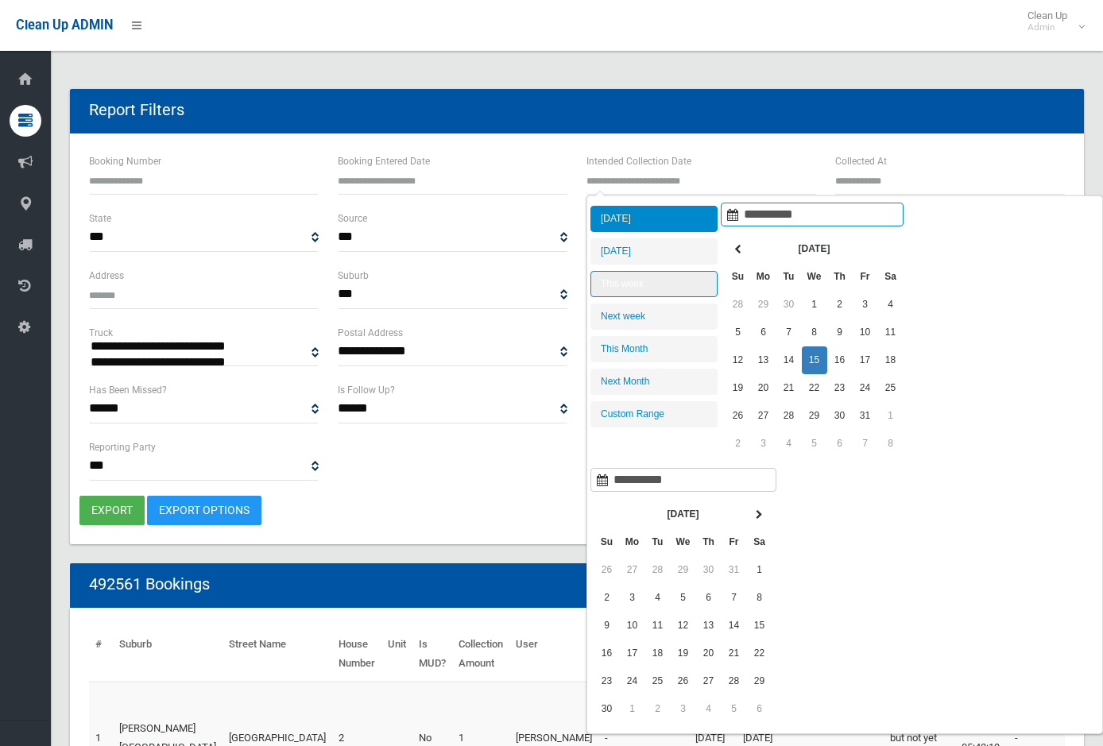
type input "**********"
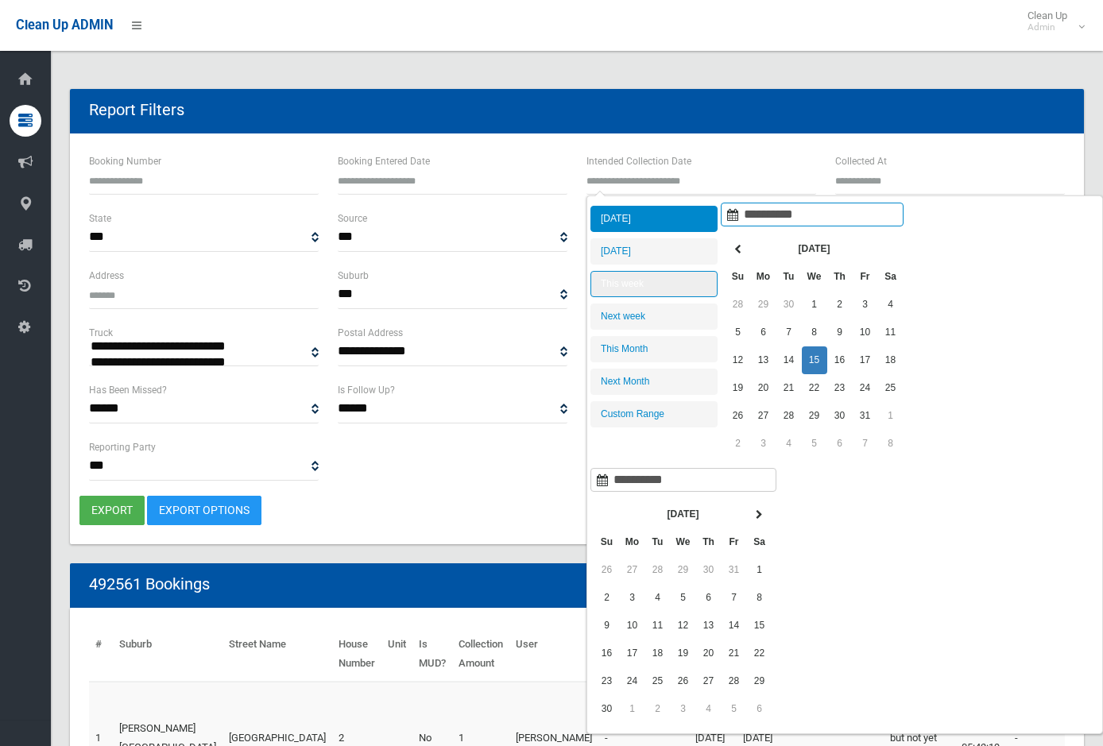
type input "**********"
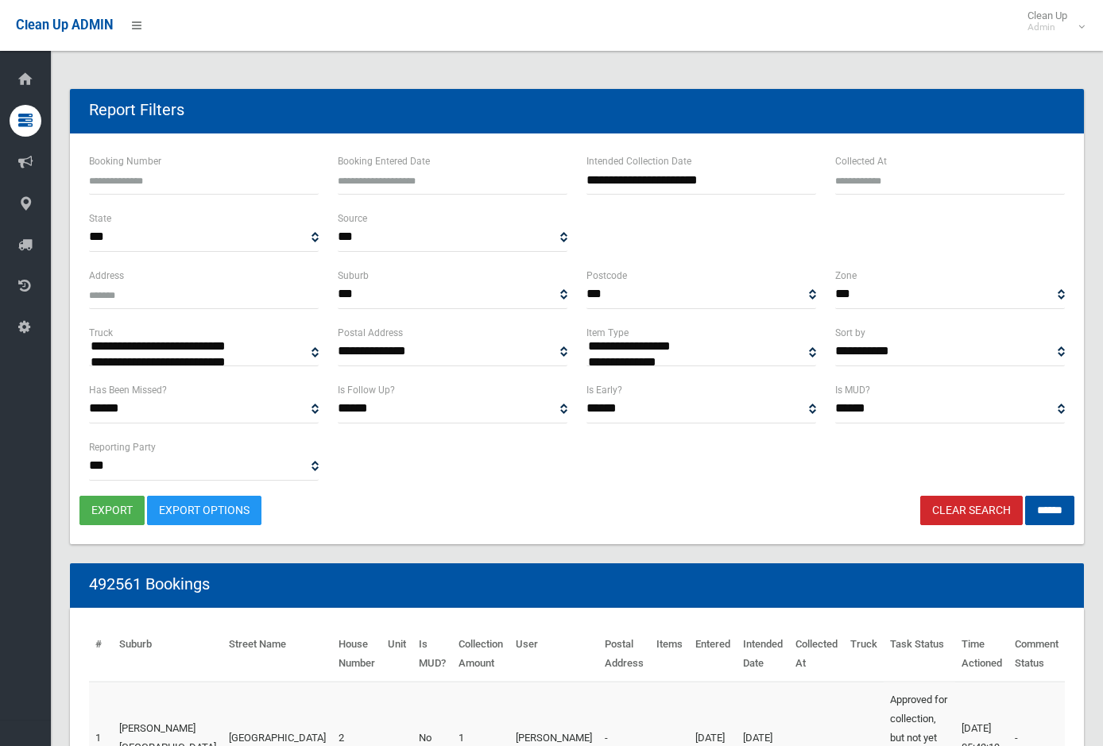
click at [926, 504] on link "Clear Search" at bounding box center [971, 510] width 102 height 29
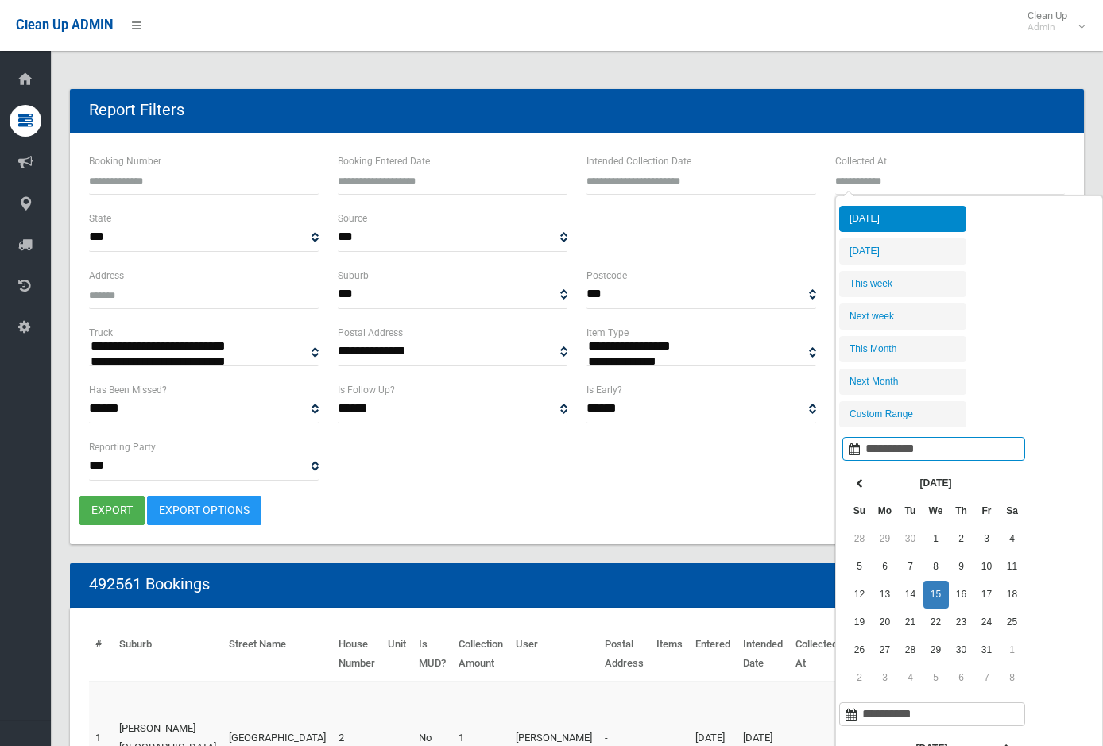
select select
click at [896, 214] on li "[DATE]" at bounding box center [902, 219] width 127 height 26
type input "**********"
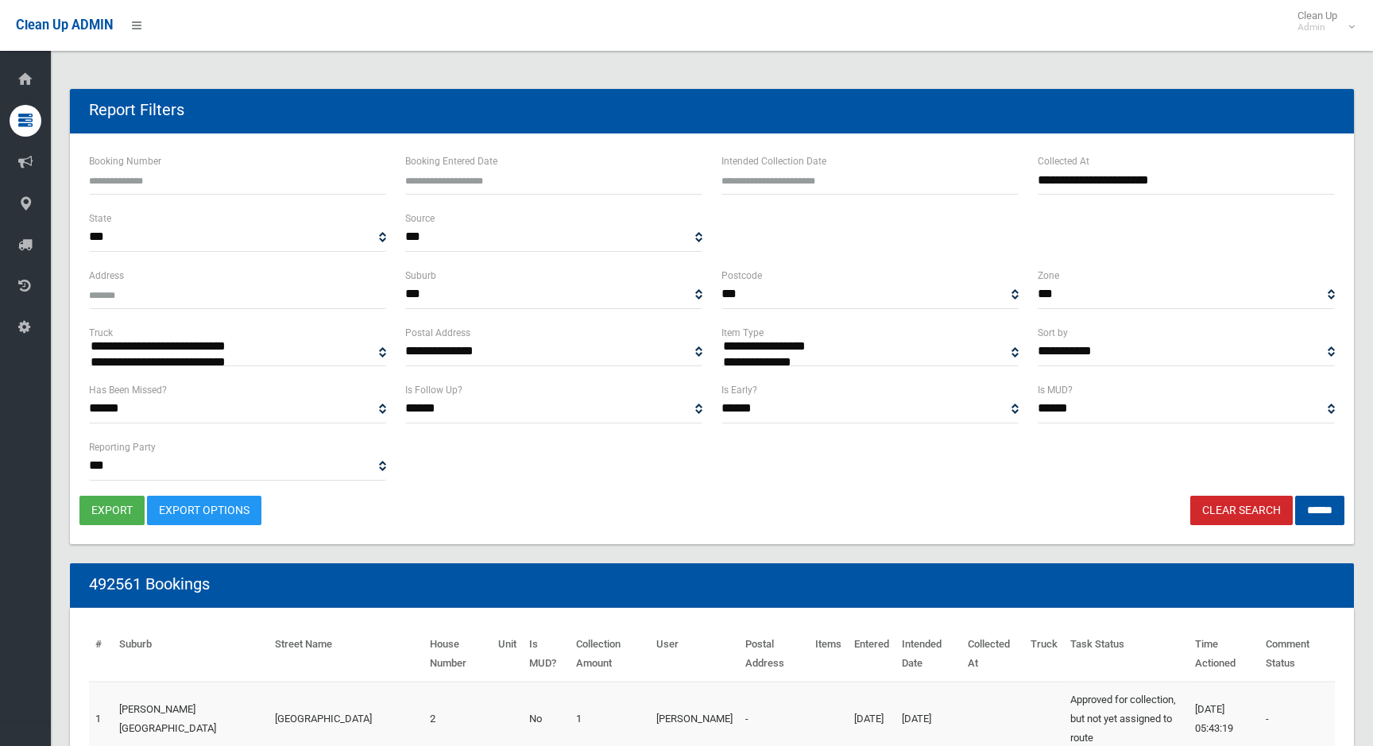
click at [1102, 514] on link "Clear Search" at bounding box center [1241, 510] width 102 height 29
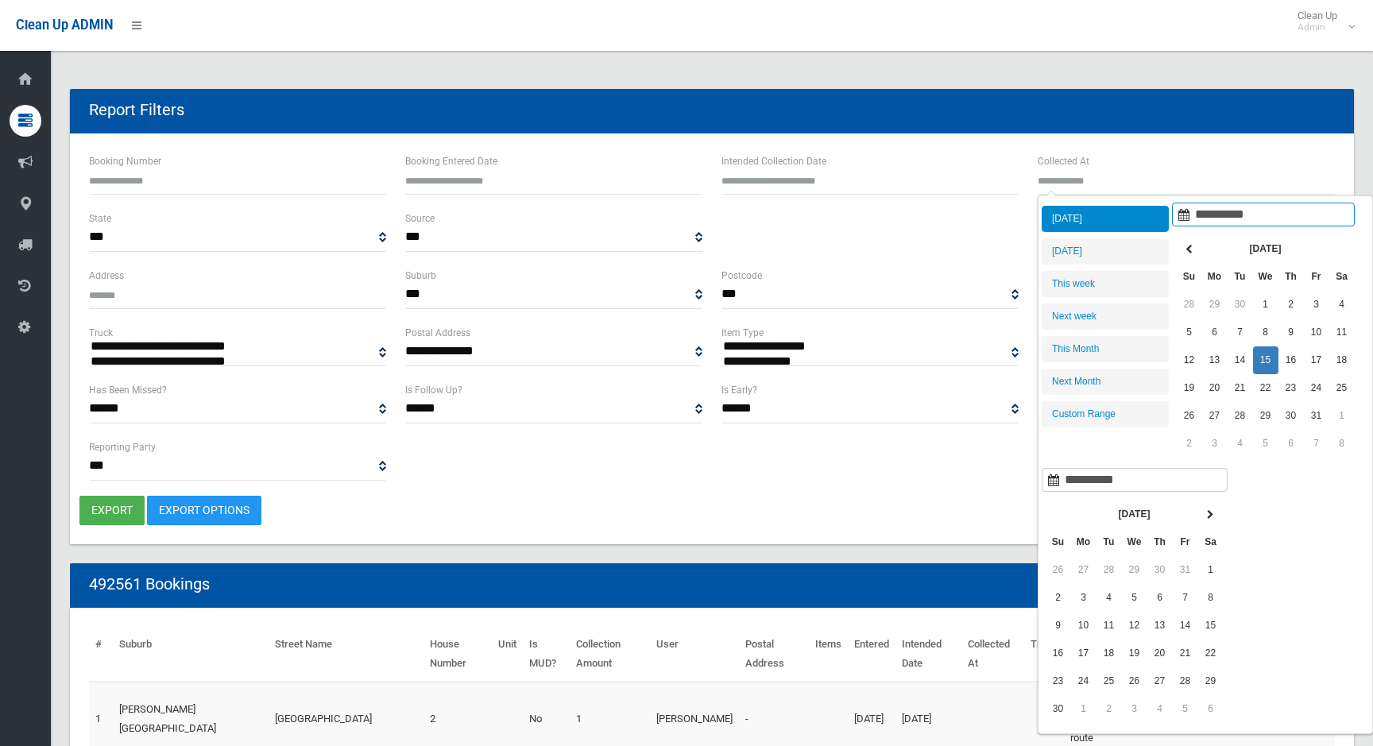
select select
type input "**********"
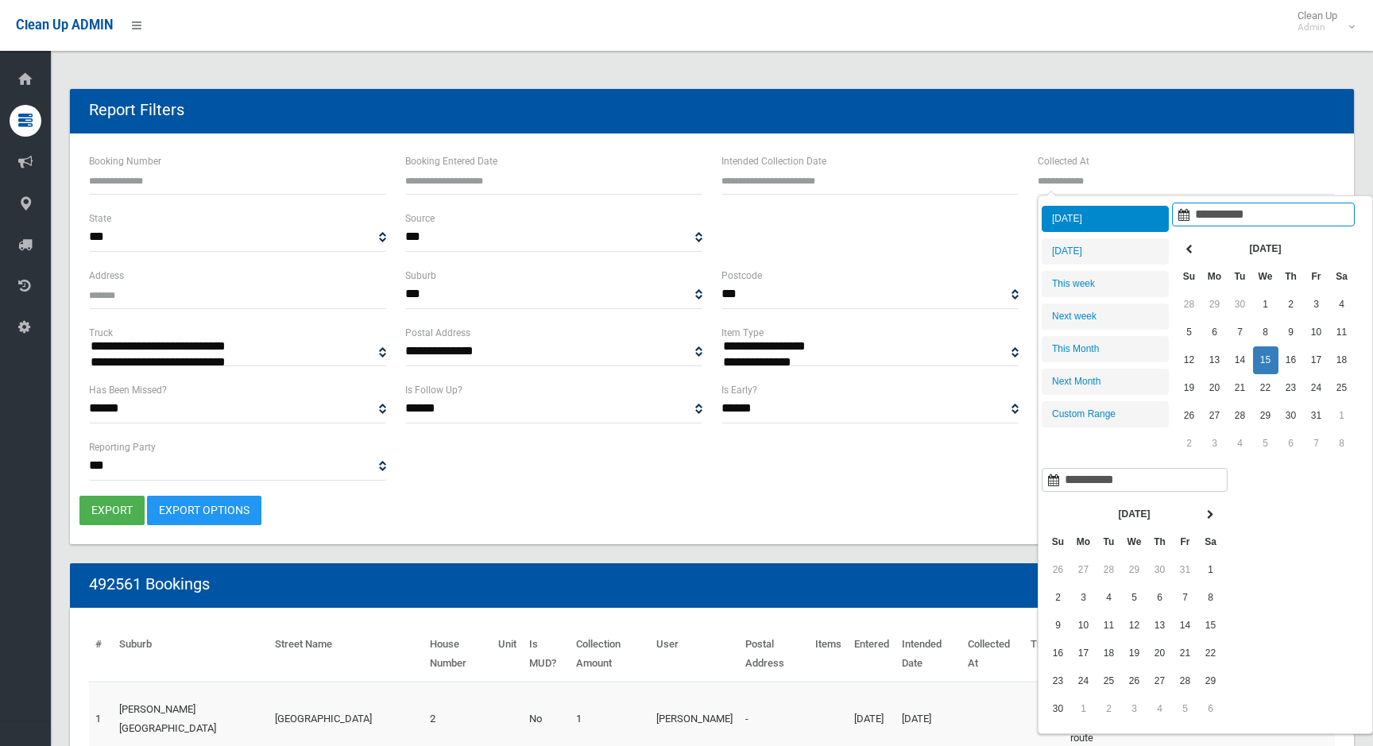
type input "**********"
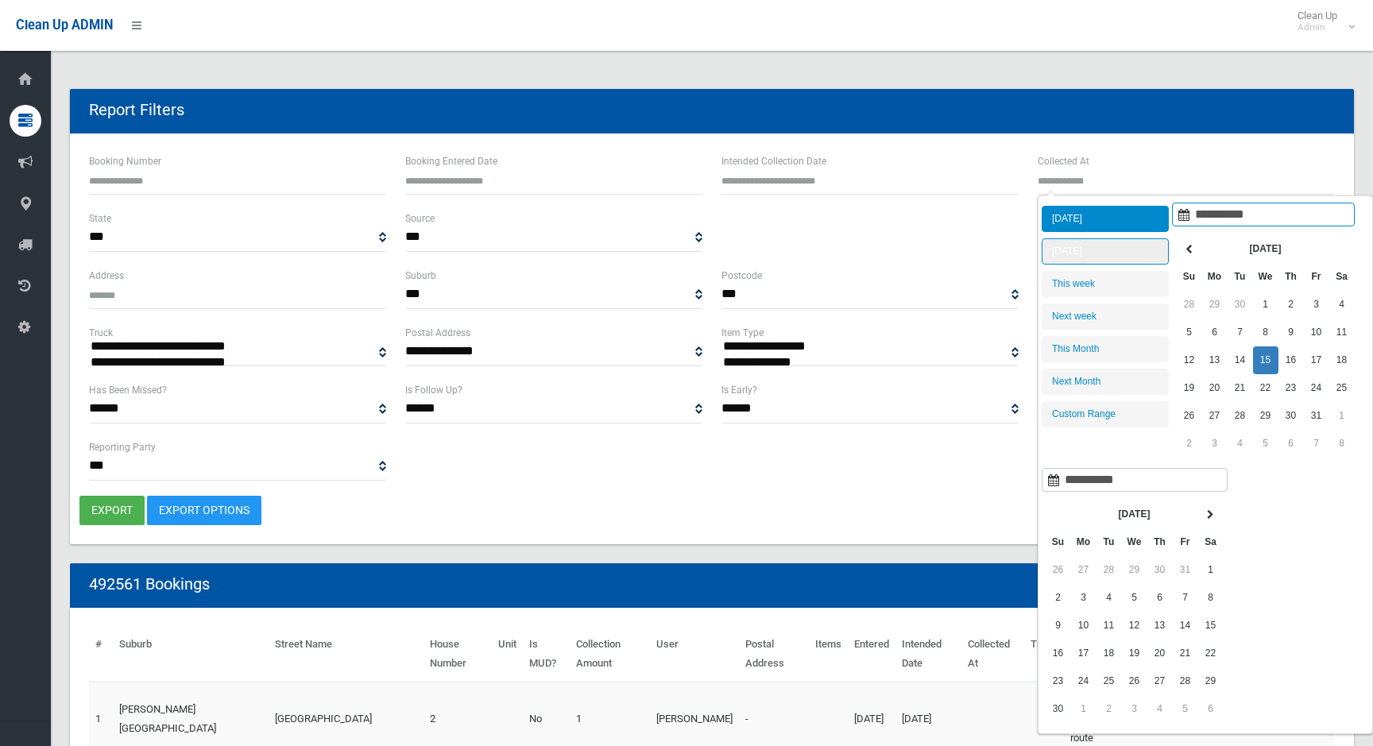
type input "**********"
click at [1096, 214] on li "[DATE]" at bounding box center [1104, 219] width 127 height 26
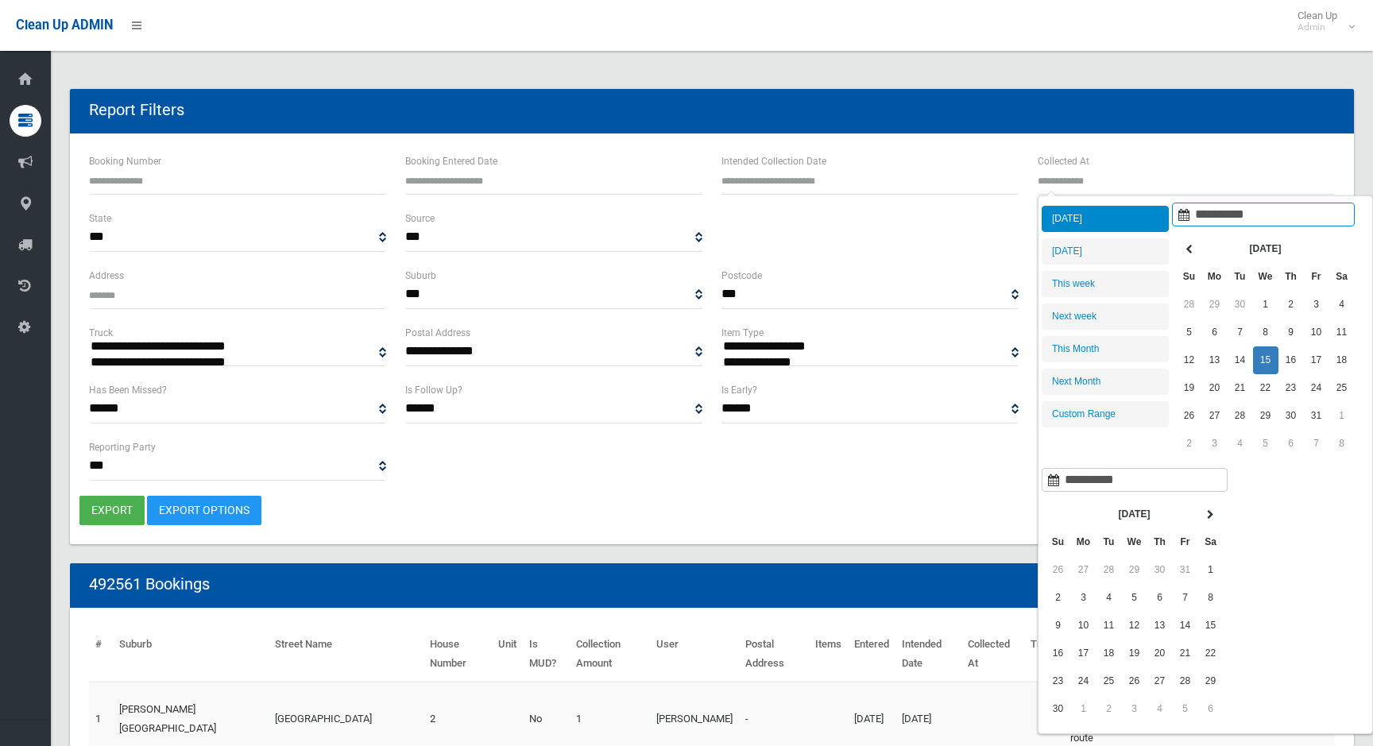
type input "**********"
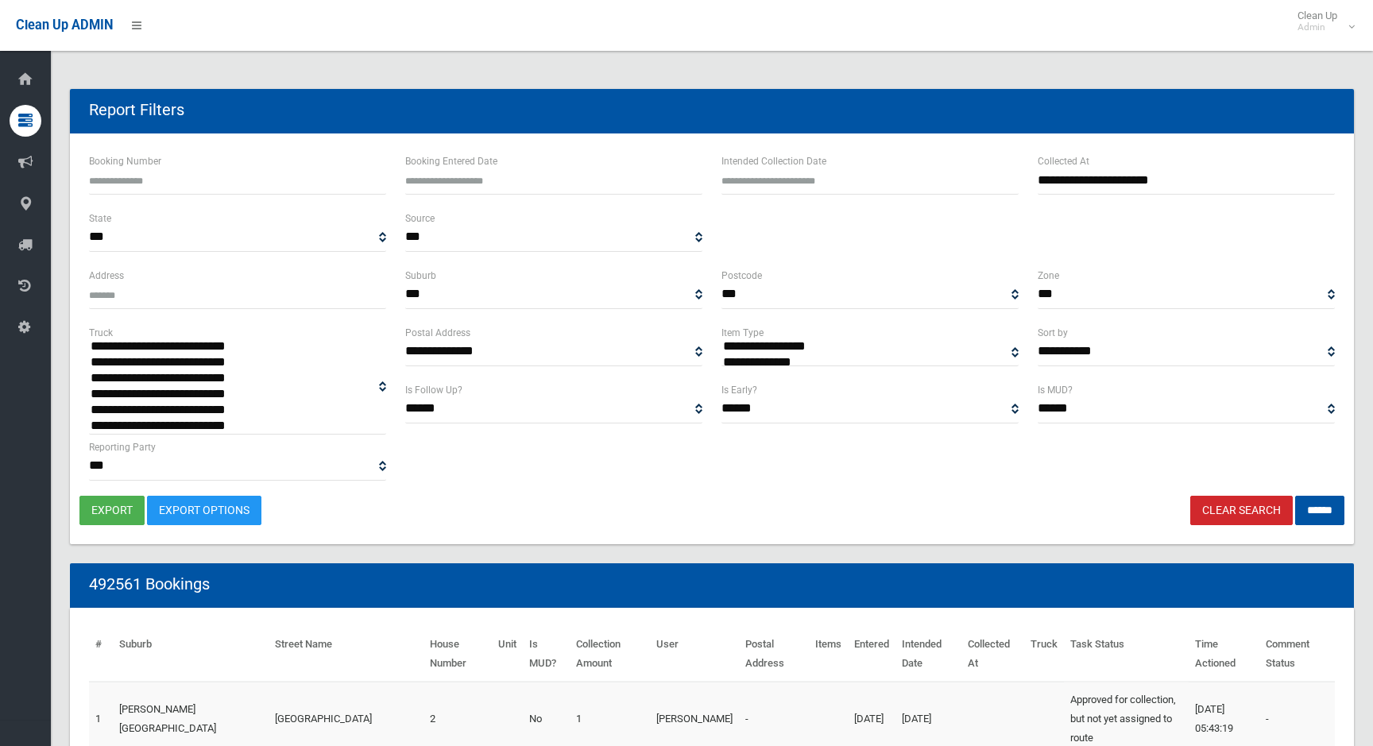
select select "*"
click at [348, 353] on option "**********" at bounding box center [237, 347] width 297 height 16
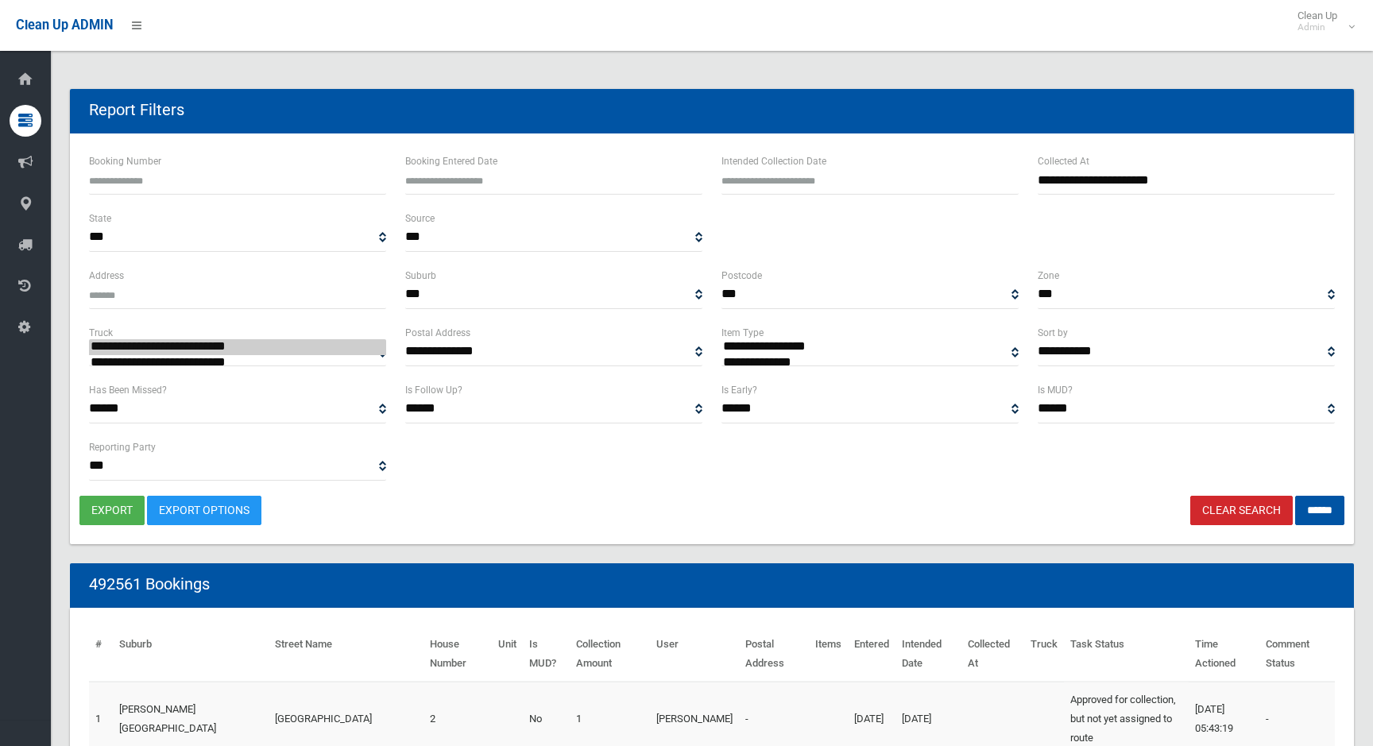
click at [1234, 511] on link "Clear Search" at bounding box center [1241, 510] width 102 height 29
select select
click at [1113, 175] on input "Collected At" at bounding box center [1185, 179] width 297 height 29
type input "**********"
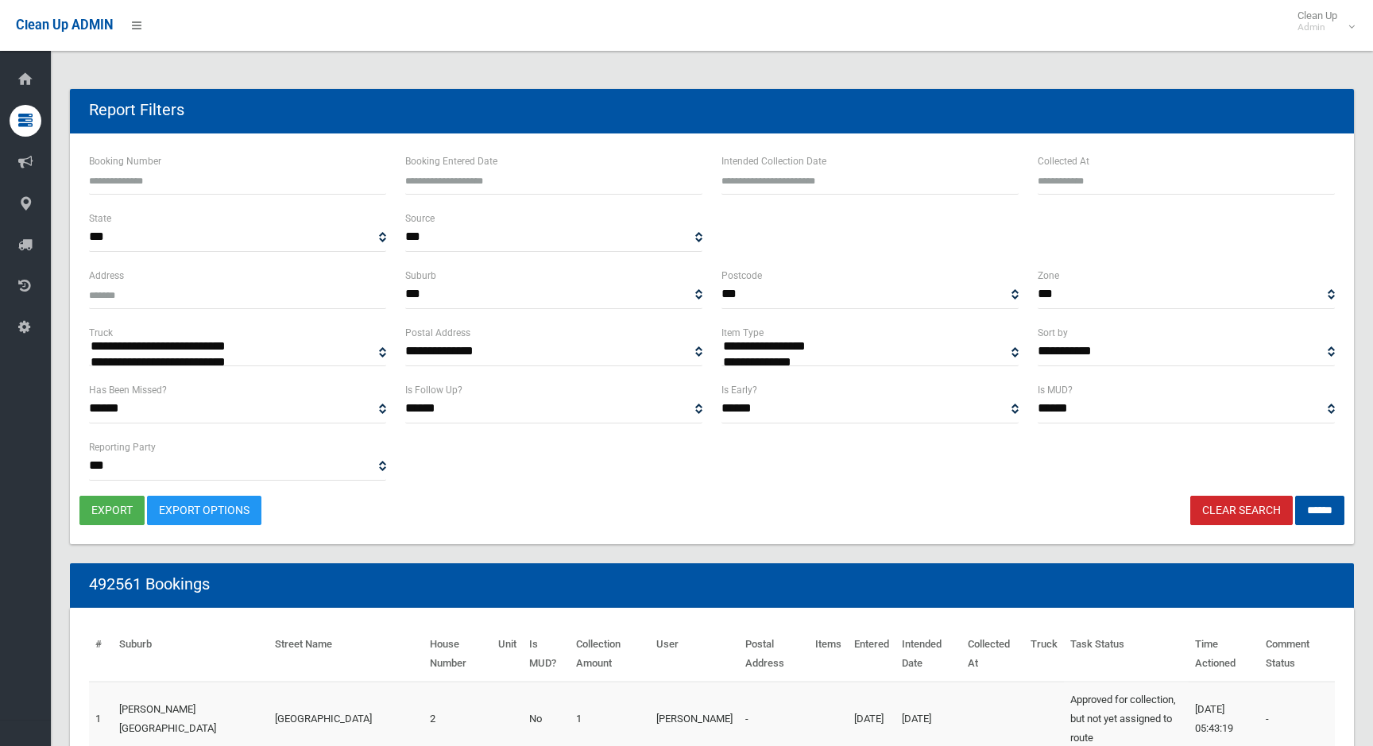
type input "**********"
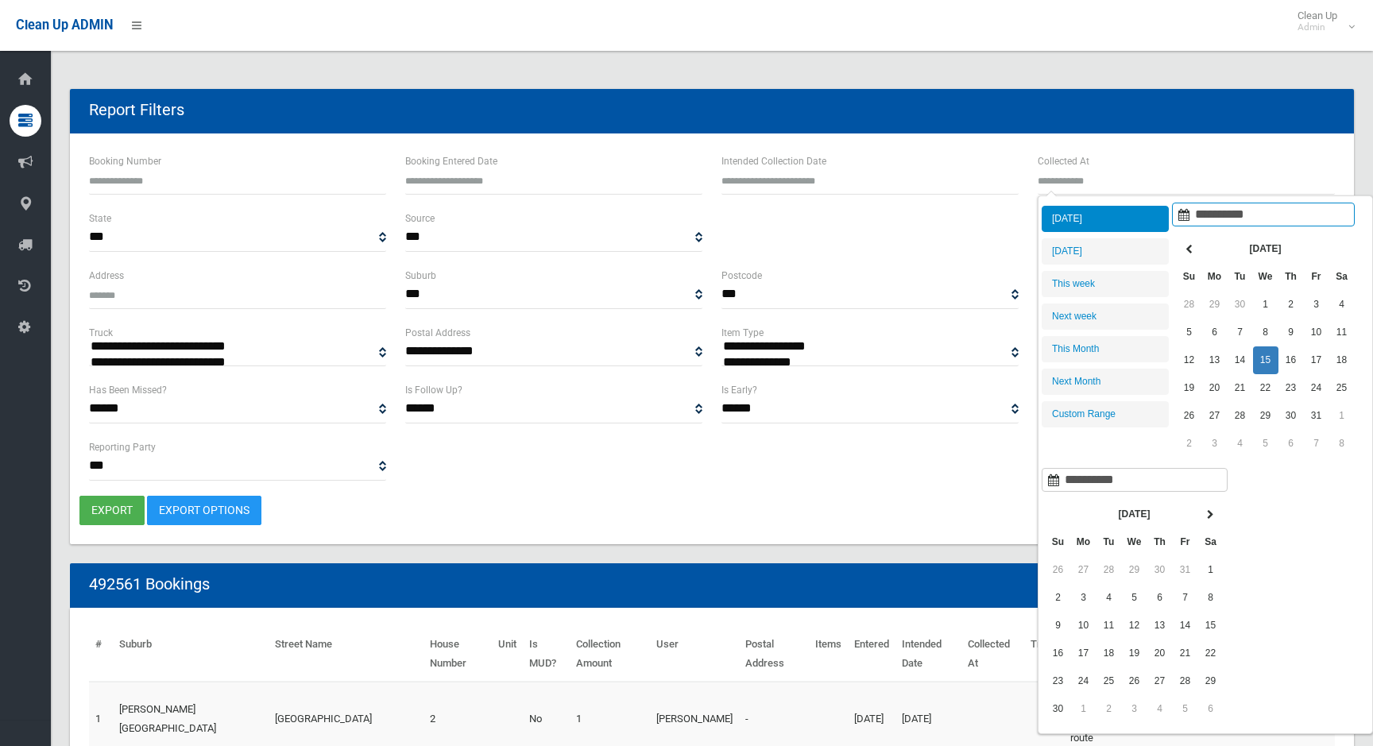
click at [1107, 224] on li "[DATE]" at bounding box center [1104, 219] width 127 height 26
type input "**********"
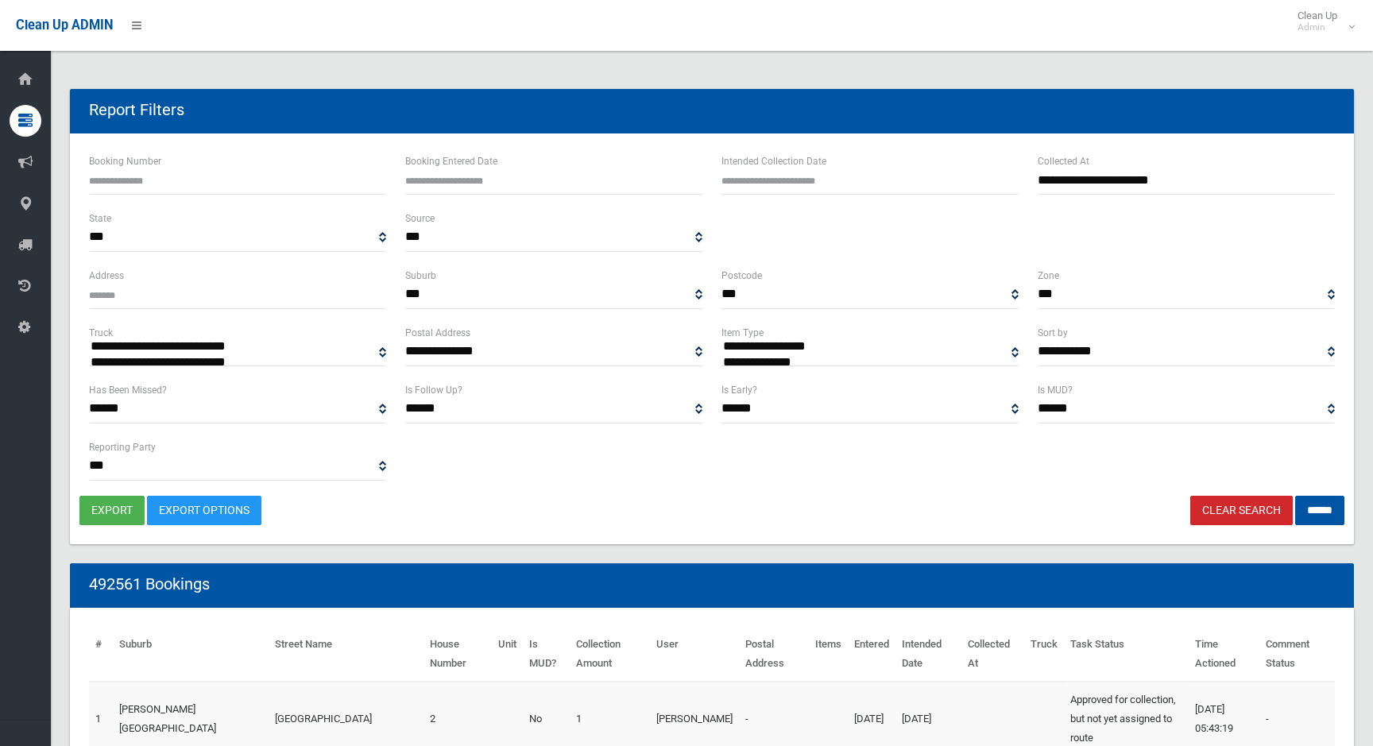
type input "**********"
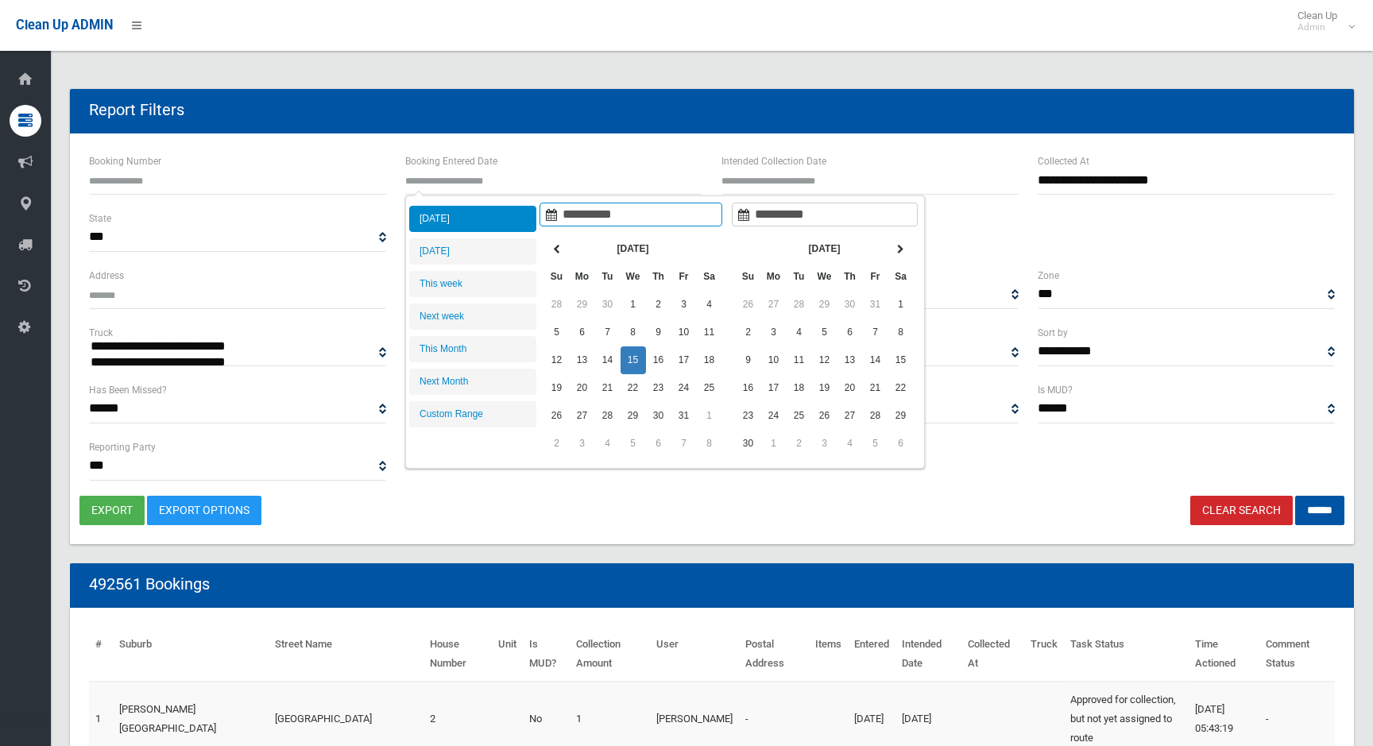
type input "**********"
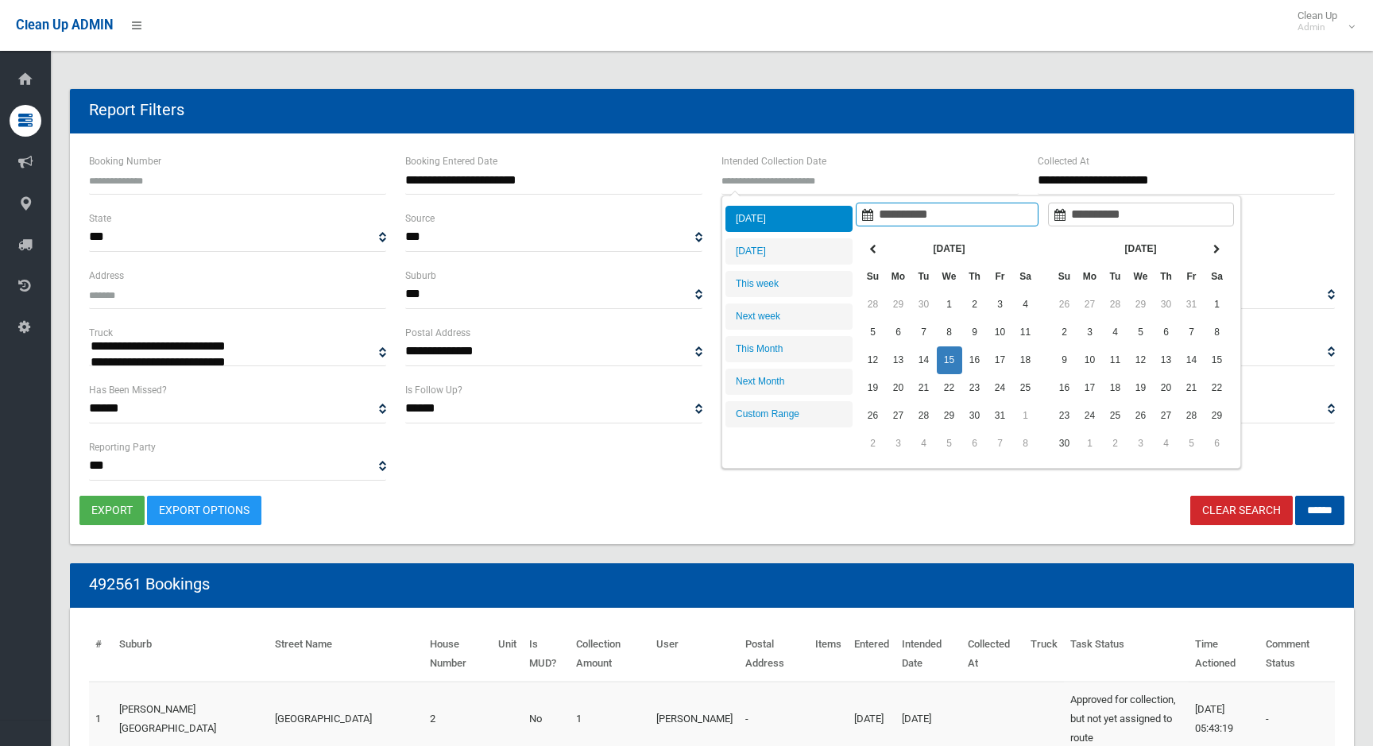
type input "**********"
click at [1218, 515] on link "Clear Search" at bounding box center [1241, 510] width 102 height 29
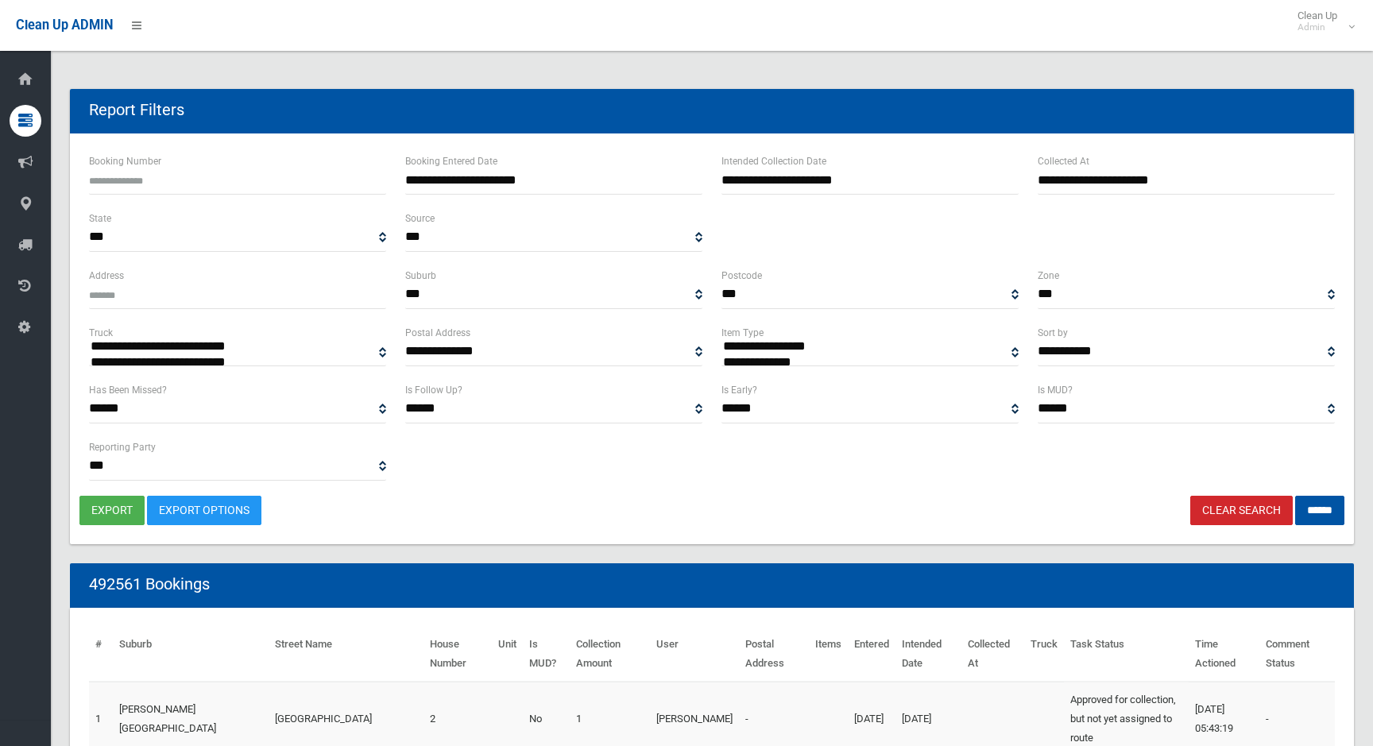
click at [1217, 512] on link "Clear Search" at bounding box center [1241, 510] width 102 height 29
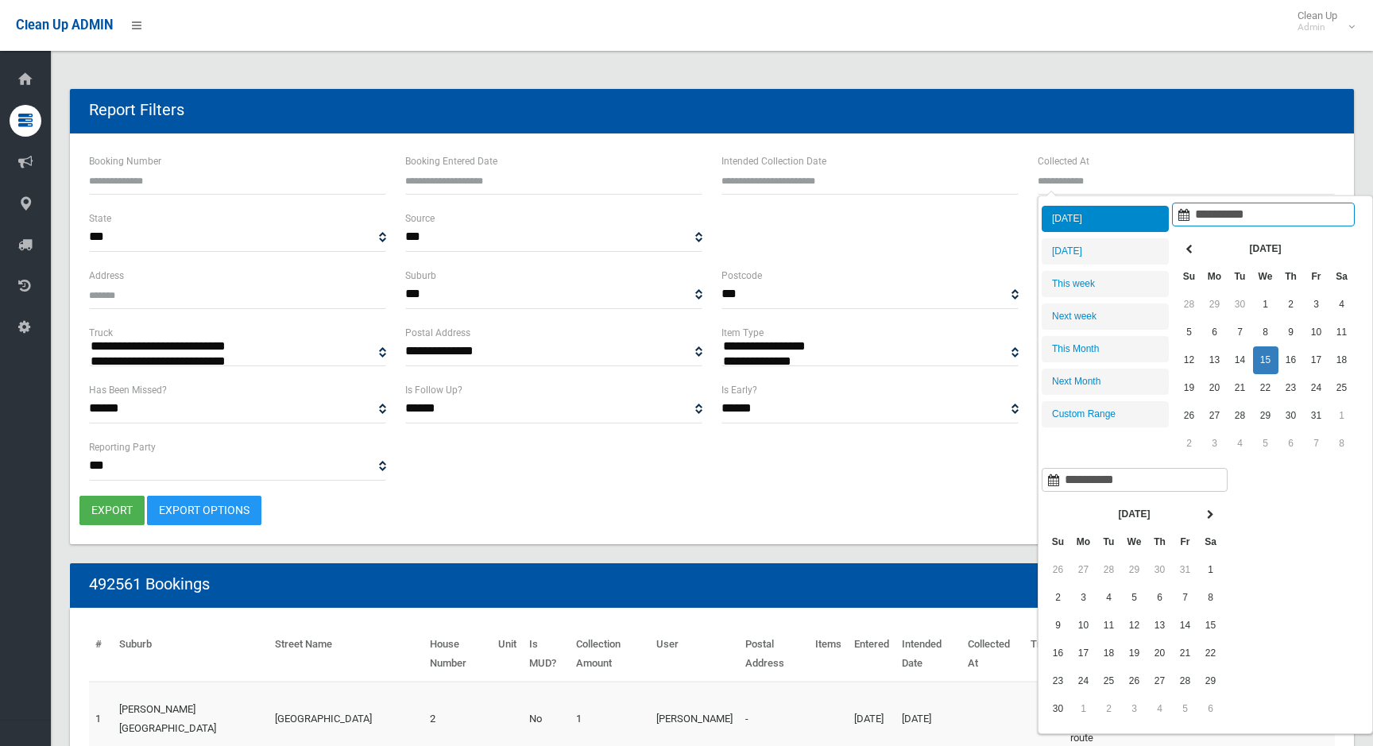
select select
click at [1083, 226] on li "[DATE]" at bounding box center [1104, 219] width 127 height 26
type input "**********"
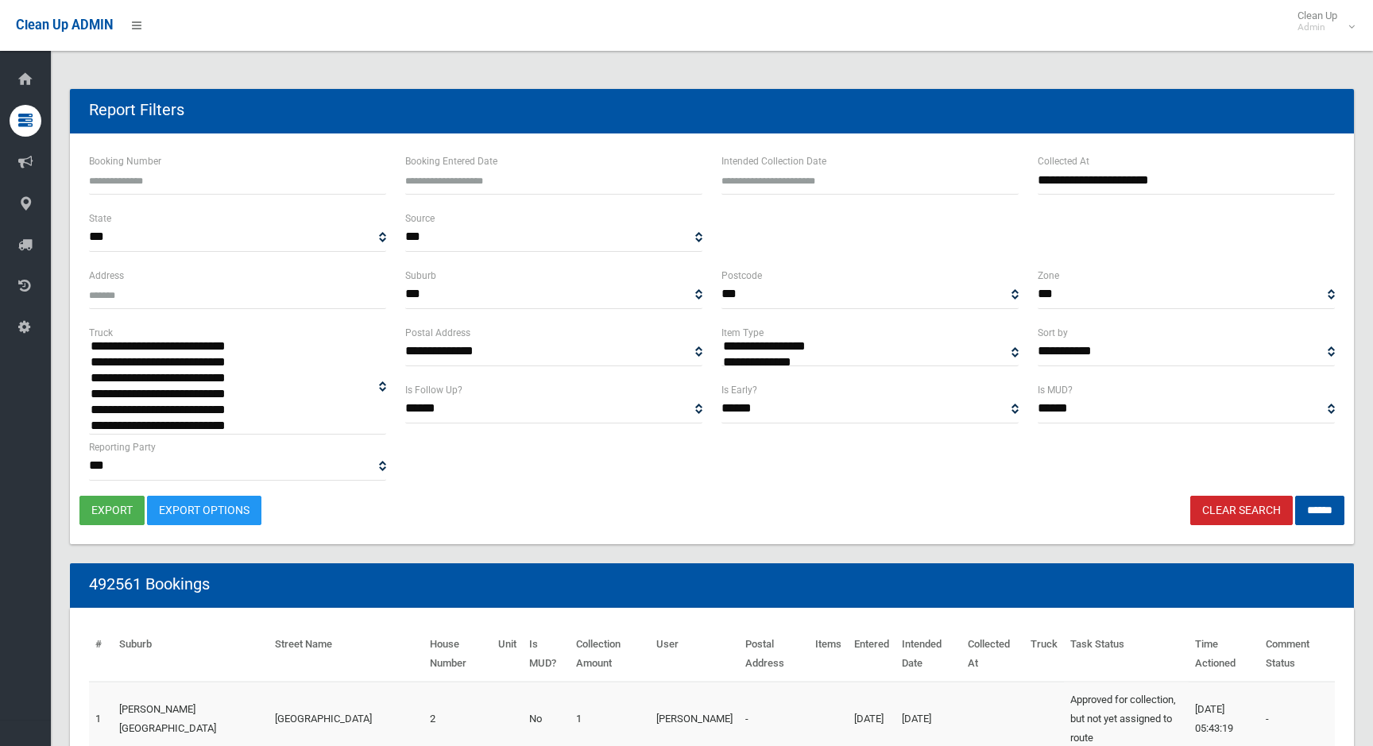
click at [288, 346] on option "**********" at bounding box center [237, 347] width 297 height 16
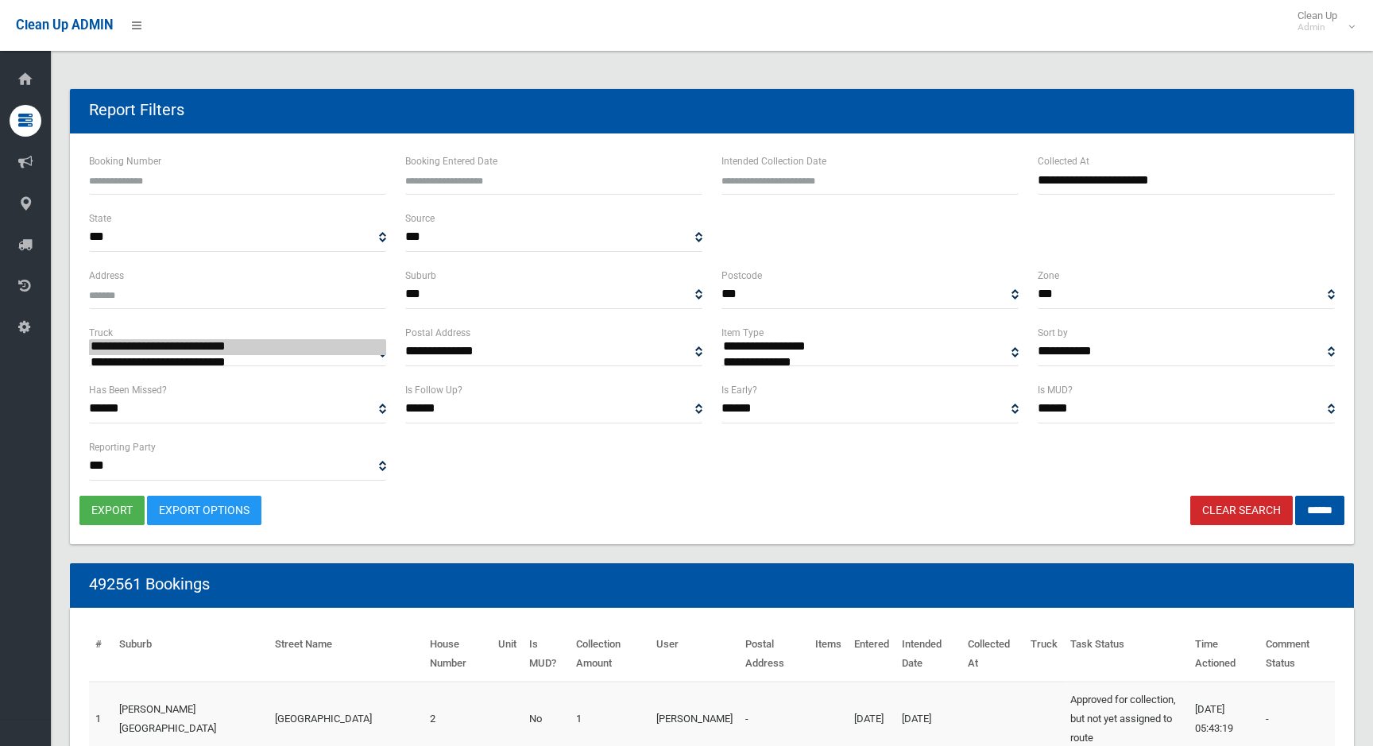
select select "**"
click at [1337, 513] on input "******" at bounding box center [1319, 510] width 49 height 29
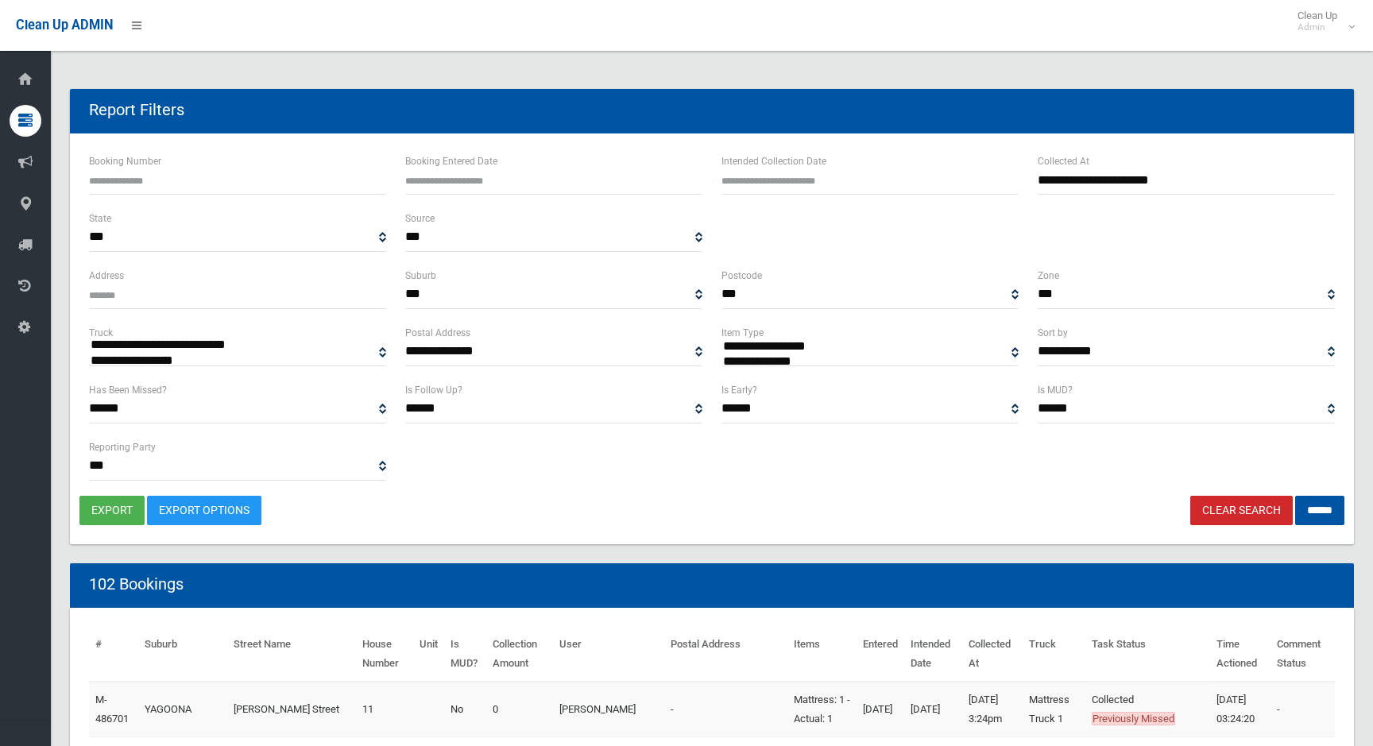
select select
click at [99, 513] on button "export" at bounding box center [111, 510] width 65 height 29
